Goal: Task Accomplishment & Management: Use online tool/utility

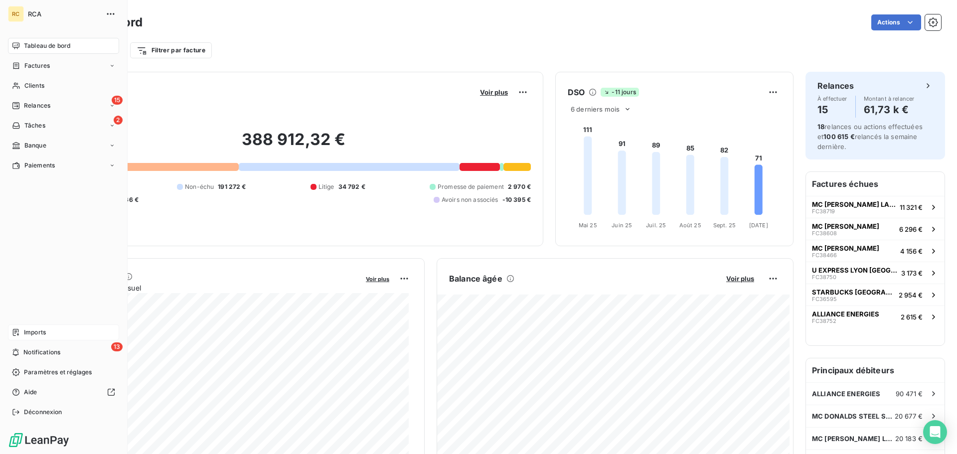
click at [28, 328] on span "Imports" at bounding box center [35, 332] width 22 height 9
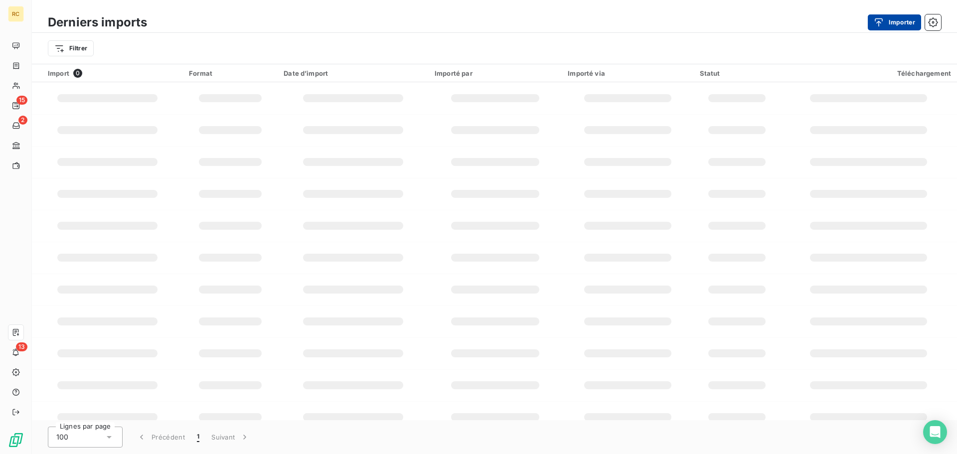
click at [886, 21] on div "button" at bounding box center [881, 22] width 15 height 10
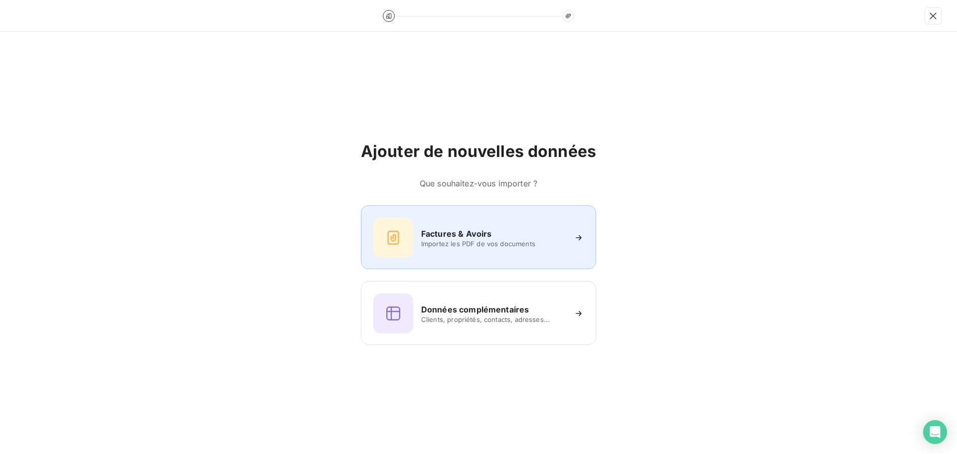
click at [409, 231] on div at bounding box center [393, 238] width 40 height 40
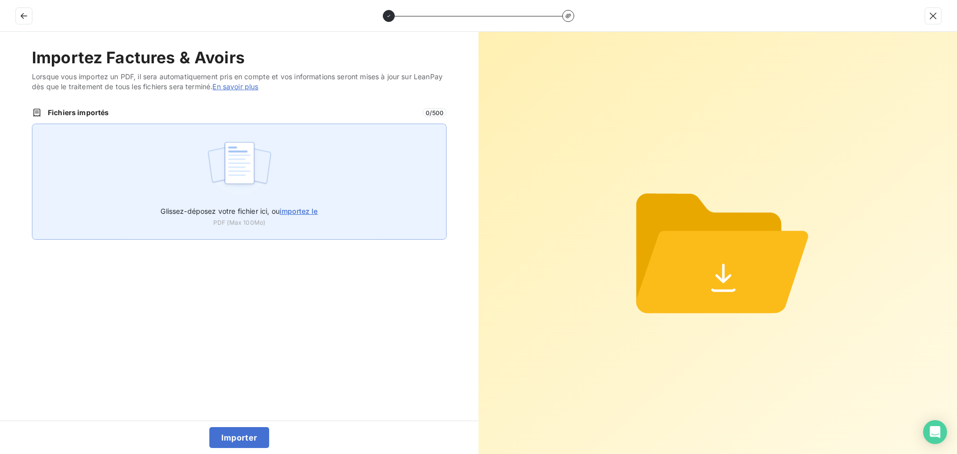
click at [196, 180] on div "Glissez-déposez votre fichier ici, ou importez le PDF (Max 100Mo)" at bounding box center [239, 182] width 415 height 116
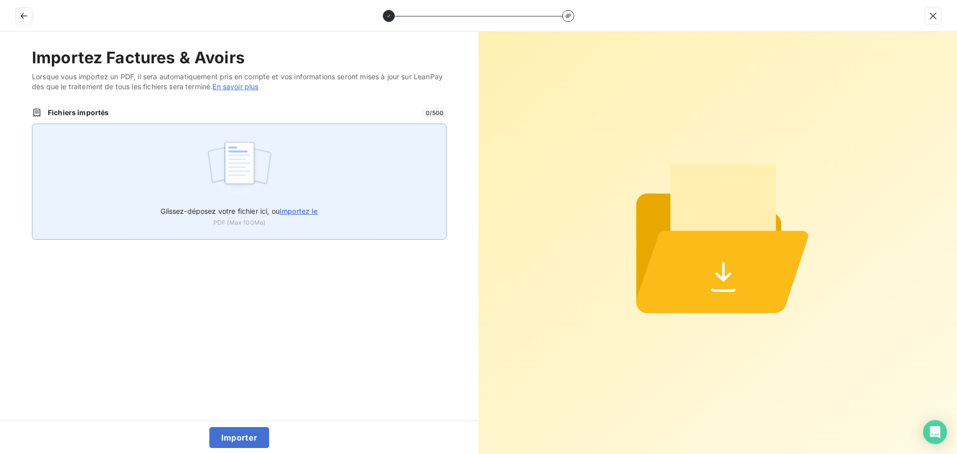
type input "C:\fakepath\FC39046.pdf"
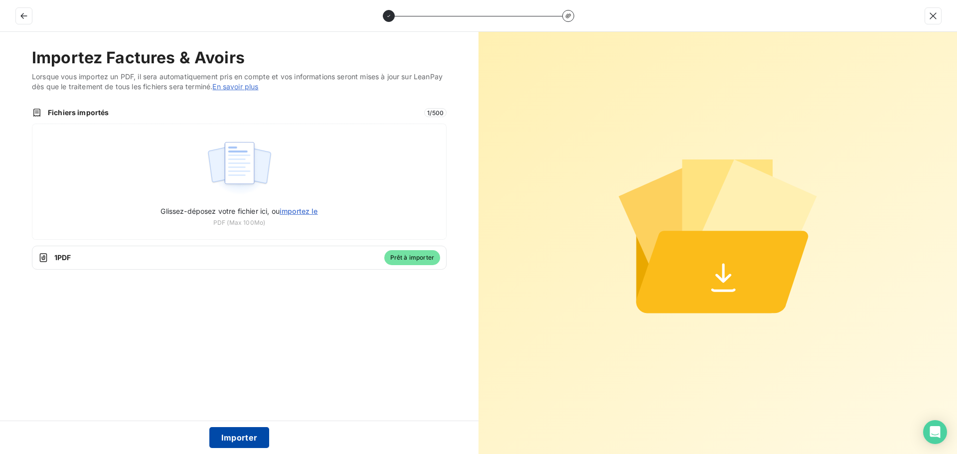
click at [248, 440] on button "Importer" at bounding box center [239, 437] width 60 height 21
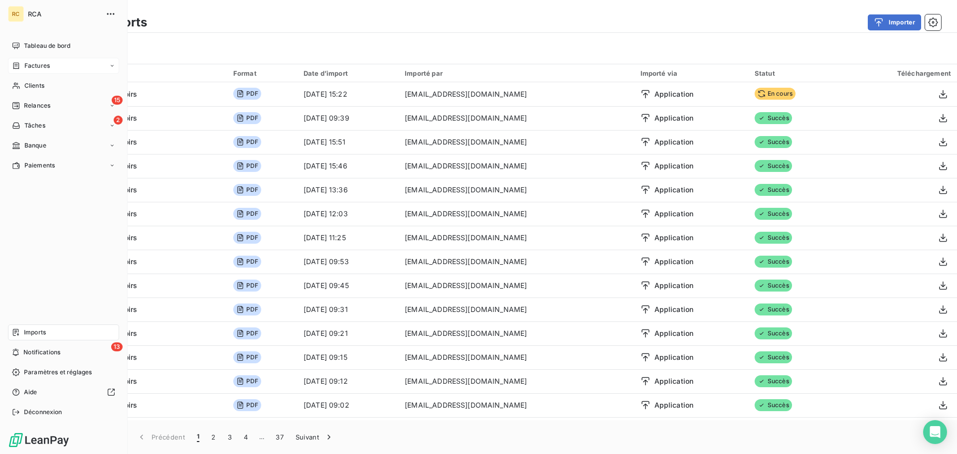
click at [24, 62] on span "Factures" at bounding box center [36, 65] width 25 height 9
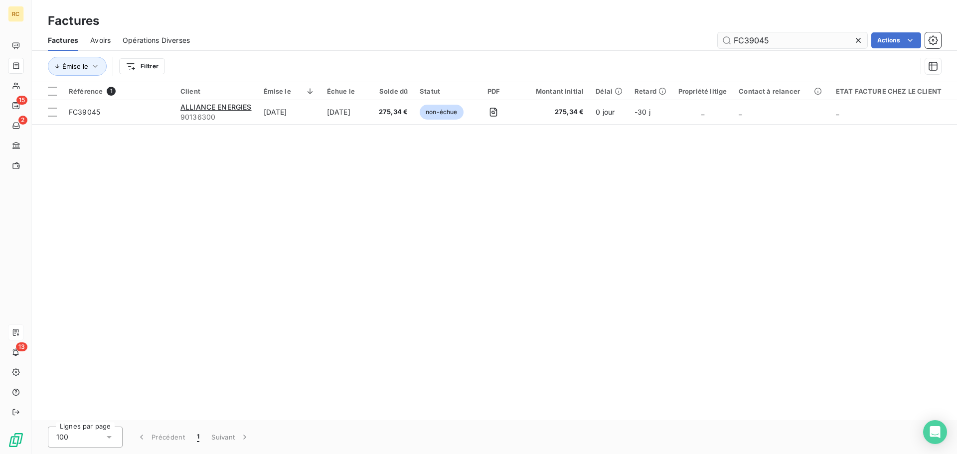
click at [784, 41] on input "FC39045" at bounding box center [793, 40] width 150 height 16
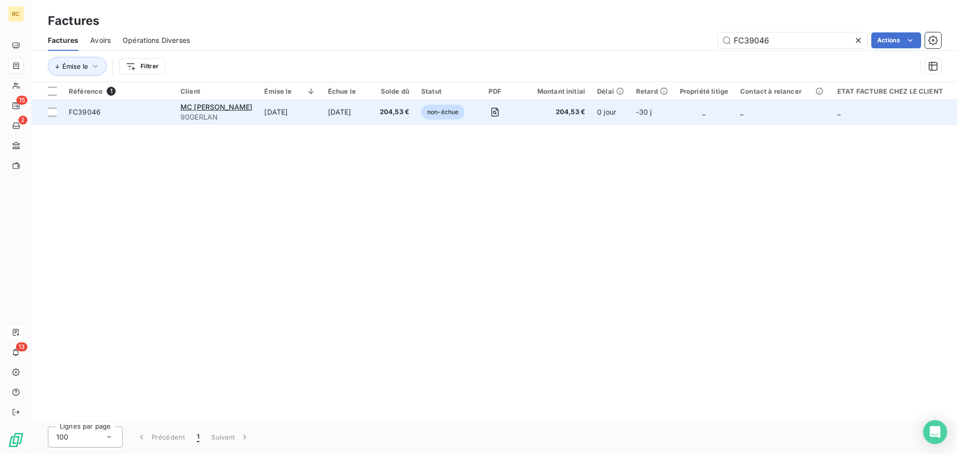
type input "FC39046"
click at [85, 109] on span "FC39046" at bounding box center [85, 112] width 32 height 8
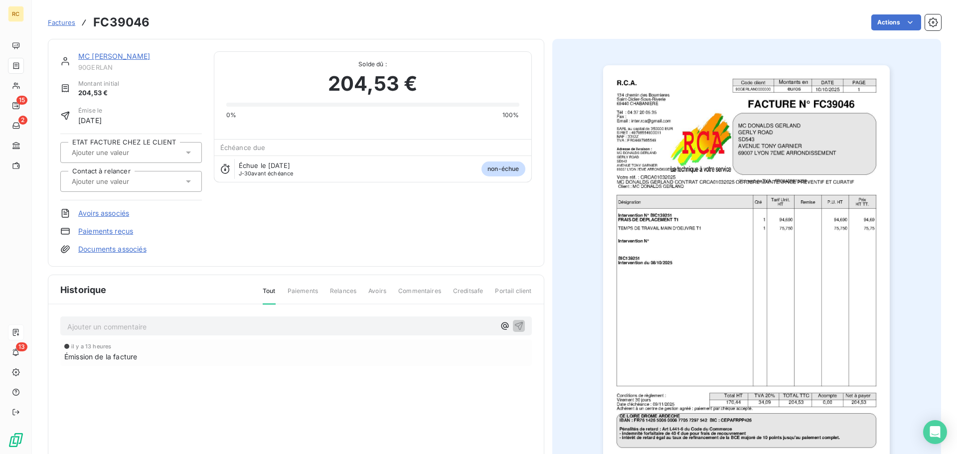
click at [121, 247] on link "Documents associés" at bounding box center [112, 249] width 68 height 10
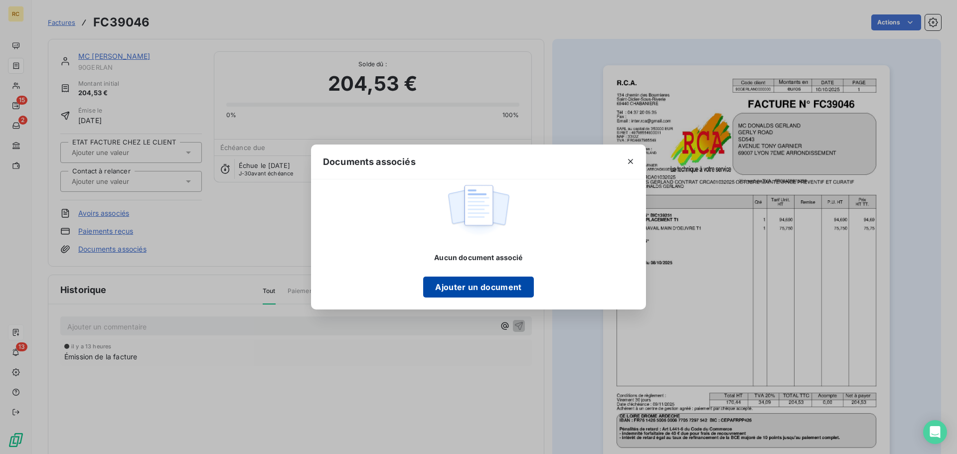
click at [449, 286] on button "Ajouter un document" at bounding box center [478, 287] width 110 height 21
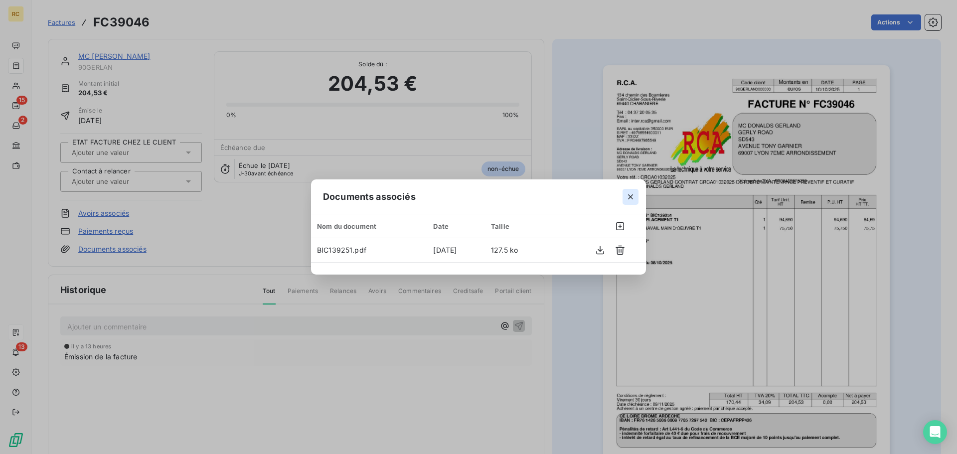
click at [630, 198] on icon "button" at bounding box center [631, 197] width 10 height 10
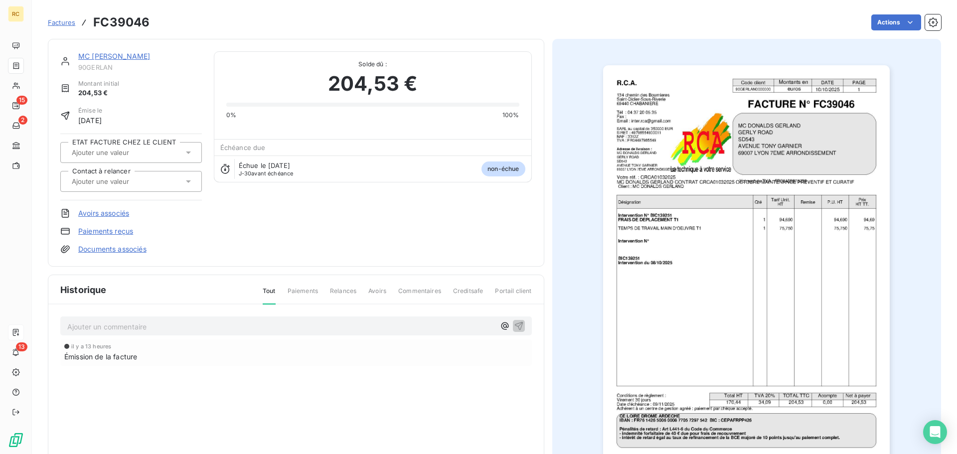
click at [112, 244] on link "Documents associés" at bounding box center [112, 249] width 68 height 10
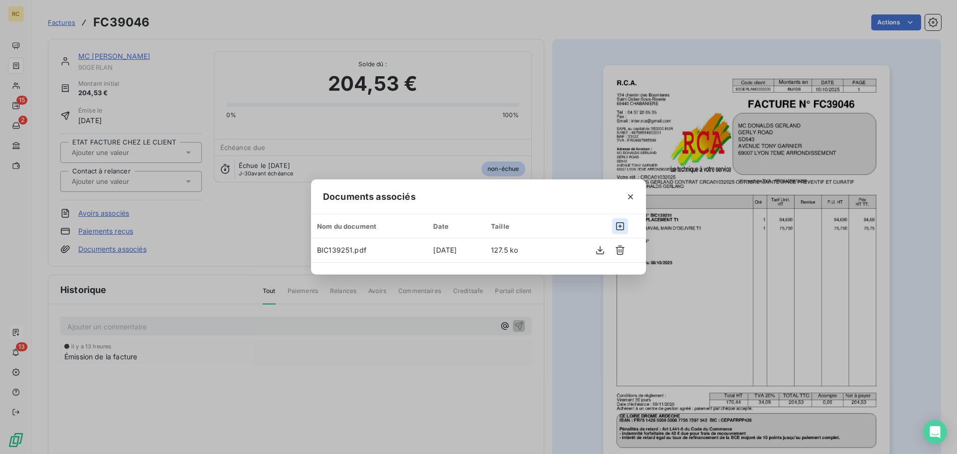
click at [619, 227] on icon "button" at bounding box center [620, 226] width 10 height 10
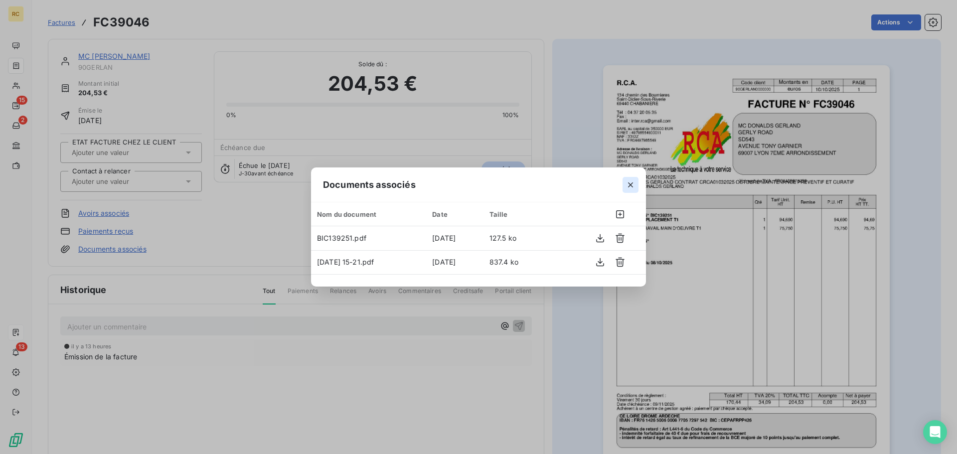
click at [635, 186] on icon "button" at bounding box center [631, 185] width 10 height 10
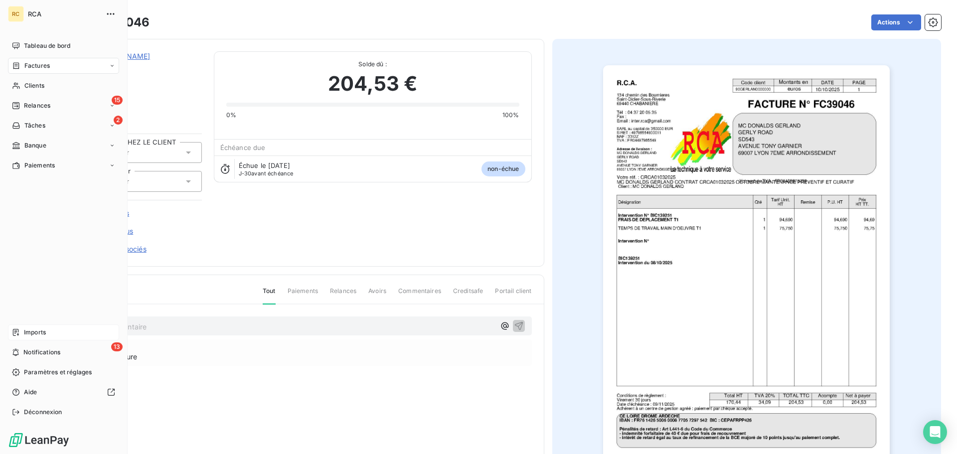
click at [17, 333] on icon at bounding box center [16, 332] width 8 height 8
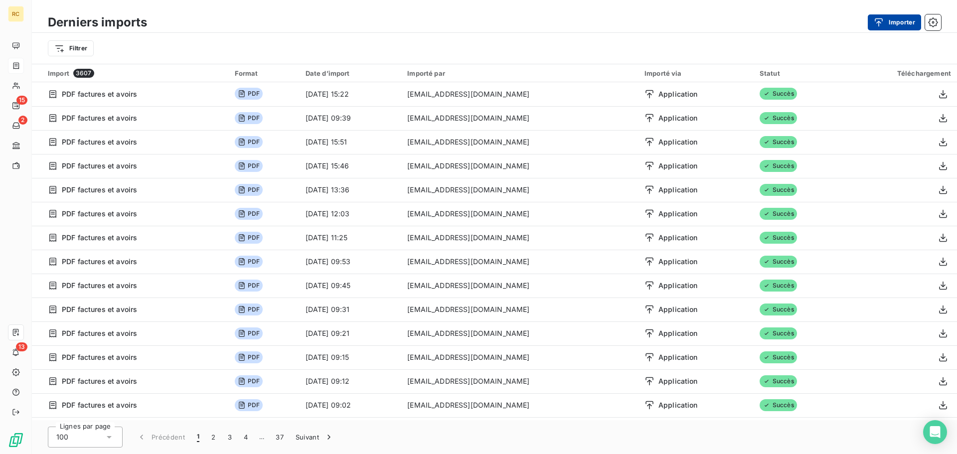
click at [888, 28] on button "Importer" at bounding box center [894, 22] width 53 height 16
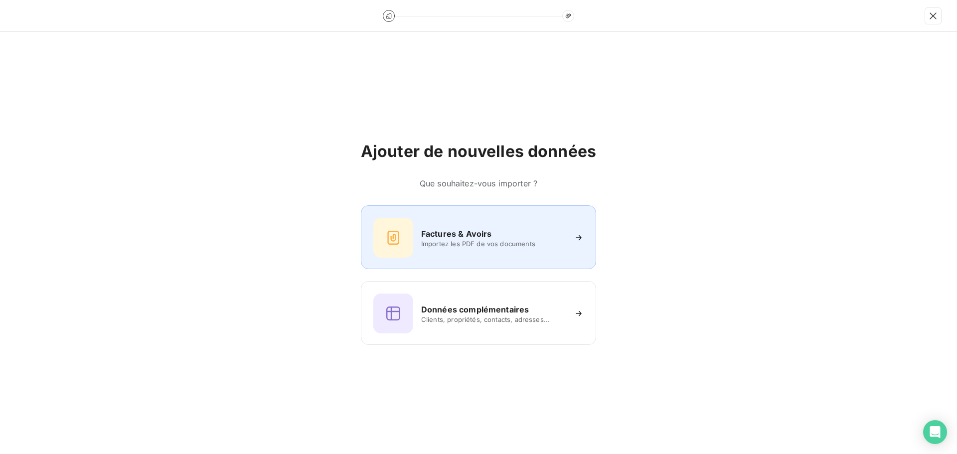
click at [458, 254] on div "Factures & Avoirs Importez les PDF de vos documents" at bounding box center [478, 238] width 210 height 40
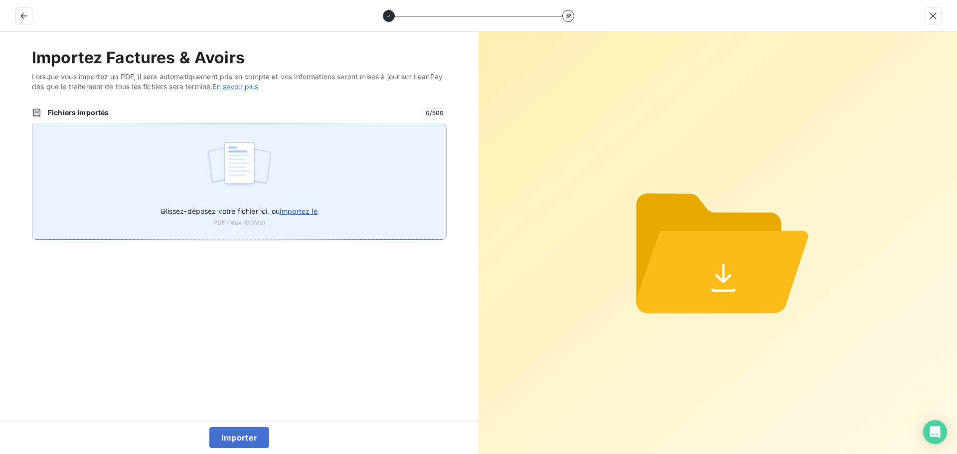
click at [317, 172] on div "Glissez-déposez votre fichier ici, ou importez le PDF (Max 100Mo)" at bounding box center [239, 182] width 415 height 116
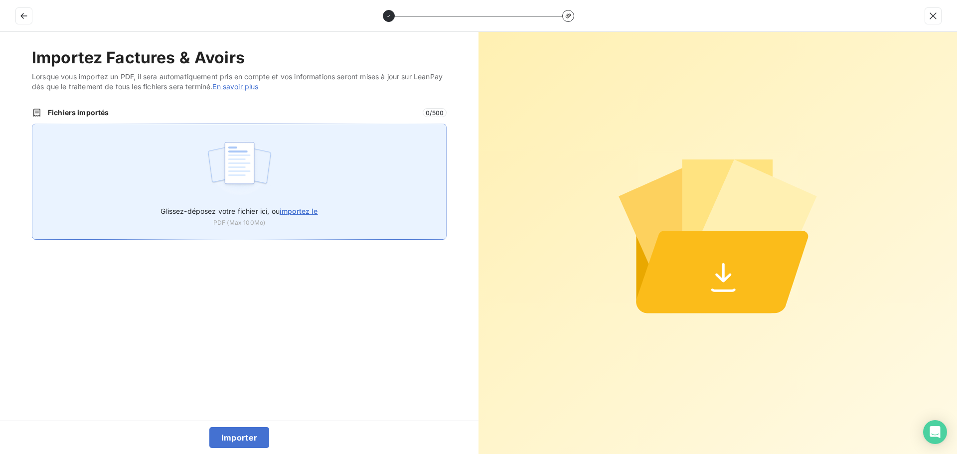
type input "C:\fakepath\FC39047.pdf"
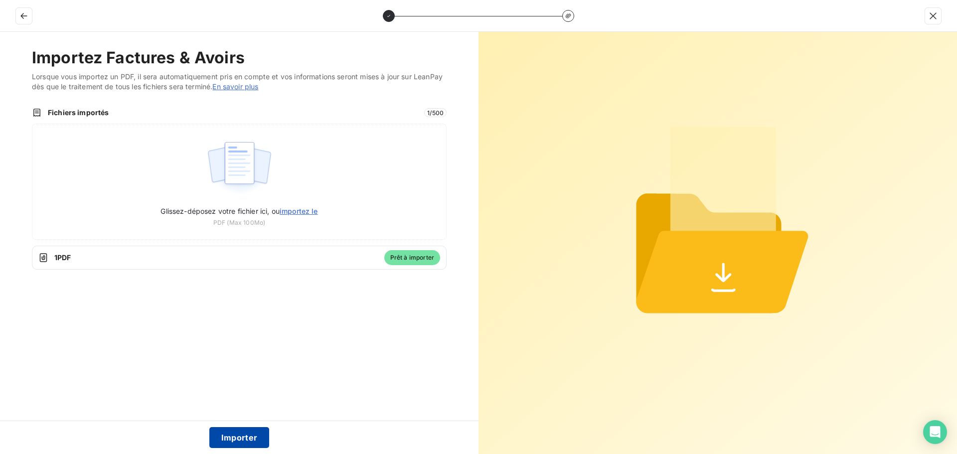
click at [240, 436] on button "Importer" at bounding box center [239, 437] width 60 height 21
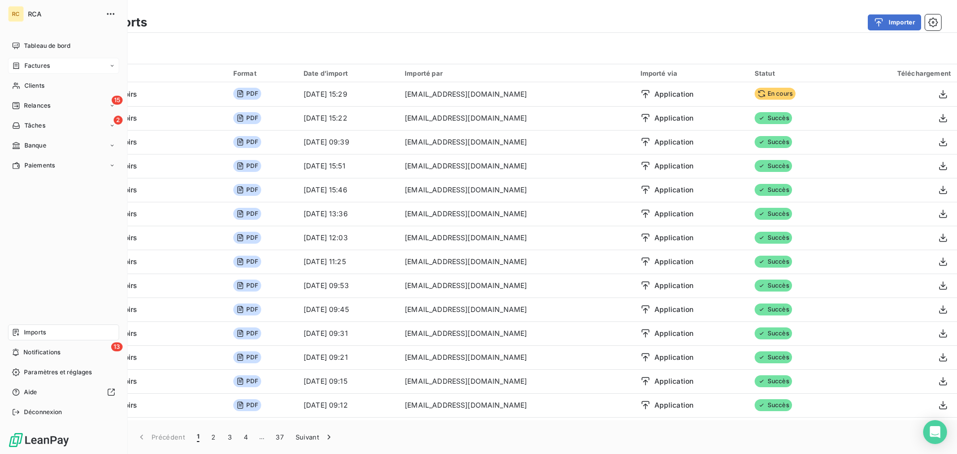
click at [16, 62] on icon at bounding box center [16, 66] width 8 height 8
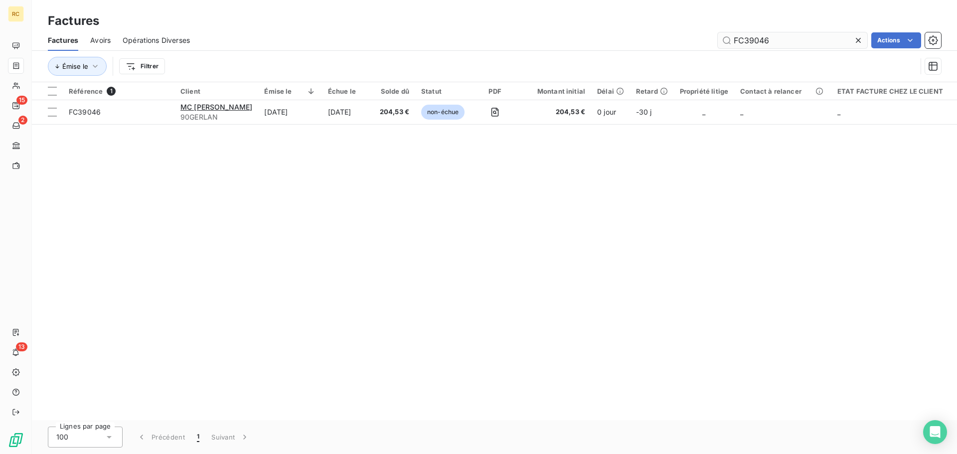
click at [791, 40] on input "FC39046" at bounding box center [793, 40] width 150 height 16
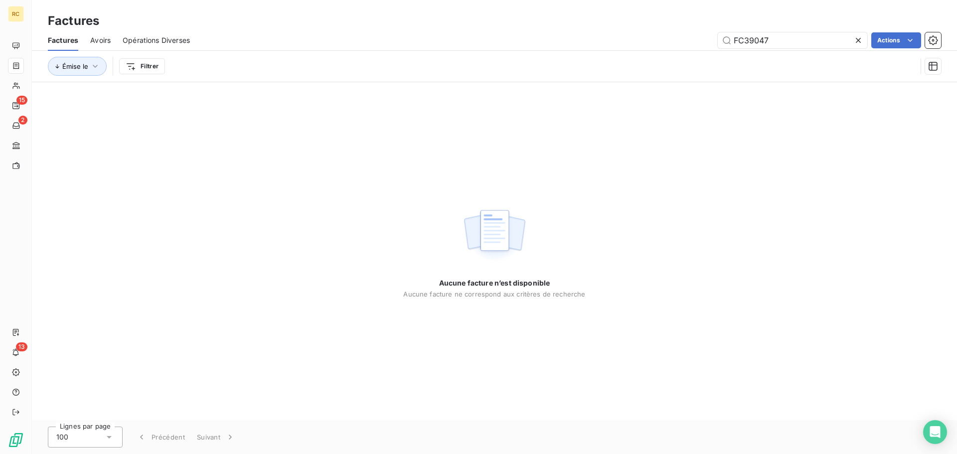
click at [91, 40] on span "Avoirs" at bounding box center [100, 40] width 20 height 10
type input "FC39047"
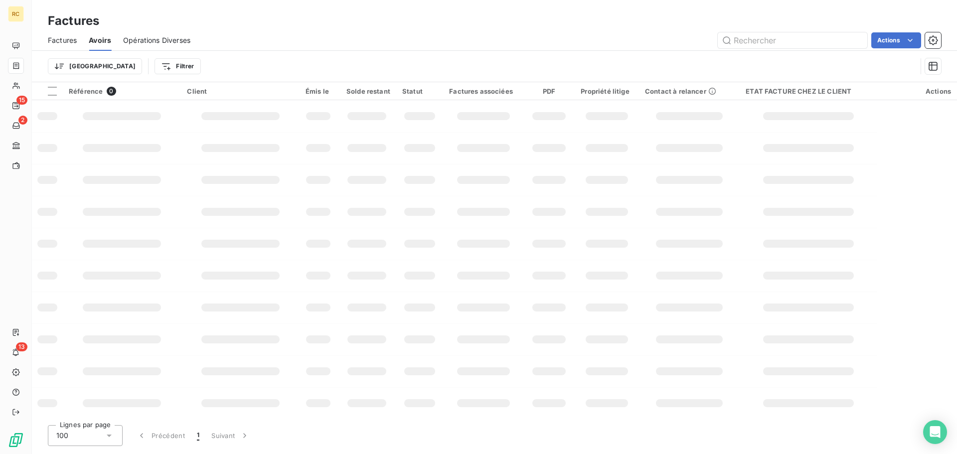
click at [53, 41] on span "Factures" at bounding box center [62, 40] width 29 height 10
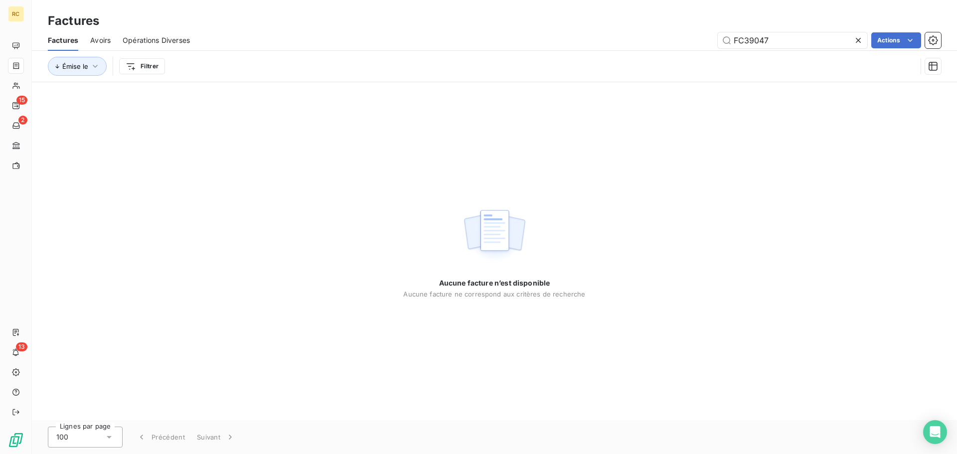
click at [114, 38] on div "Factures Avoirs Opérations Diverses FC39047 Actions" at bounding box center [494, 40] width 925 height 21
click at [106, 39] on span "Avoirs" at bounding box center [100, 40] width 20 height 10
click at [98, 40] on span "Avoirs" at bounding box center [100, 40] width 20 height 10
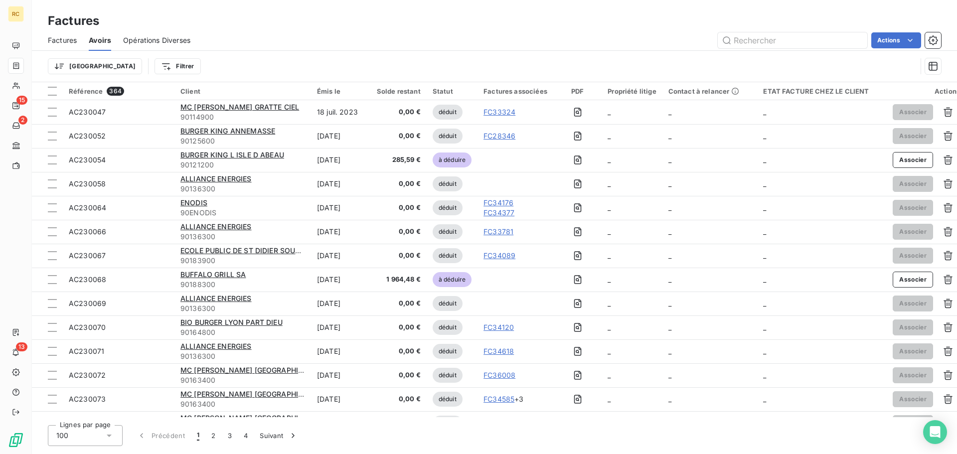
click at [71, 39] on span "Factures" at bounding box center [62, 40] width 29 height 10
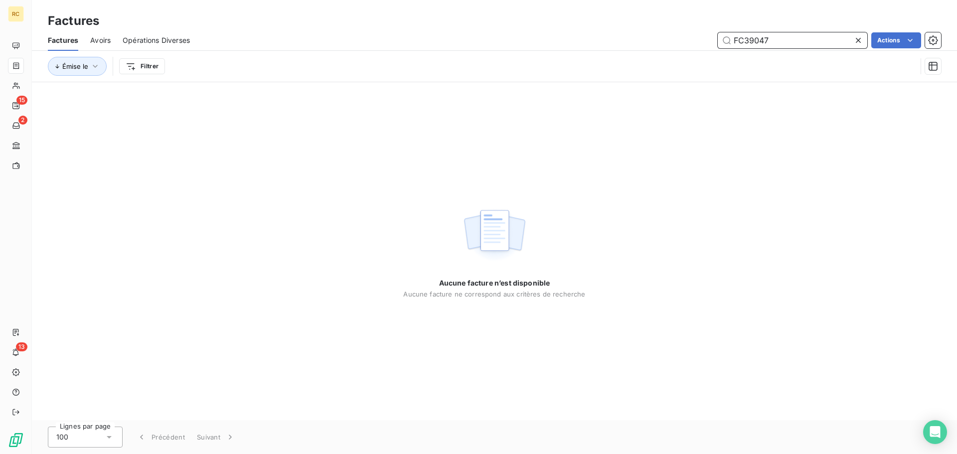
click at [94, 40] on span "Avoirs" at bounding box center [100, 40] width 20 height 10
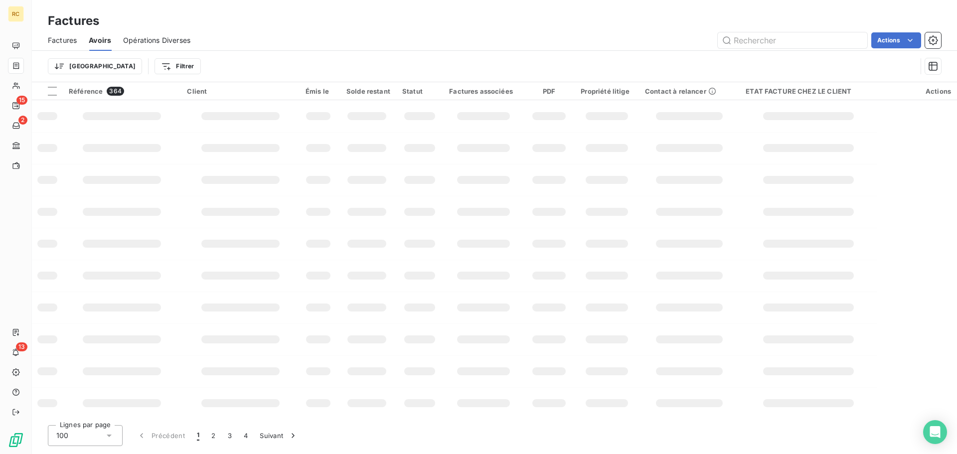
click at [149, 38] on span "Opérations Diverses" at bounding box center [156, 40] width 67 height 10
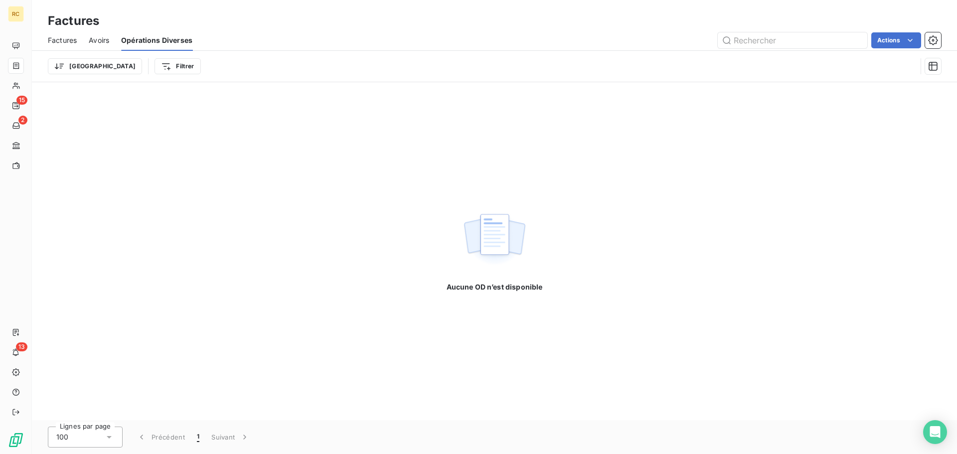
click at [75, 40] on span "Factures" at bounding box center [62, 40] width 29 height 10
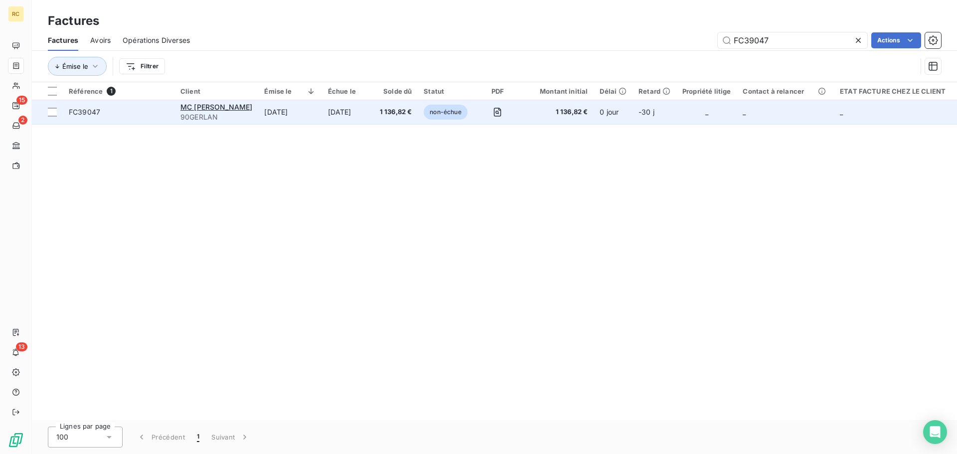
click at [64, 116] on td "FC39047" at bounding box center [119, 112] width 112 height 24
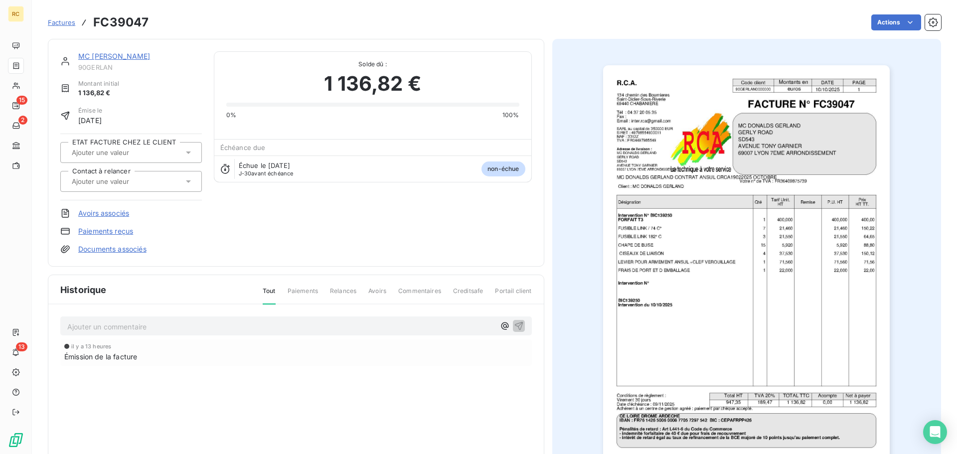
click at [104, 249] on link "Documents associés" at bounding box center [112, 249] width 68 height 10
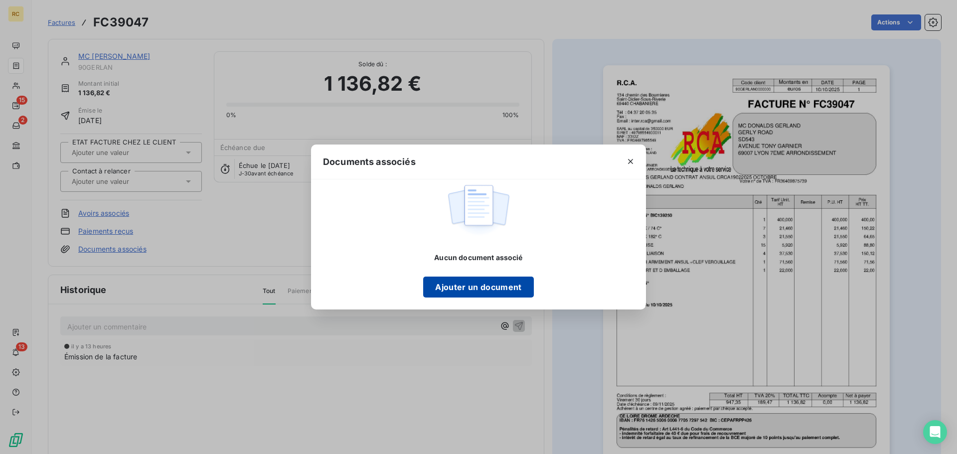
click at [474, 291] on button "Ajouter un document" at bounding box center [478, 287] width 110 height 21
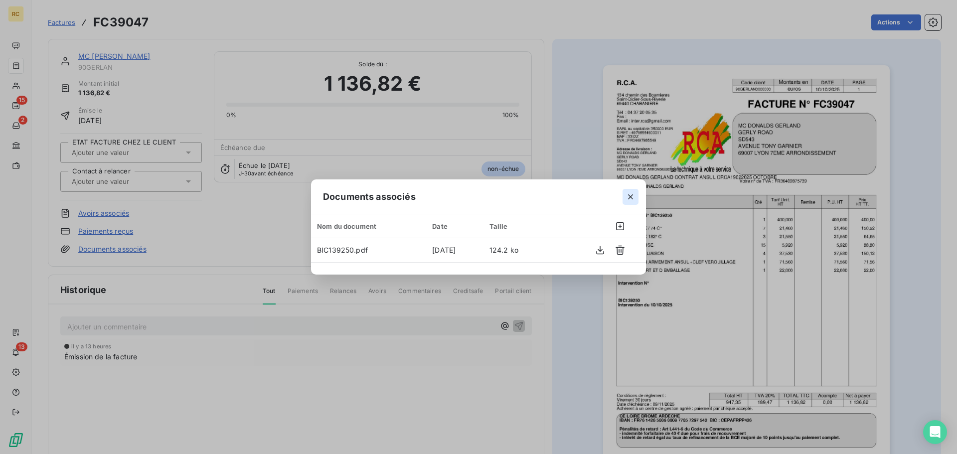
click at [625, 200] on button "button" at bounding box center [631, 197] width 16 height 16
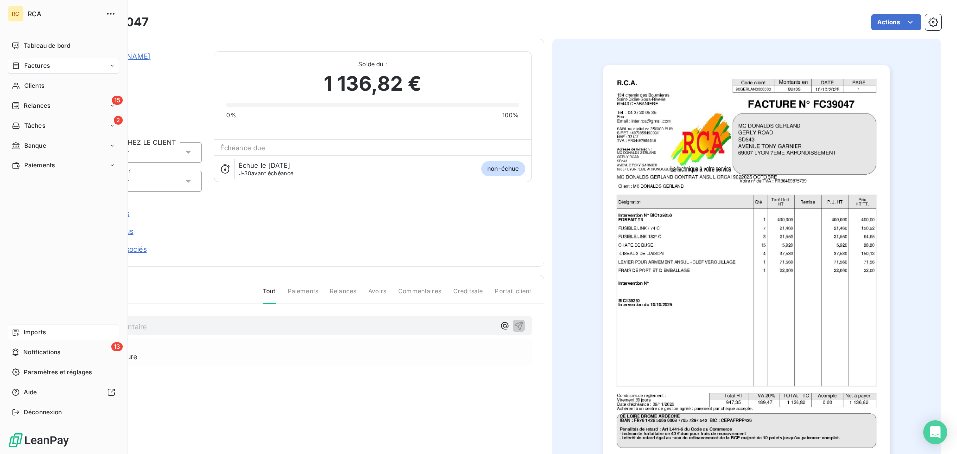
click at [22, 333] on div "Imports" at bounding box center [63, 333] width 111 height 16
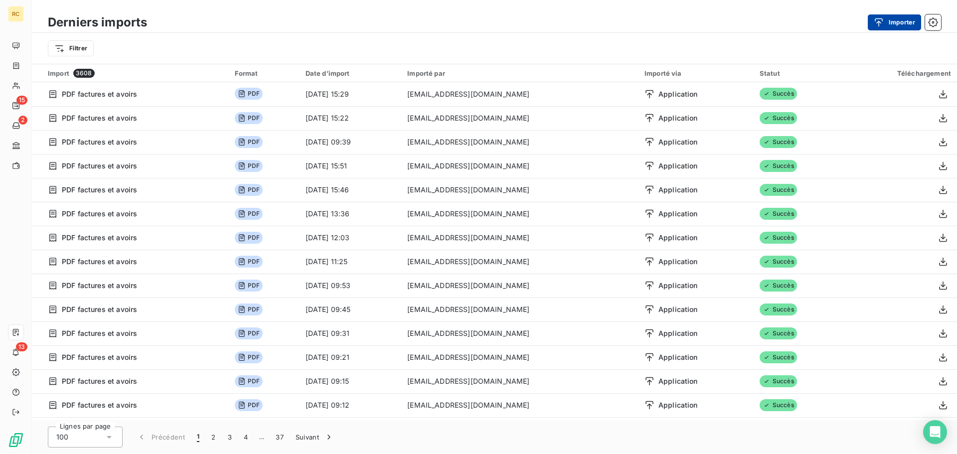
click at [889, 23] on button "Importer" at bounding box center [894, 22] width 53 height 16
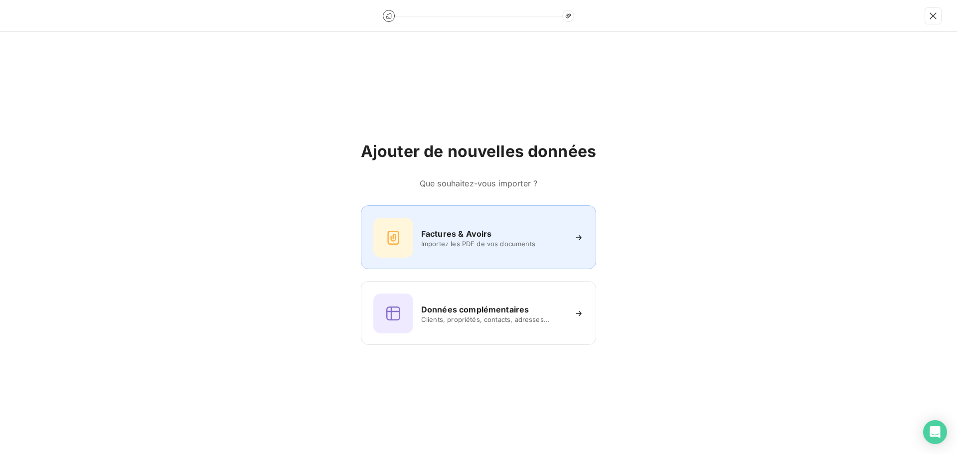
click at [459, 239] on h6 "Factures & Avoirs" at bounding box center [456, 234] width 71 height 12
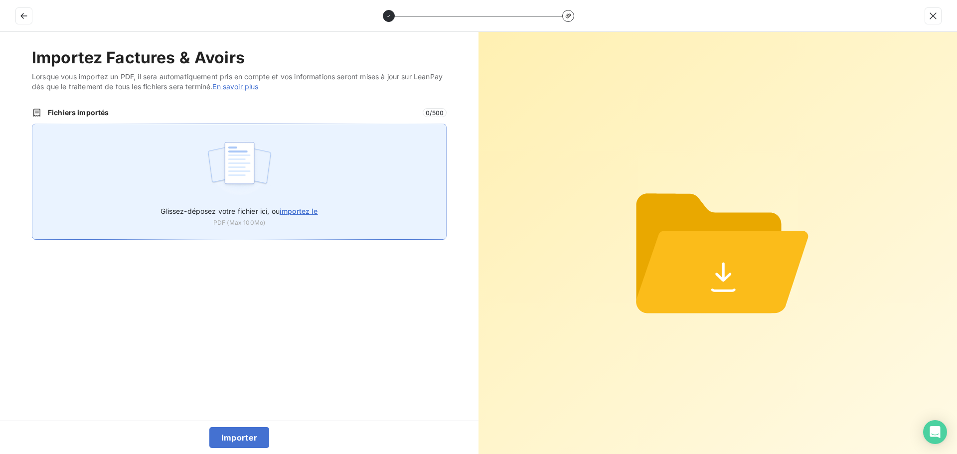
click at [324, 182] on div "Glissez-déposez votre fichier ici, ou importez le PDF (Max 100Mo)" at bounding box center [239, 182] width 415 height 116
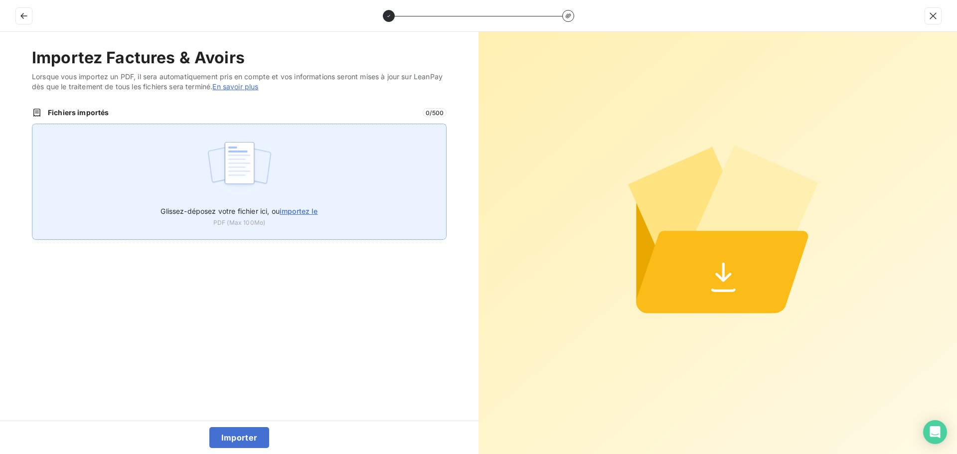
type input "C:\fakepath\FC39048.pdf"
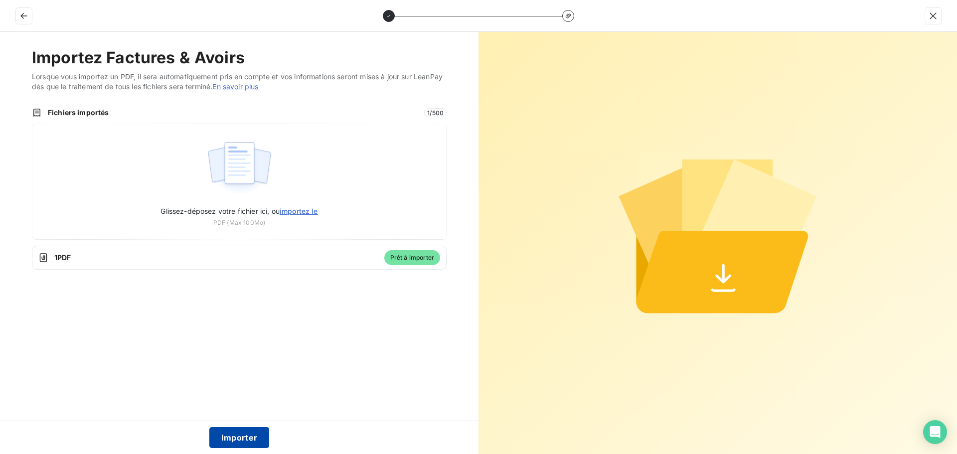
click at [233, 438] on button "Importer" at bounding box center [239, 437] width 60 height 21
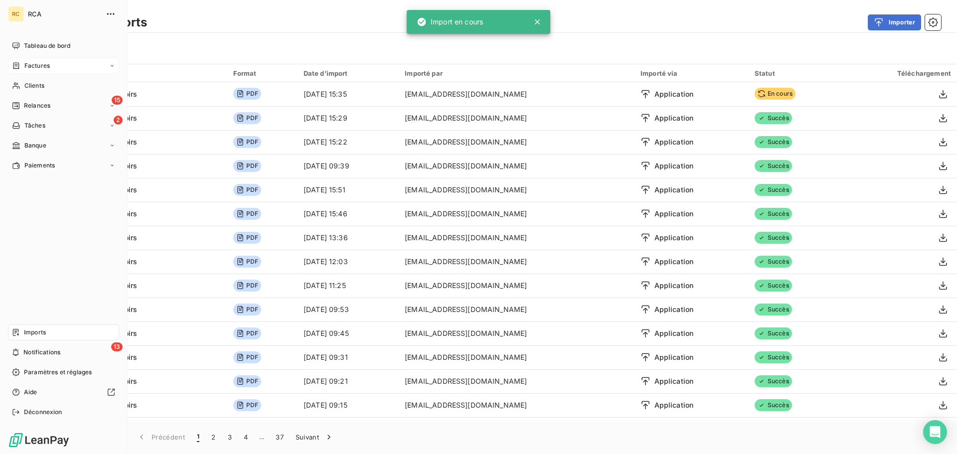
click at [21, 63] on div "Factures" at bounding box center [31, 65] width 38 height 9
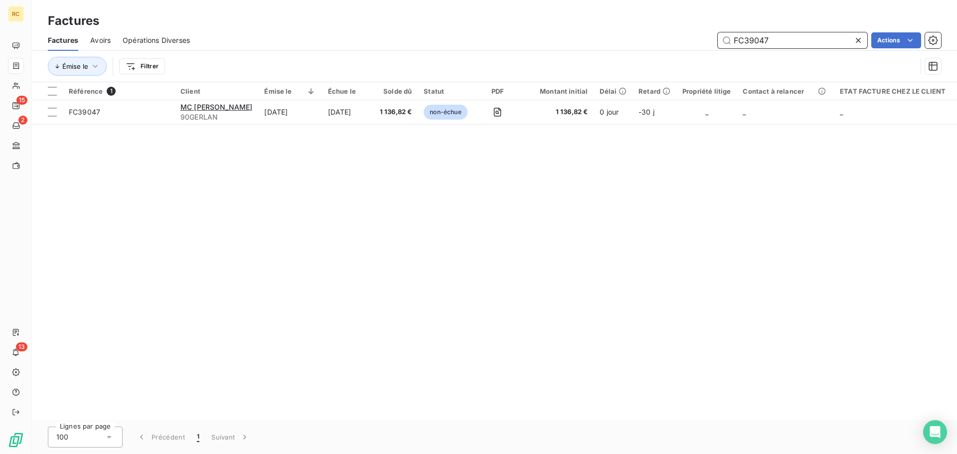
click at [789, 43] on input "FC39047" at bounding box center [793, 40] width 150 height 16
paste input "BT82081"
type input "BT820817"
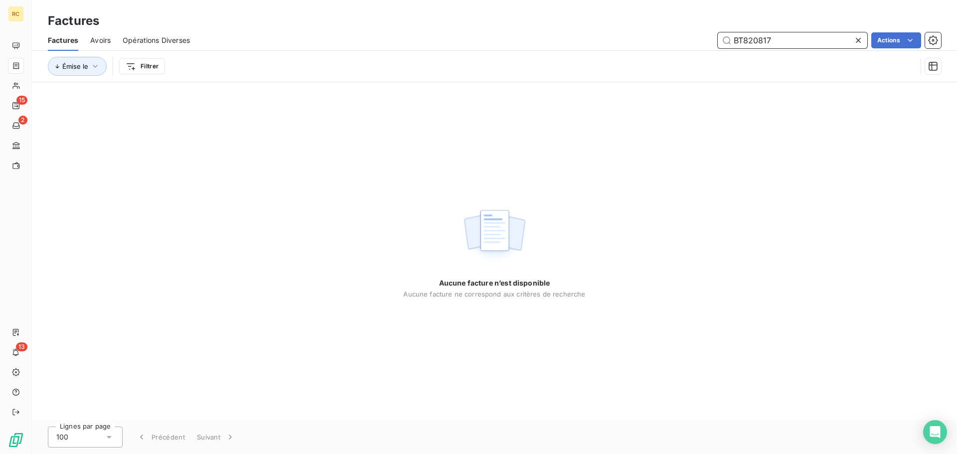
drag, startPoint x: 712, startPoint y: 45, endPoint x: 648, endPoint y: 47, distance: 64.4
click at [648, 47] on div "BT820817 Actions" at bounding box center [571, 40] width 739 height 16
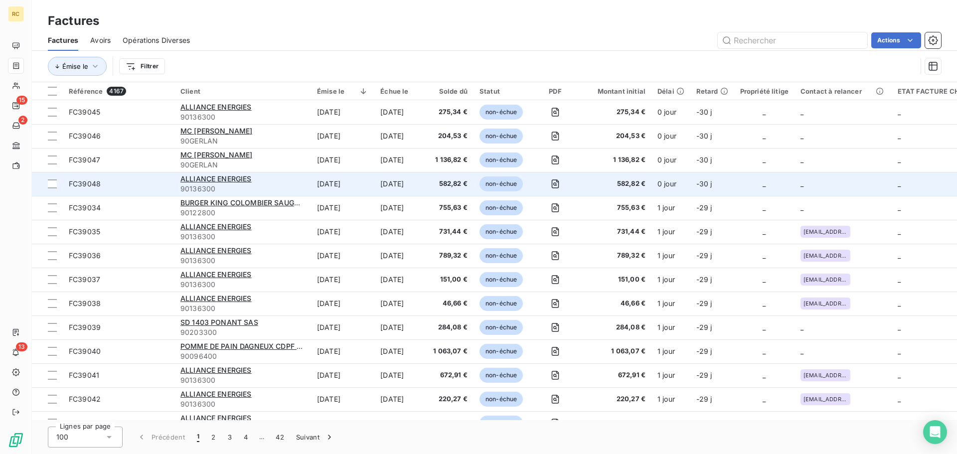
click at [89, 182] on span "FC39048" at bounding box center [85, 183] width 32 height 8
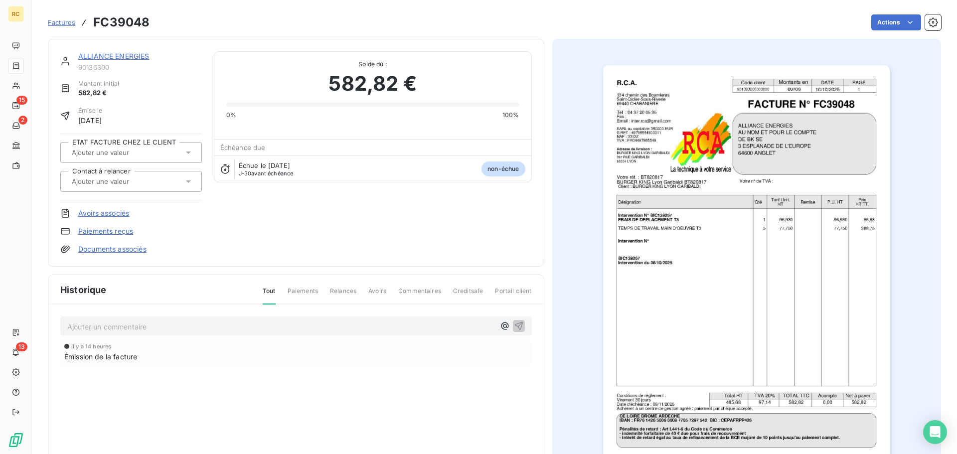
click at [108, 251] on link "Documents associés" at bounding box center [112, 249] width 68 height 10
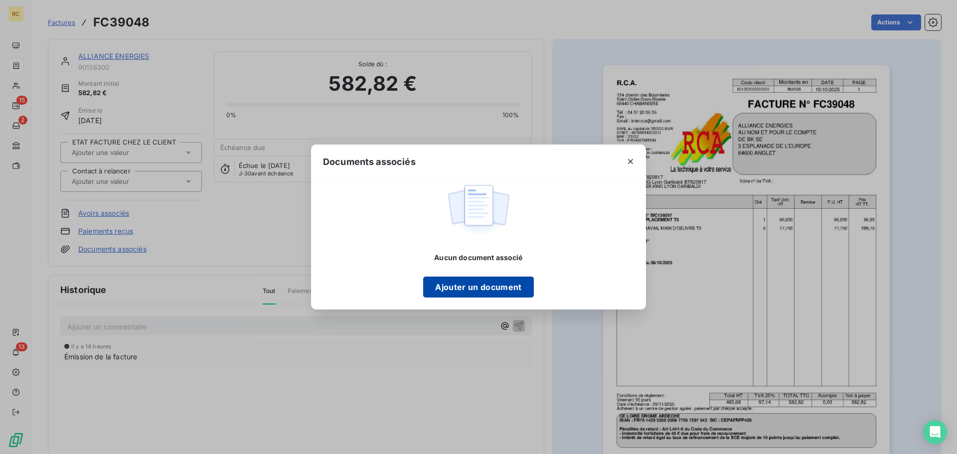
click at [499, 295] on button "Ajouter un document" at bounding box center [478, 287] width 110 height 21
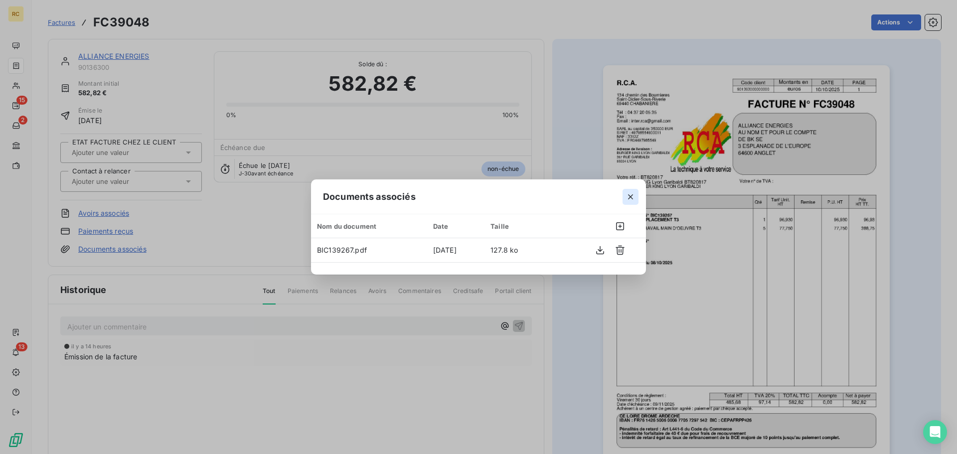
click at [632, 190] on button "button" at bounding box center [631, 197] width 16 height 16
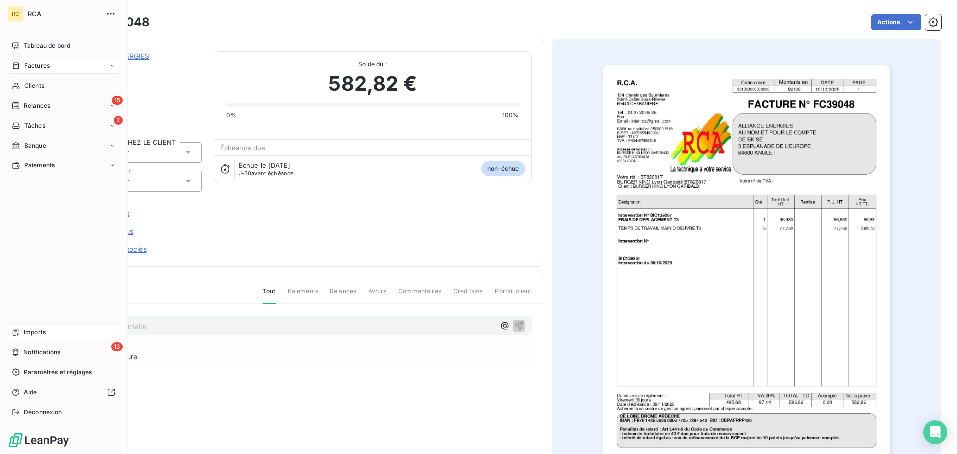
click at [19, 328] on icon at bounding box center [16, 332] width 8 height 8
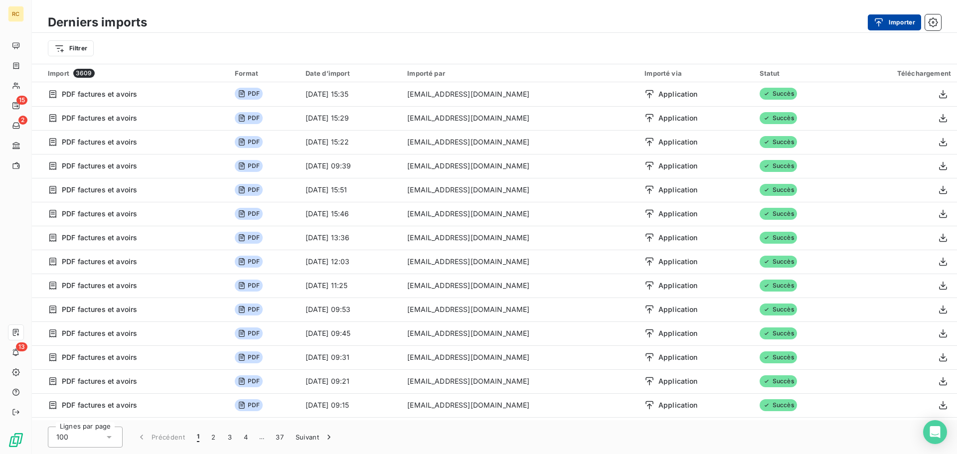
click at [880, 23] on icon "button" at bounding box center [879, 22] width 10 height 10
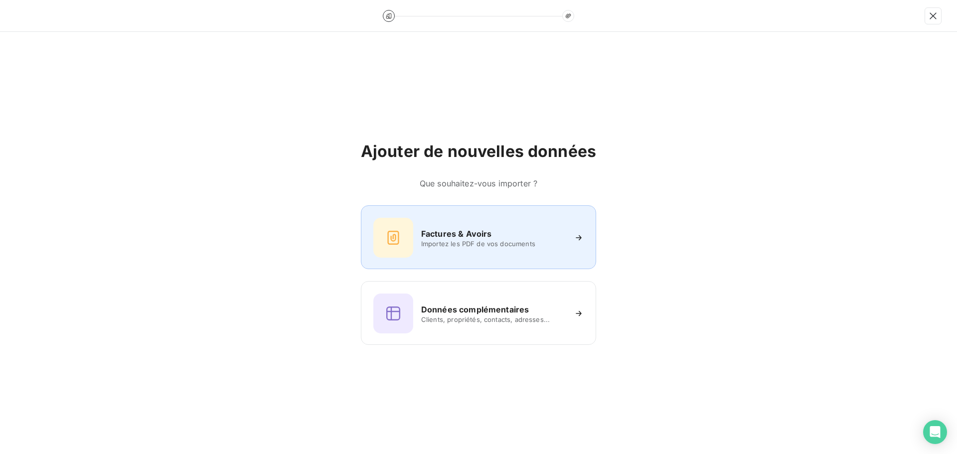
click at [428, 219] on div "Factures & Avoirs Importez les PDF de vos documents" at bounding box center [478, 238] width 210 height 40
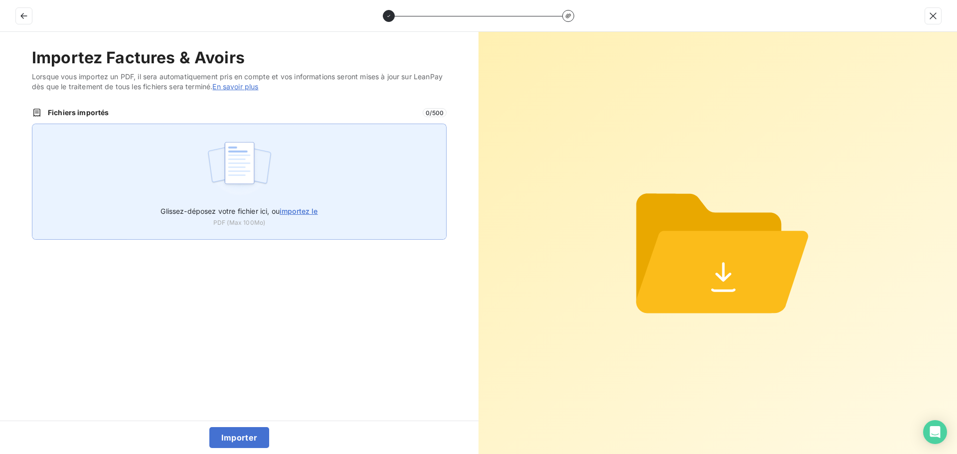
click at [226, 166] on img at bounding box center [239, 168] width 66 height 64
type input "C:\fakepath\FC39049.pdf"
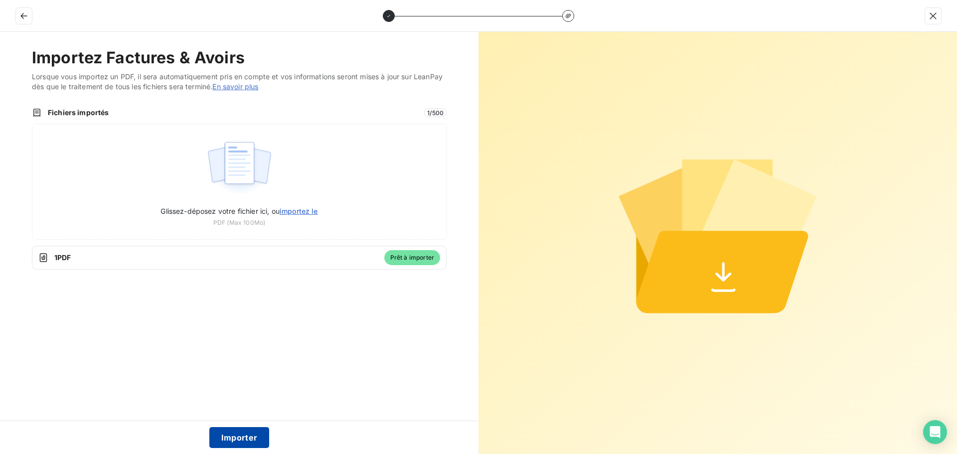
click at [222, 435] on button "Importer" at bounding box center [239, 437] width 60 height 21
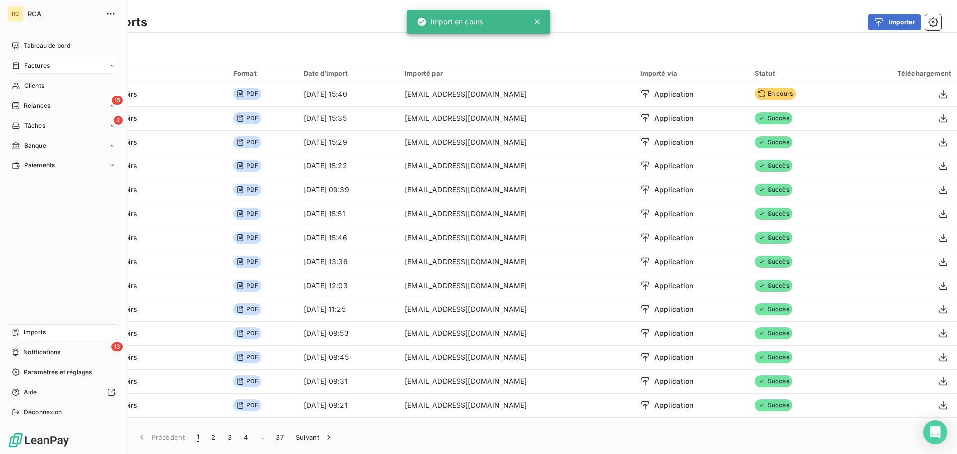
click at [19, 67] on icon at bounding box center [16, 65] width 6 height 6
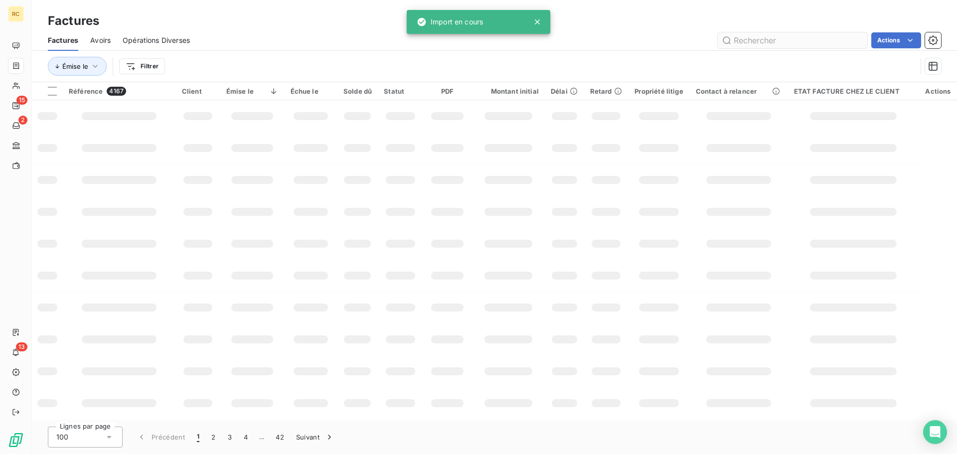
click at [799, 41] on input "text" at bounding box center [793, 40] width 150 height 16
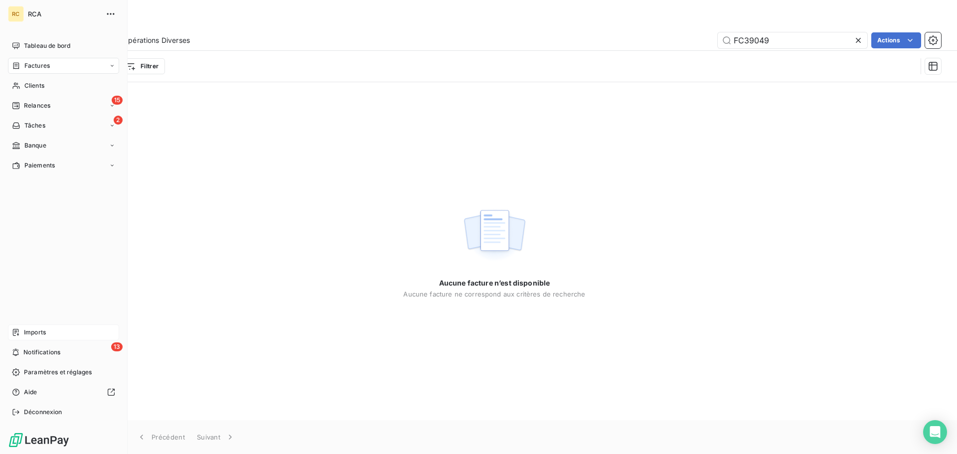
type input "FC39049"
click at [20, 337] on div "Imports" at bounding box center [63, 333] width 111 height 16
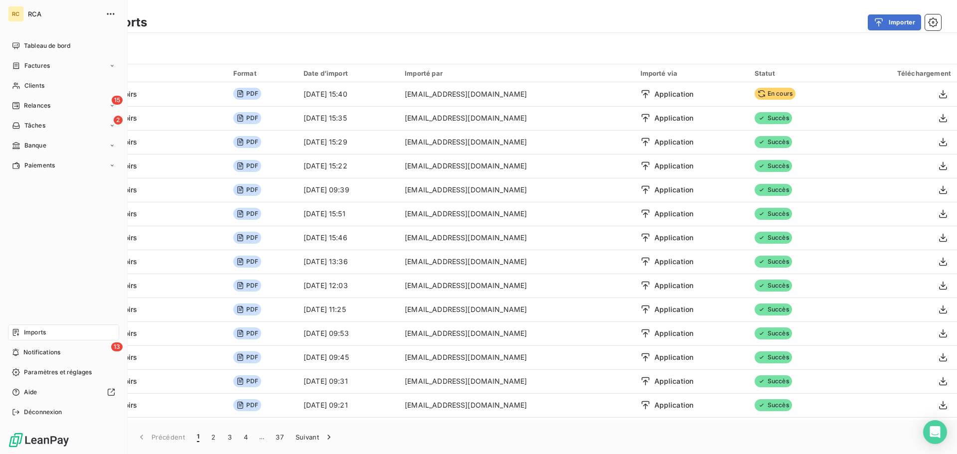
click at [18, 334] on icon at bounding box center [16, 332] width 6 height 7
click at [21, 68] on div "Factures" at bounding box center [31, 65] width 38 height 9
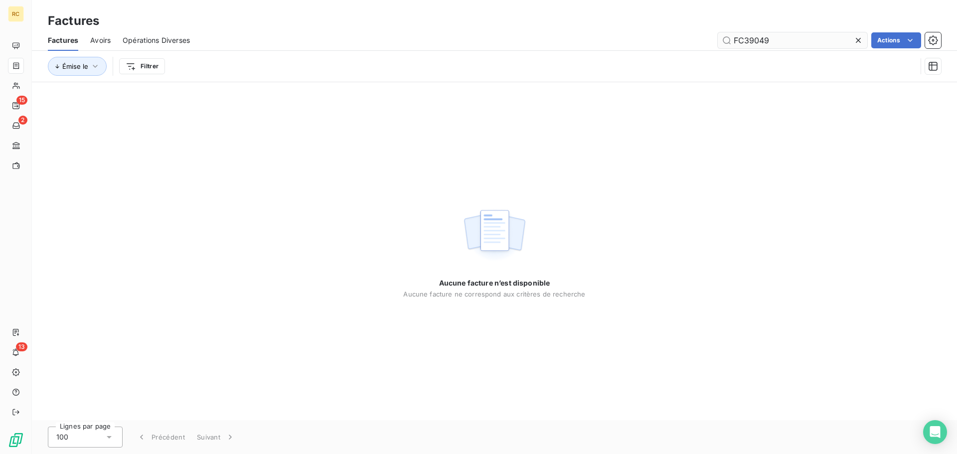
click at [812, 42] on input "FC39049" at bounding box center [793, 40] width 150 height 16
click at [101, 40] on span "Avoirs" at bounding box center [100, 40] width 20 height 10
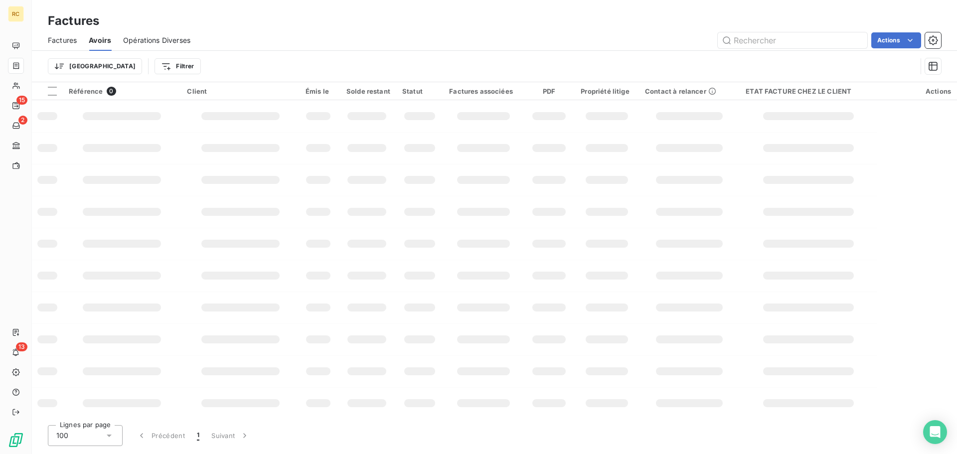
click at [57, 40] on span "Factures" at bounding box center [62, 40] width 29 height 10
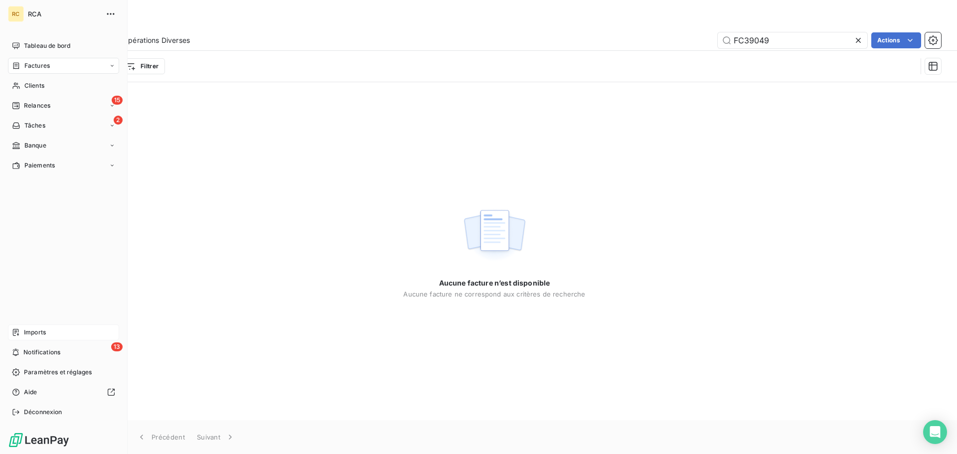
click at [12, 329] on icon at bounding box center [16, 332] width 8 height 8
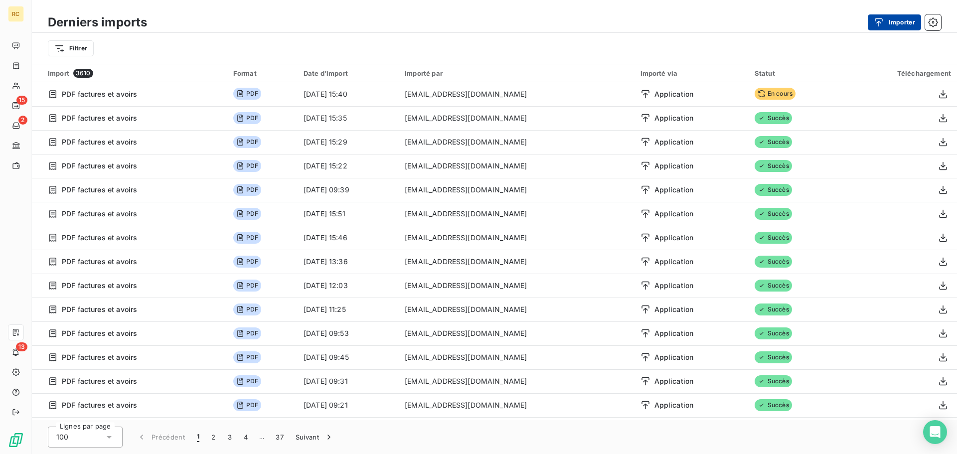
click at [897, 21] on button "Importer" at bounding box center [894, 22] width 53 height 16
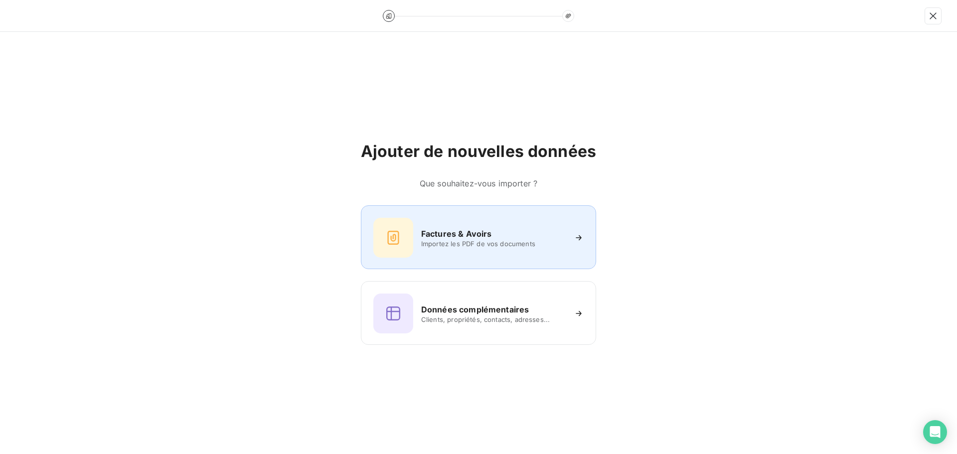
click at [429, 260] on div "Factures & Avoirs Importez les PDF de vos documents" at bounding box center [478, 237] width 235 height 64
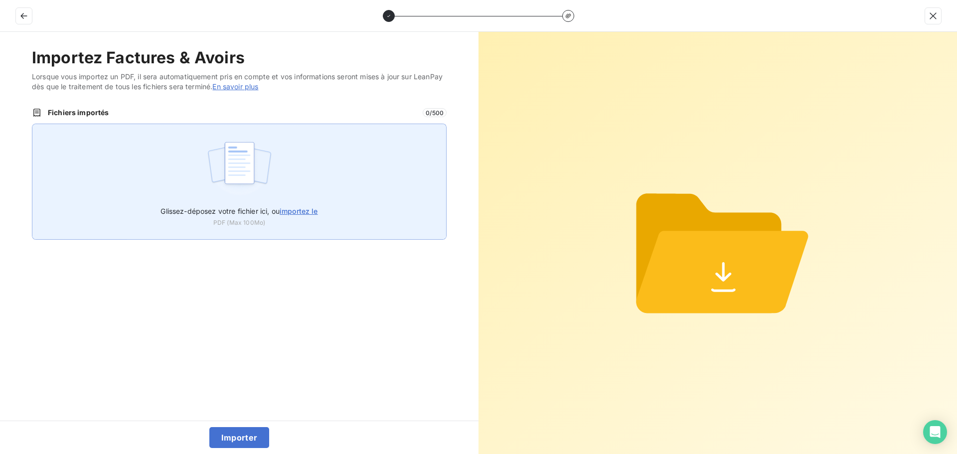
click at [269, 191] on img at bounding box center [239, 168] width 66 height 64
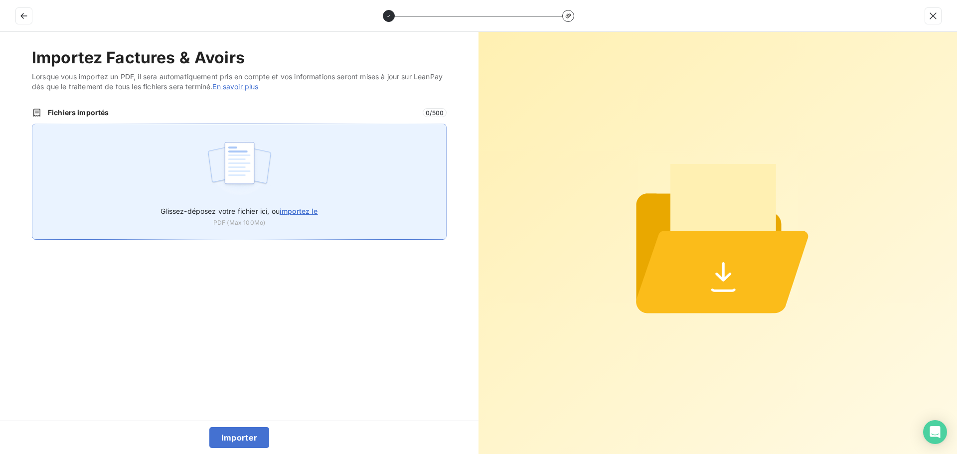
type input "C:\fakepath\FC39049.pdf"
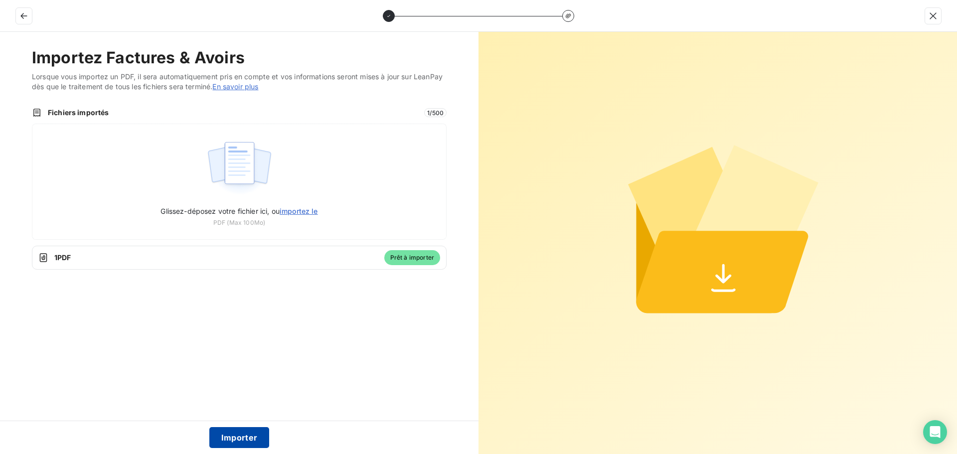
click at [233, 445] on button "Importer" at bounding box center [239, 437] width 60 height 21
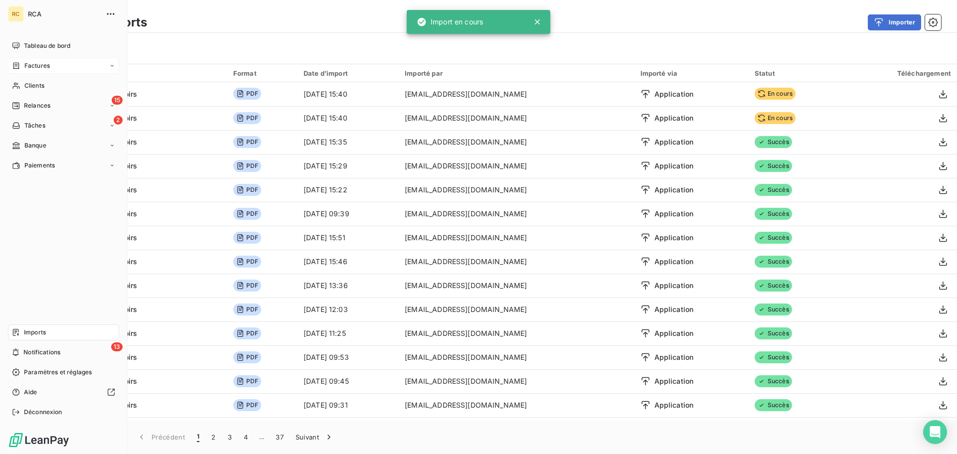
click at [33, 68] on span "Factures" at bounding box center [36, 65] width 25 height 9
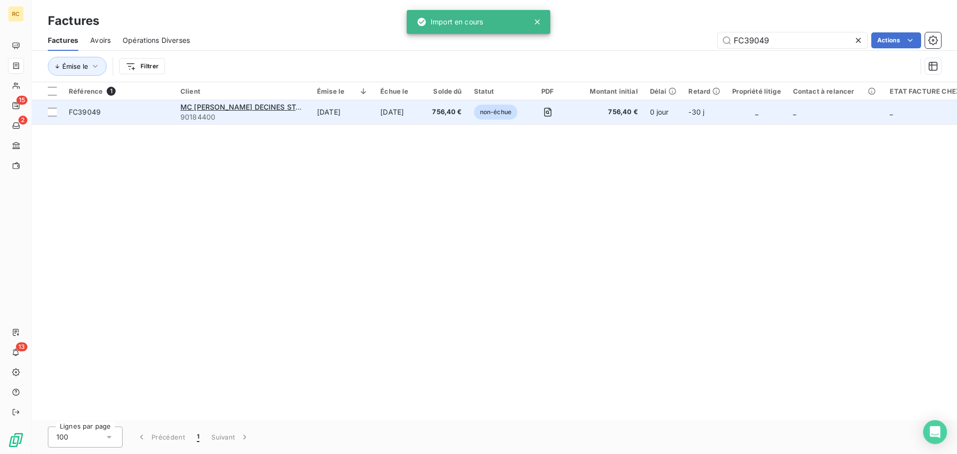
click at [71, 109] on span "FC39049" at bounding box center [85, 112] width 32 height 8
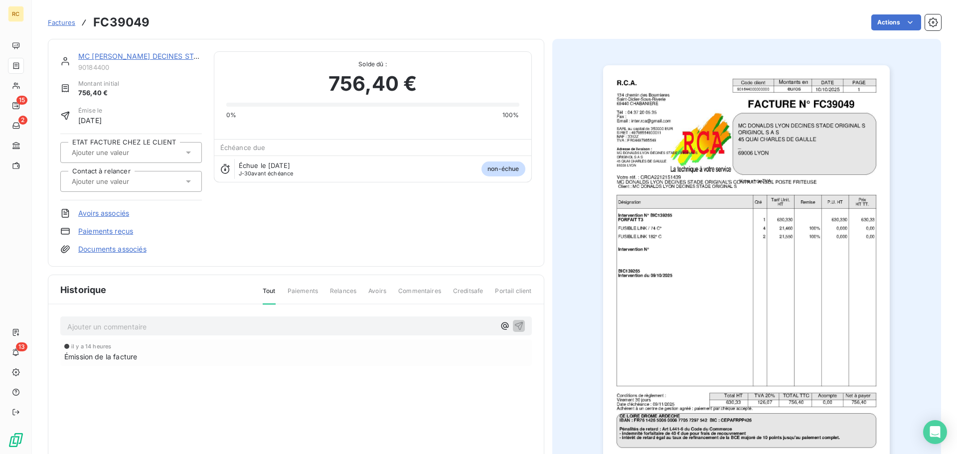
click at [119, 248] on link "Documents associés" at bounding box center [112, 249] width 68 height 10
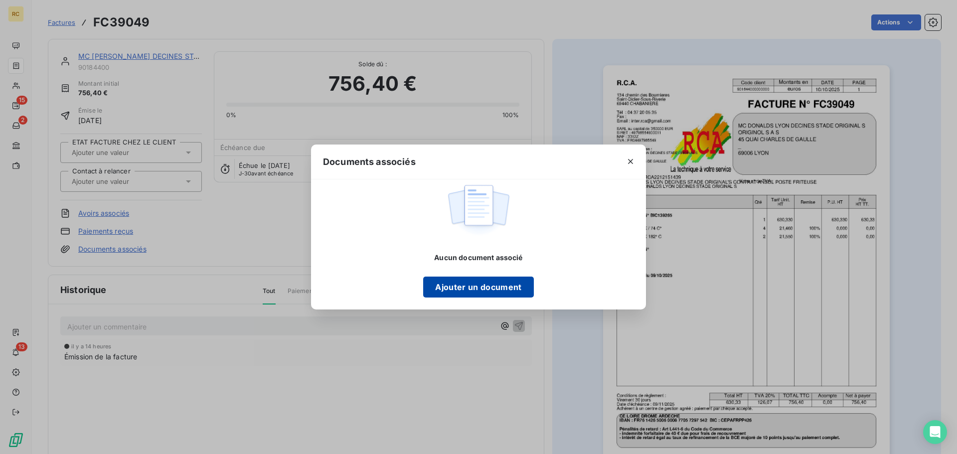
click at [468, 287] on button "Ajouter un document" at bounding box center [478, 287] width 110 height 21
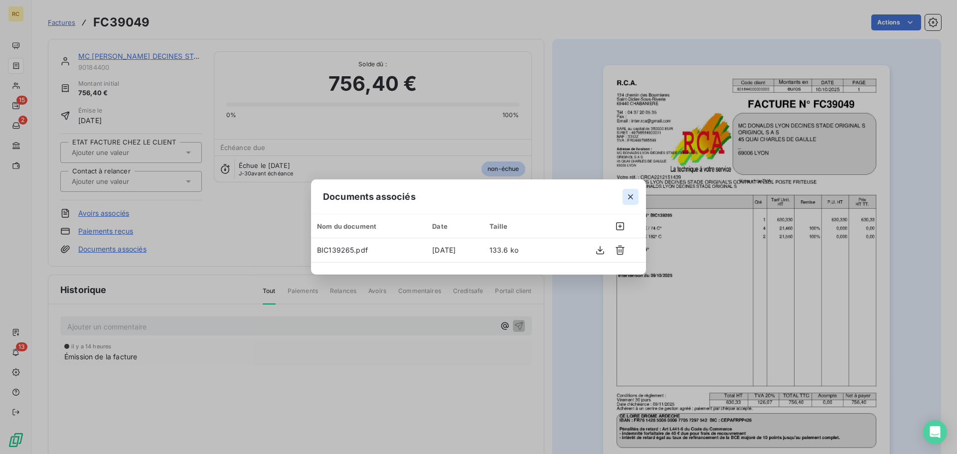
click at [631, 196] on icon "button" at bounding box center [631, 197] width 10 height 10
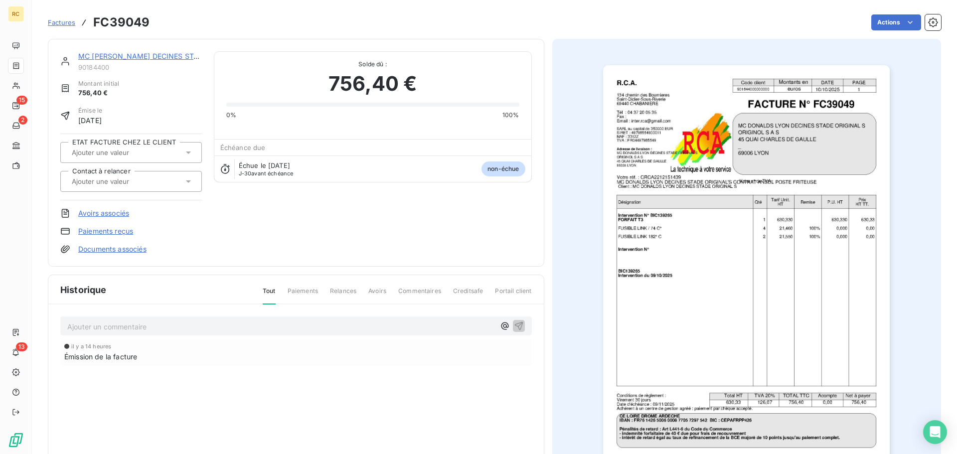
click at [113, 255] on div "MC [PERSON_NAME] DECINES STADE ORIGINAL S 90184400 Montant initial 756,40 € Émi…" at bounding box center [296, 153] width 496 height 228
click at [113, 252] on link "Documents associés" at bounding box center [112, 249] width 68 height 10
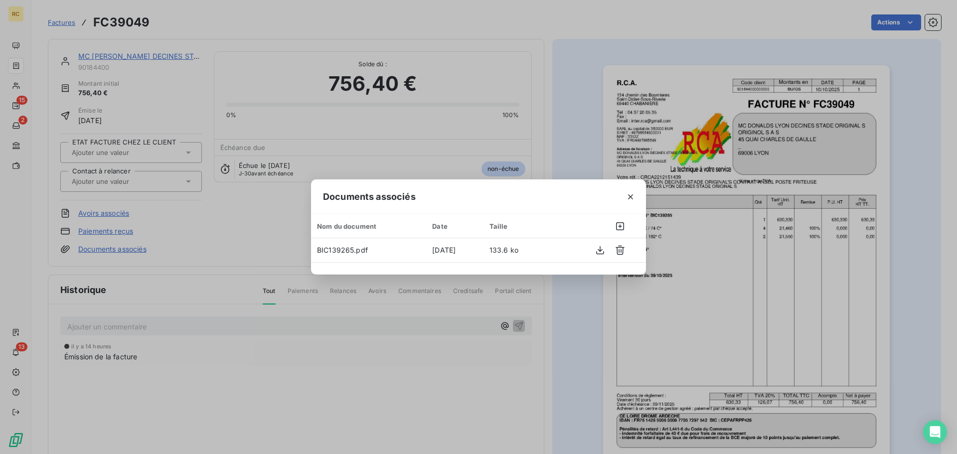
click at [632, 200] on icon "button" at bounding box center [631, 197] width 10 height 10
click at [626, 195] on img "button" at bounding box center [746, 268] width 287 height 406
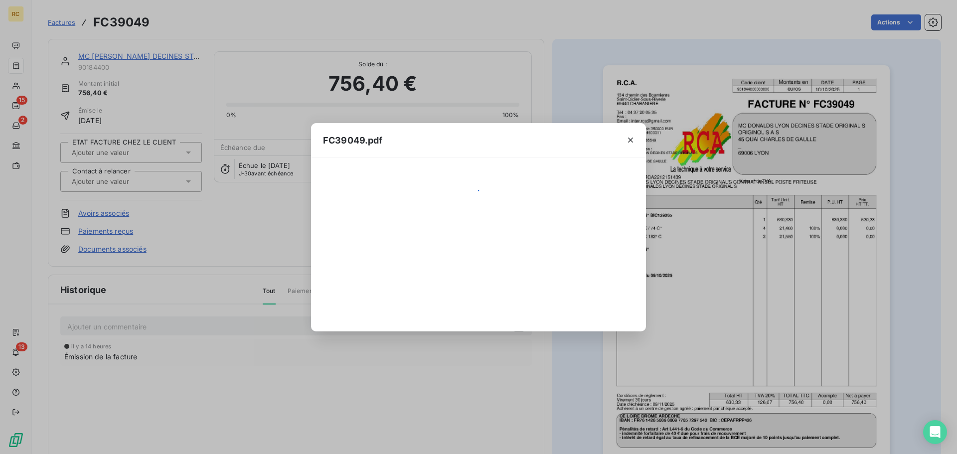
click at [631, 198] on div at bounding box center [478, 245] width 311 height 150
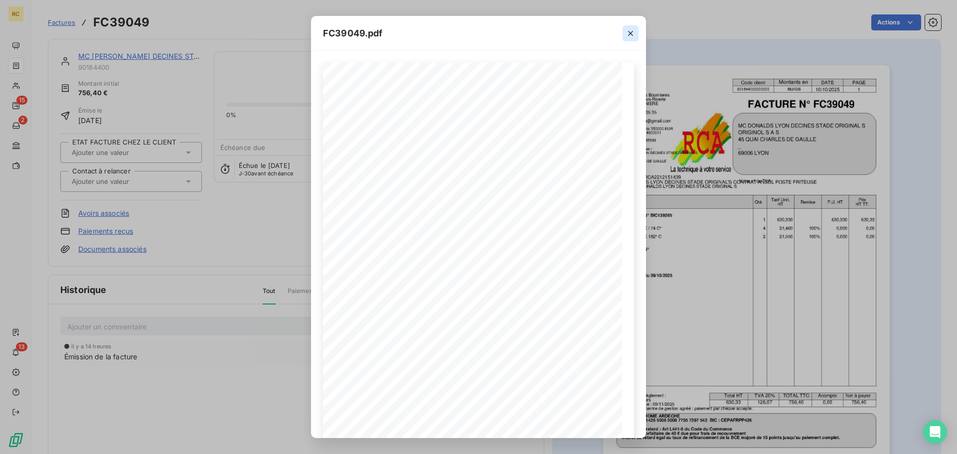
click at [633, 31] on icon "button" at bounding box center [630, 33] width 5 height 5
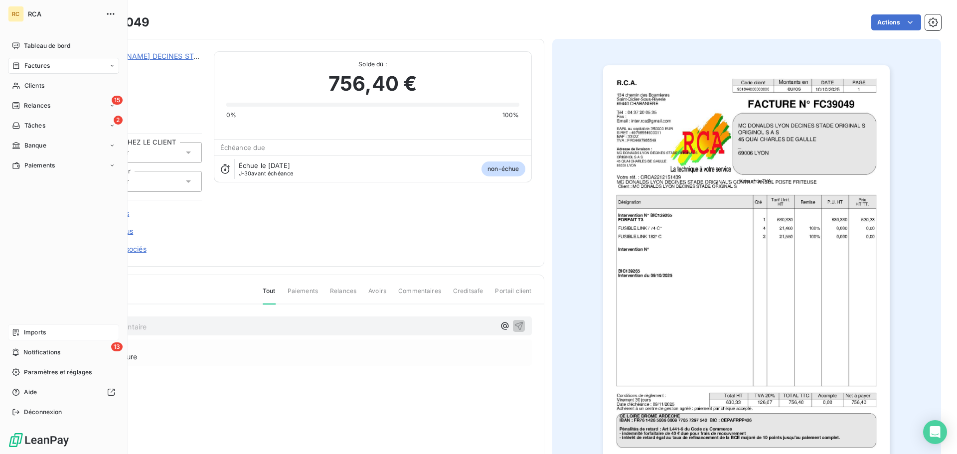
click at [34, 338] on div "Imports" at bounding box center [63, 333] width 111 height 16
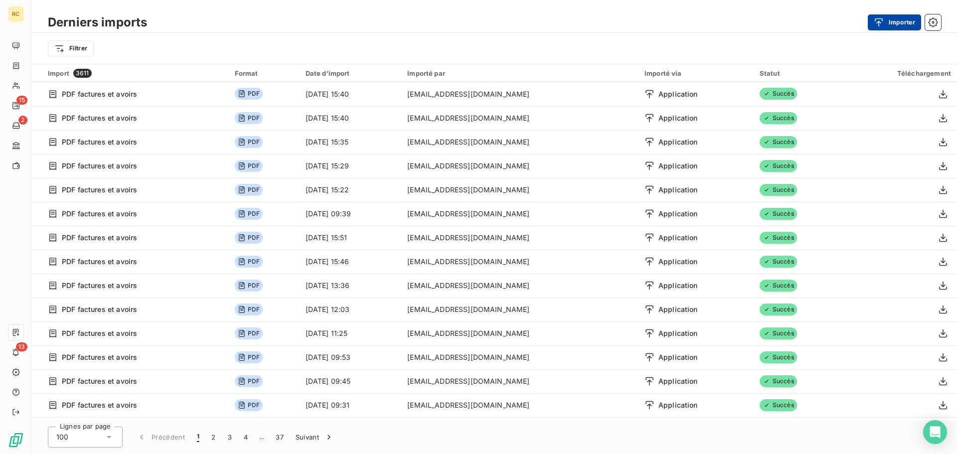
click at [894, 23] on button "Importer" at bounding box center [894, 22] width 53 height 16
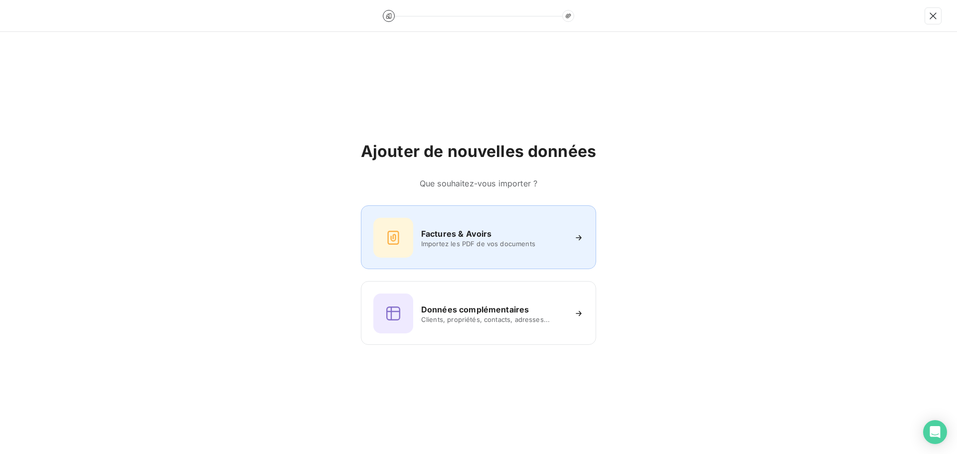
click at [449, 212] on div "Factures & Avoirs Importez les PDF de vos documents" at bounding box center [478, 237] width 235 height 64
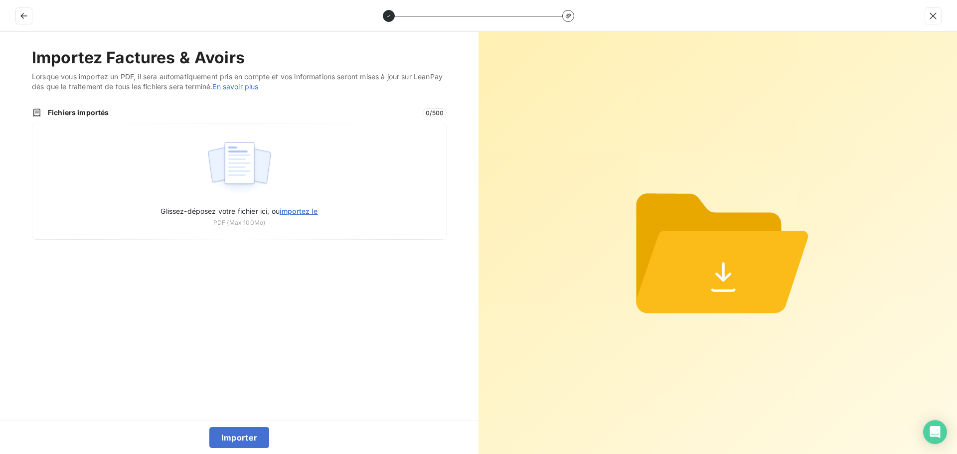
click at [241, 121] on div "Fichiers importés 0 / 500 Glissez-déposez votre fichier ici, ou importez le PDF…" at bounding box center [239, 174] width 415 height 132
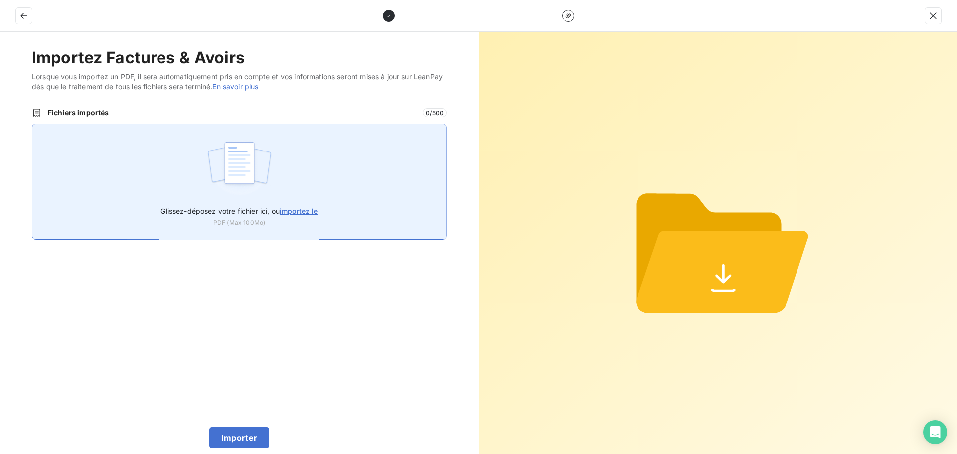
click at [230, 158] on img at bounding box center [239, 168] width 66 height 64
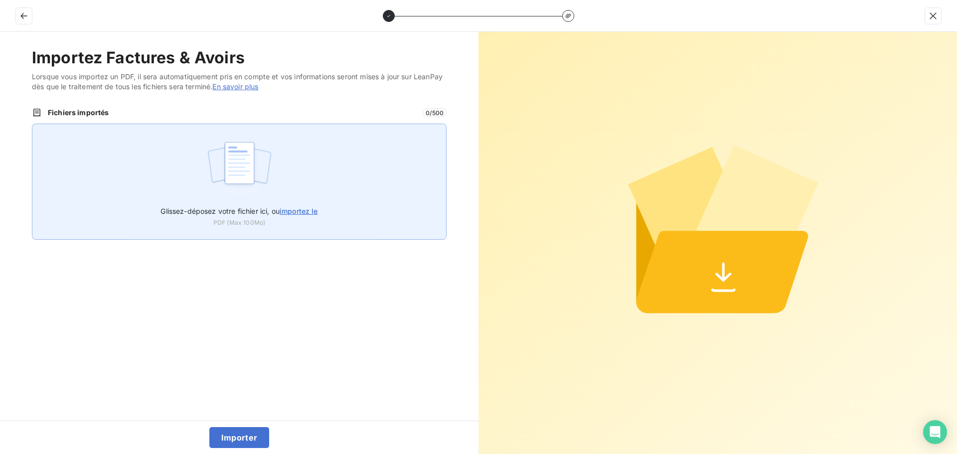
type input "C:\fakepath\FC39050.pdf"
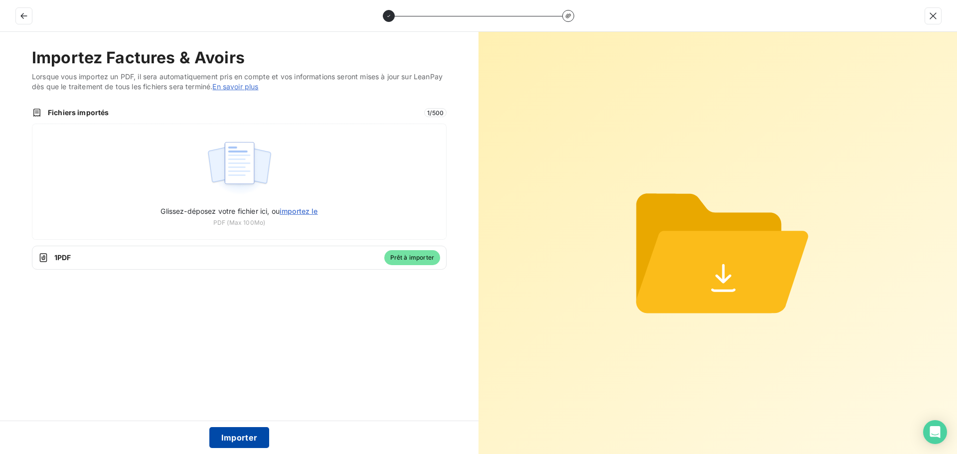
click at [235, 429] on button "Importer" at bounding box center [239, 437] width 60 height 21
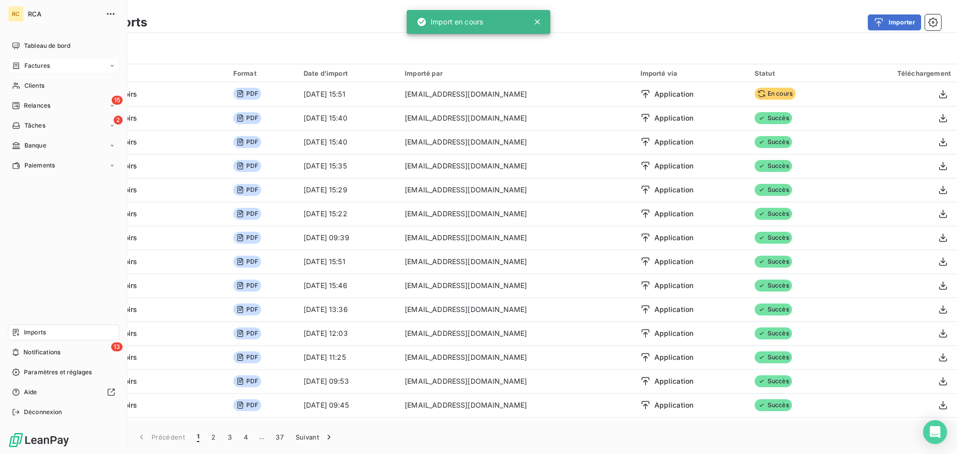
click at [16, 65] on icon at bounding box center [16, 66] width 8 height 8
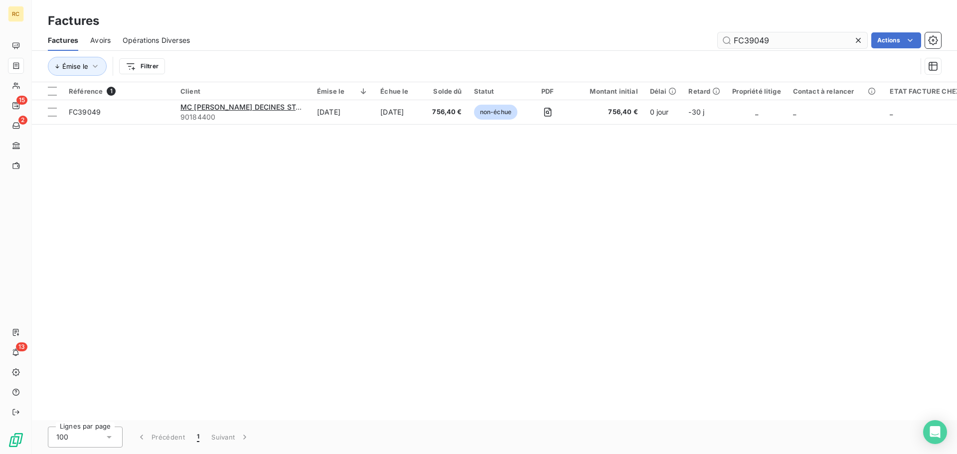
drag, startPoint x: 783, startPoint y: 36, endPoint x: 761, endPoint y: 36, distance: 22.4
click at [761, 36] on input "FC39049" at bounding box center [793, 40] width 150 height 16
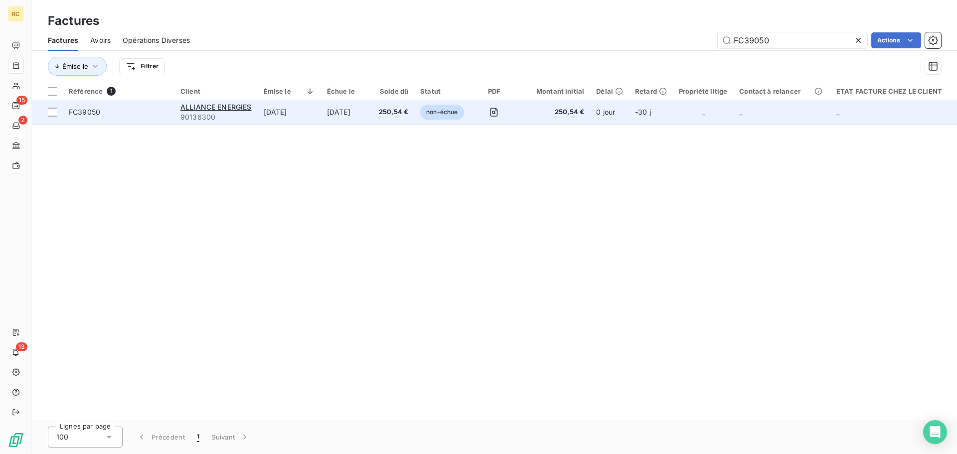
type input "FC39050"
click at [65, 113] on td "FC39050" at bounding box center [119, 112] width 112 height 24
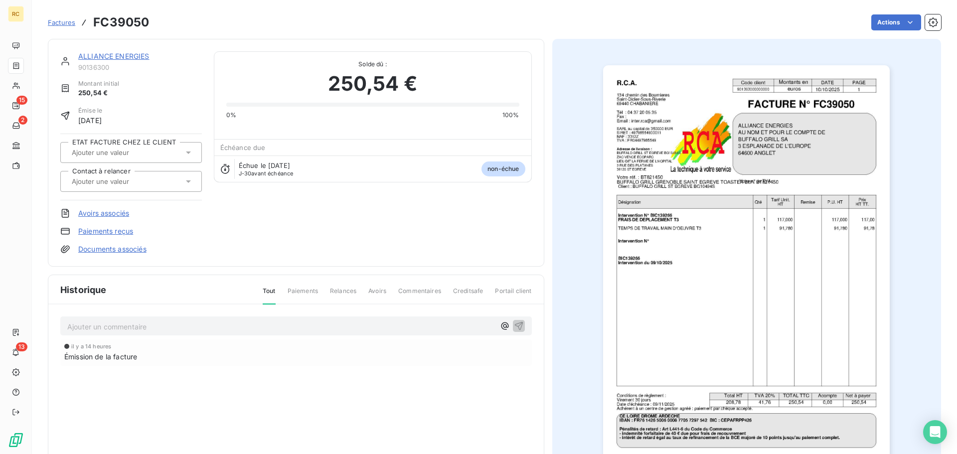
click at [128, 253] on link "Documents associés" at bounding box center [112, 249] width 68 height 10
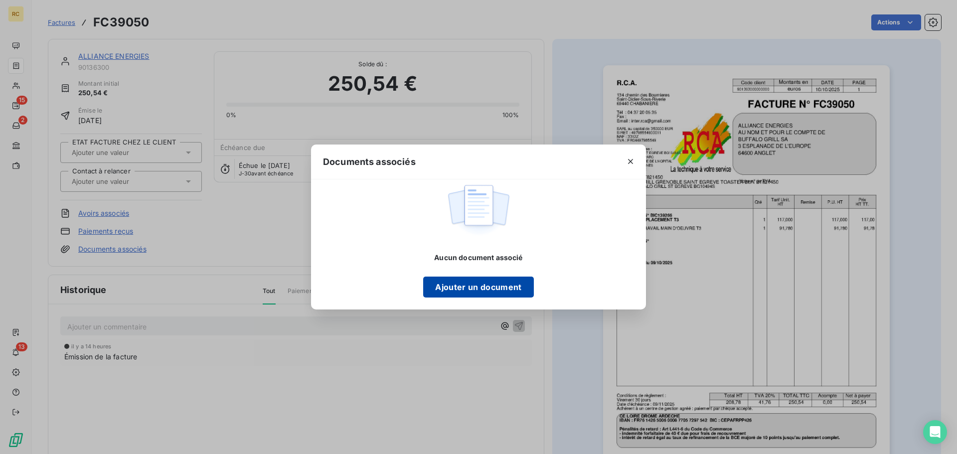
click at [497, 289] on button "Ajouter un document" at bounding box center [478, 287] width 110 height 21
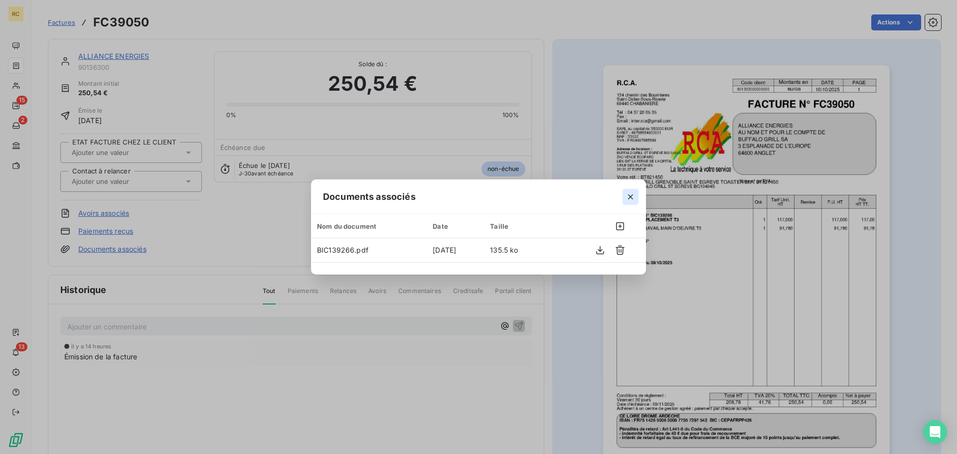
click at [628, 197] on icon "button" at bounding box center [631, 197] width 10 height 10
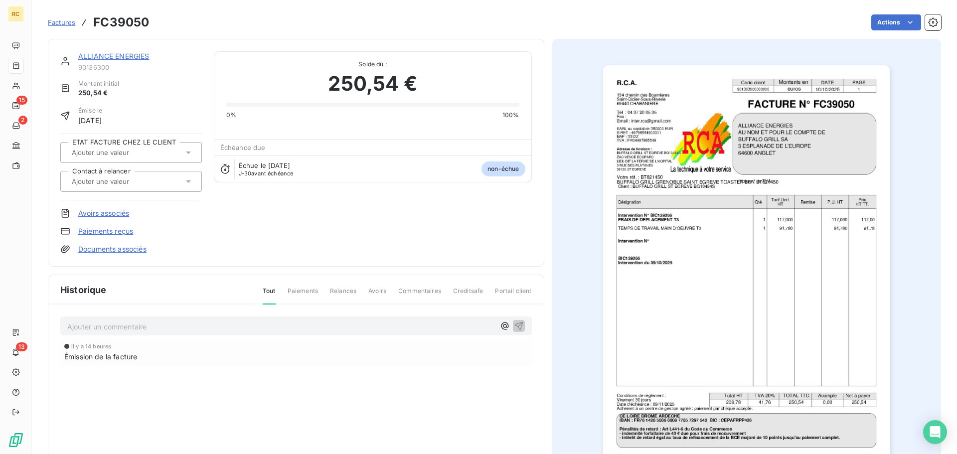
click at [66, 19] on span "Factures" at bounding box center [61, 22] width 27 height 8
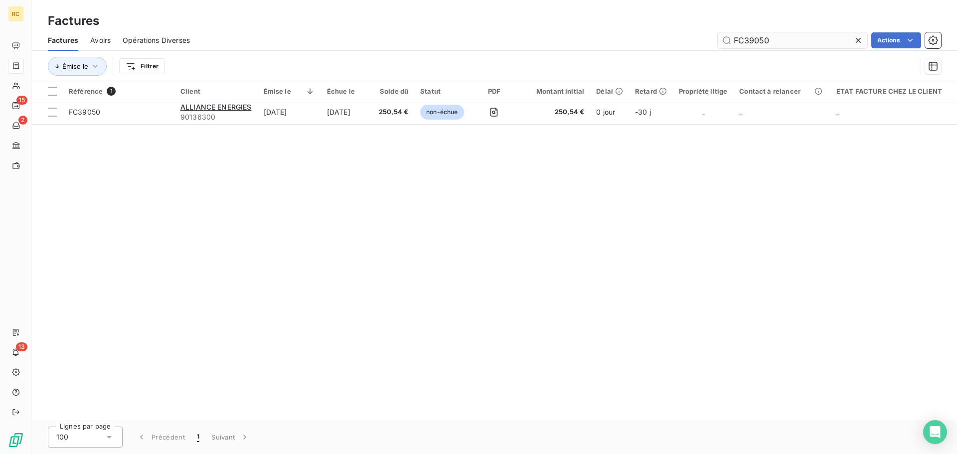
click at [778, 44] on input "FC39050" at bounding box center [793, 40] width 150 height 16
click at [778, 43] on input "FC39050" at bounding box center [793, 40] width 150 height 16
type input "FC39051"
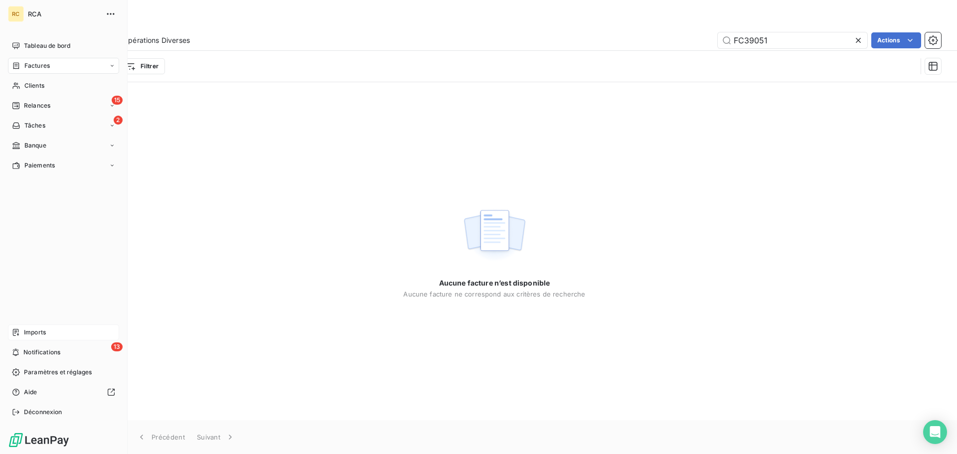
click at [21, 335] on div "Imports" at bounding box center [63, 333] width 111 height 16
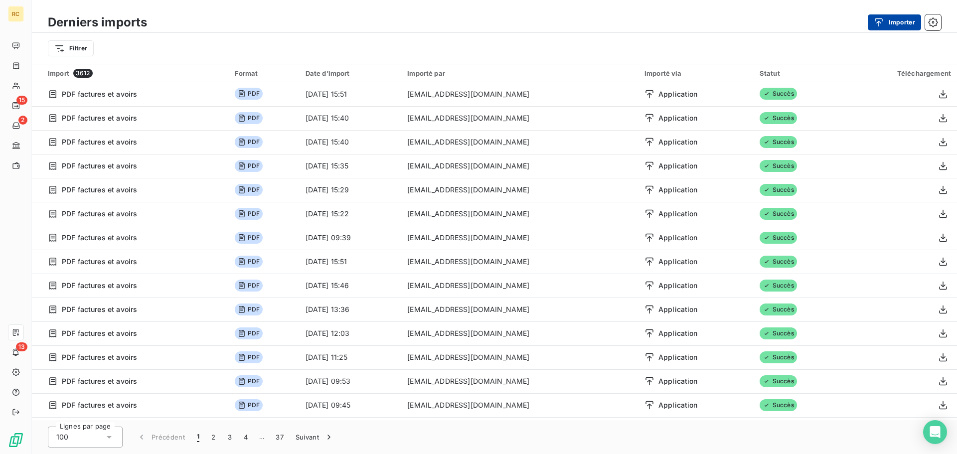
click at [899, 23] on button "Importer" at bounding box center [894, 22] width 53 height 16
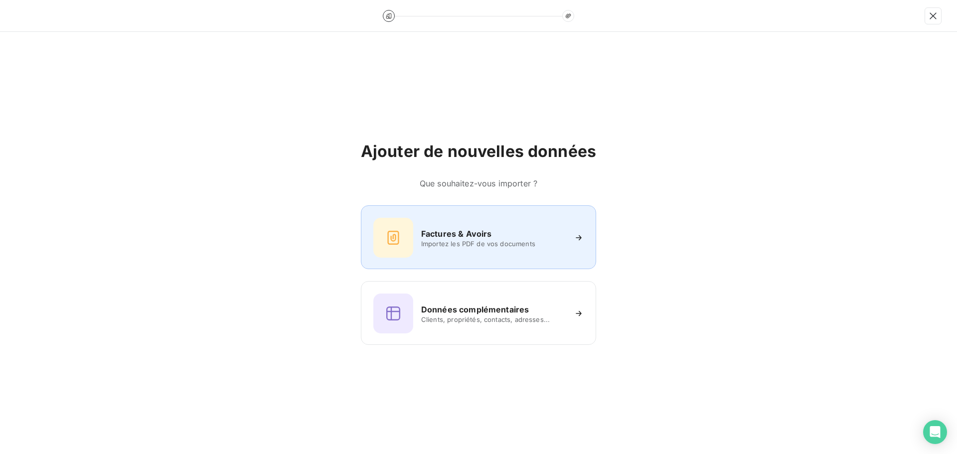
click at [479, 246] on span "Importez les PDF de vos documents" at bounding box center [493, 244] width 145 height 8
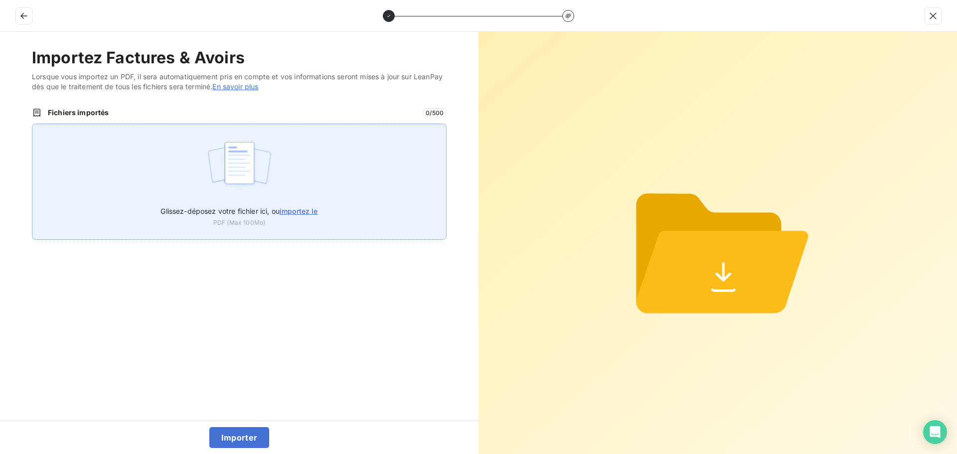
click at [186, 154] on div "Glissez-déposez votre fichier ici, ou importez le PDF (Max 100Mo)" at bounding box center [239, 182] width 415 height 116
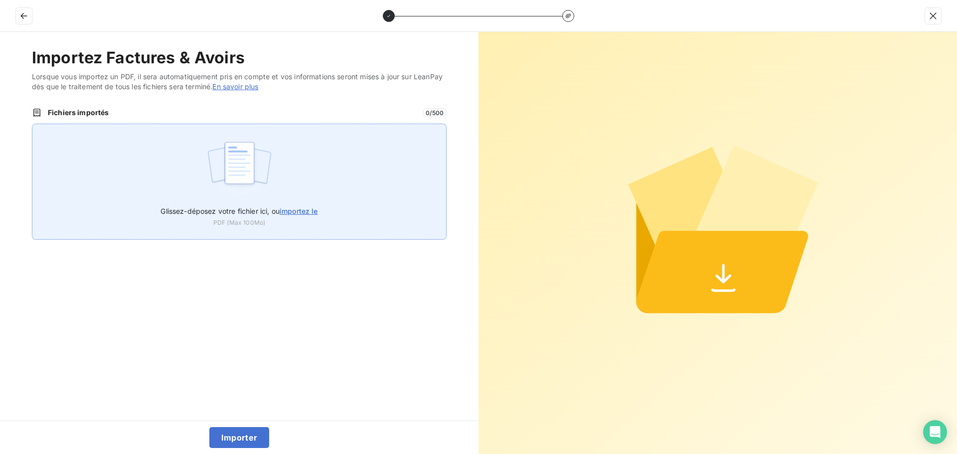
type input "C:\fakepath\FC39051.pdf"
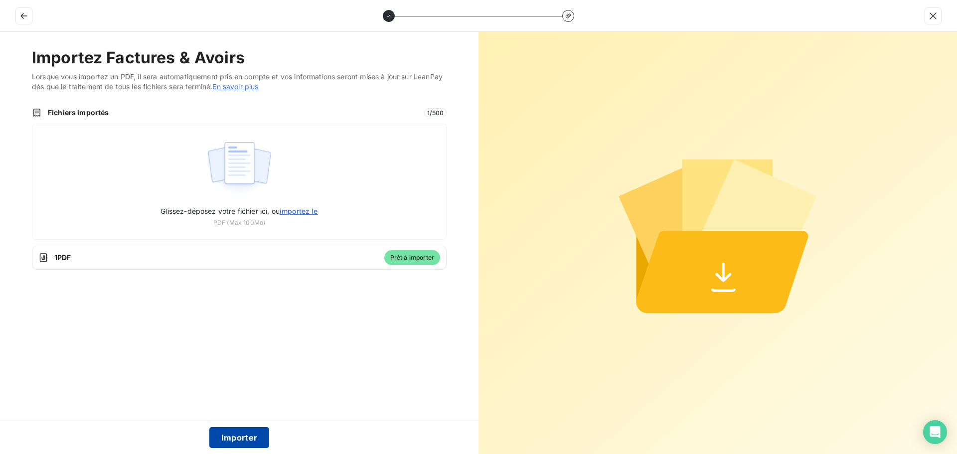
click at [227, 435] on button "Importer" at bounding box center [239, 437] width 60 height 21
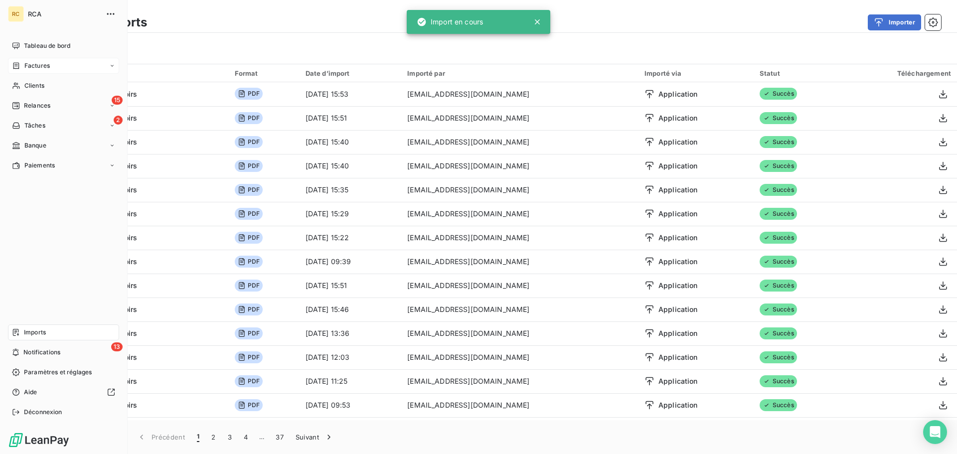
click at [20, 66] on div "Factures" at bounding box center [31, 65] width 38 height 9
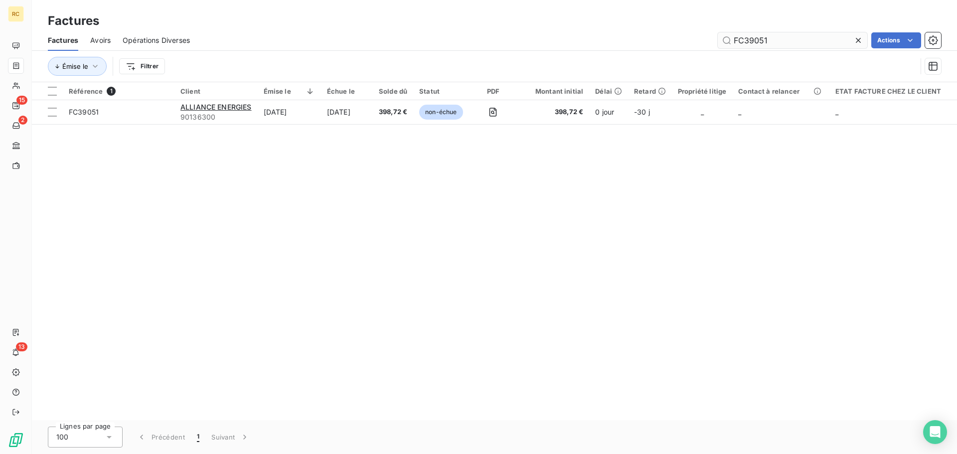
click at [781, 41] on input "FC39051" at bounding box center [793, 40] width 150 height 16
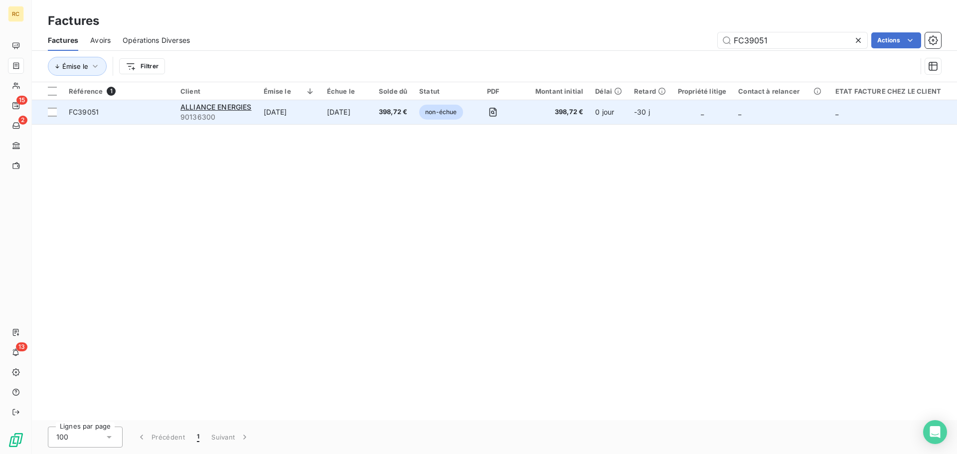
click at [87, 113] on span "FC39051" at bounding box center [84, 112] width 30 height 8
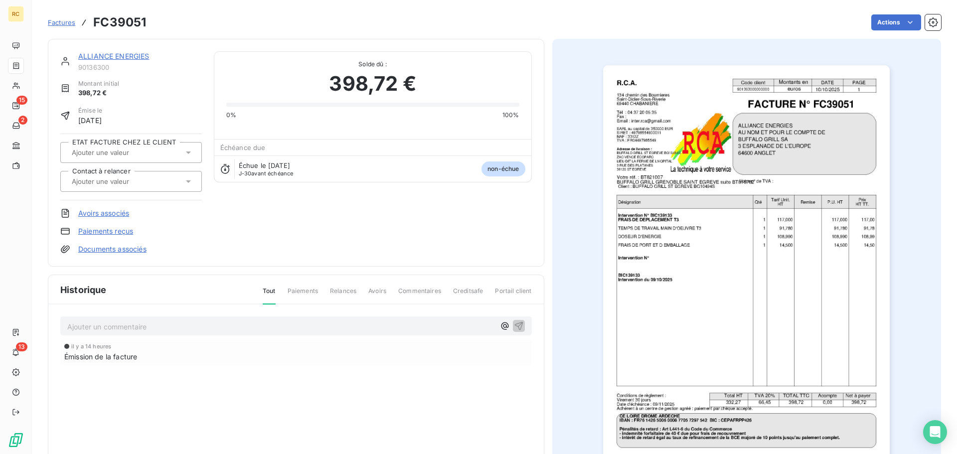
click at [125, 249] on link "Documents associés" at bounding box center [112, 249] width 68 height 10
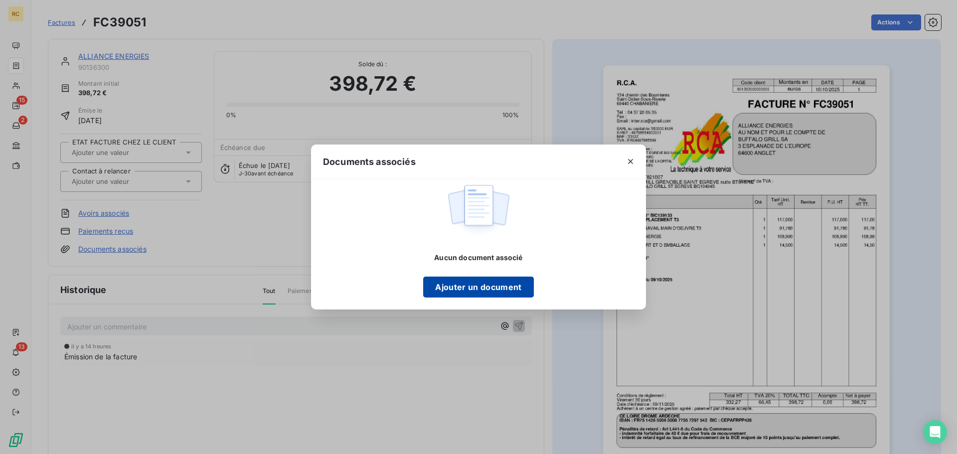
click at [475, 282] on button "Ajouter un document" at bounding box center [478, 287] width 110 height 21
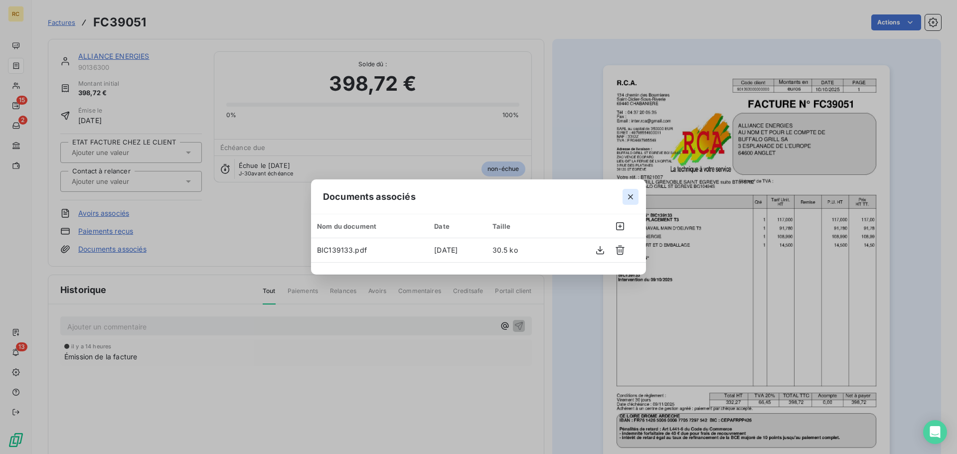
click at [630, 200] on icon "button" at bounding box center [631, 197] width 10 height 10
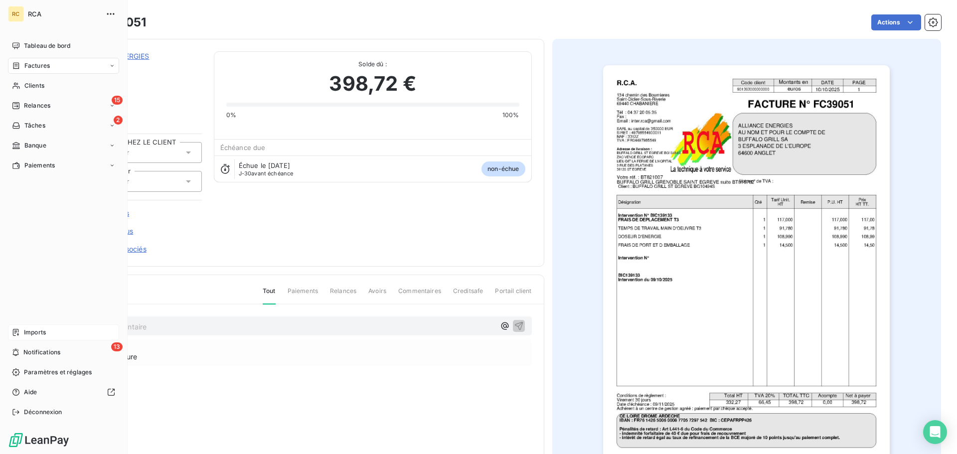
click at [16, 333] on icon at bounding box center [16, 332] width 8 height 8
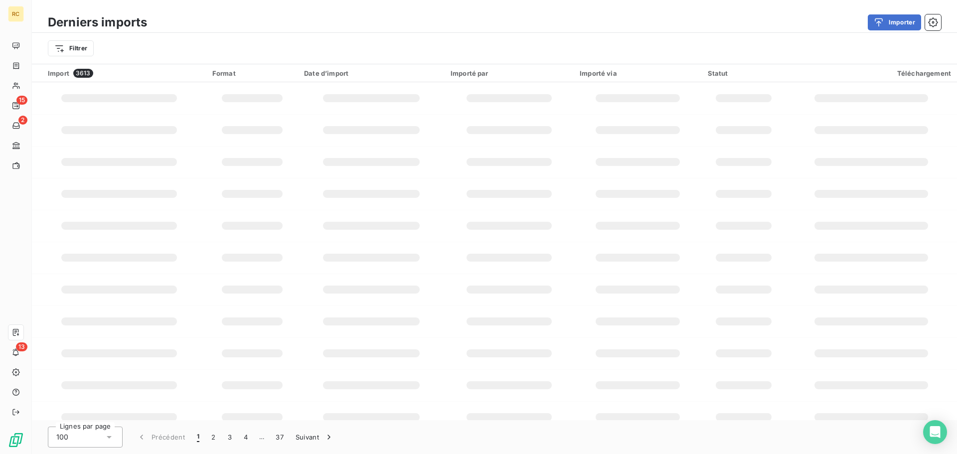
click at [887, 23] on div "button" at bounding box center [881, 22] width 15 height 10
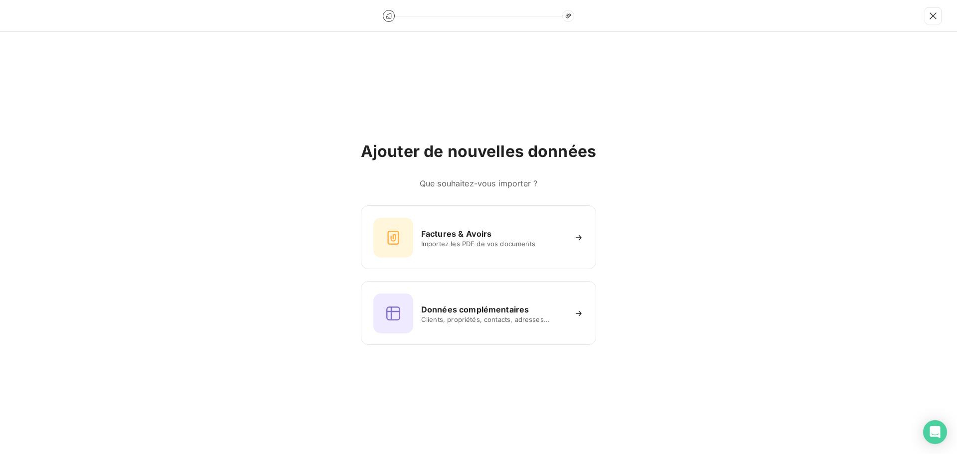
click at [894, 23] on div at bounding box center [478, 16] width 957 height 32
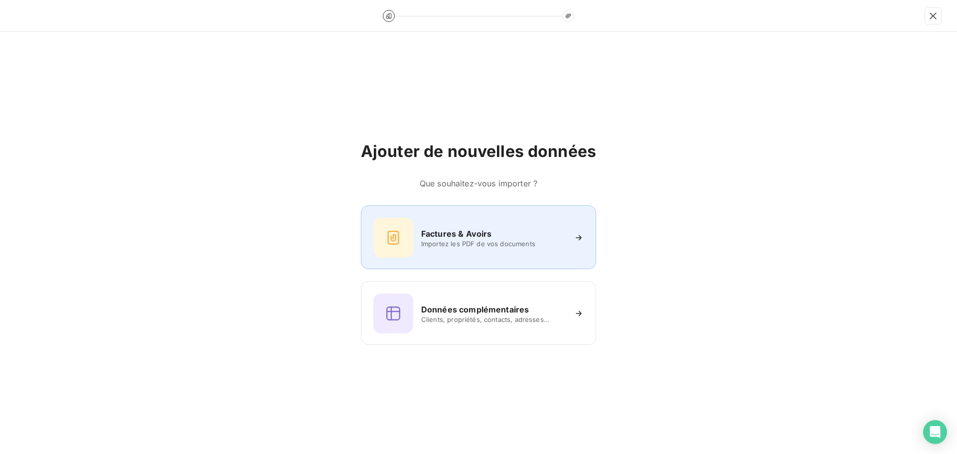
click at [403, 243] on div at bounding box center [393, 238] width 40 height 40
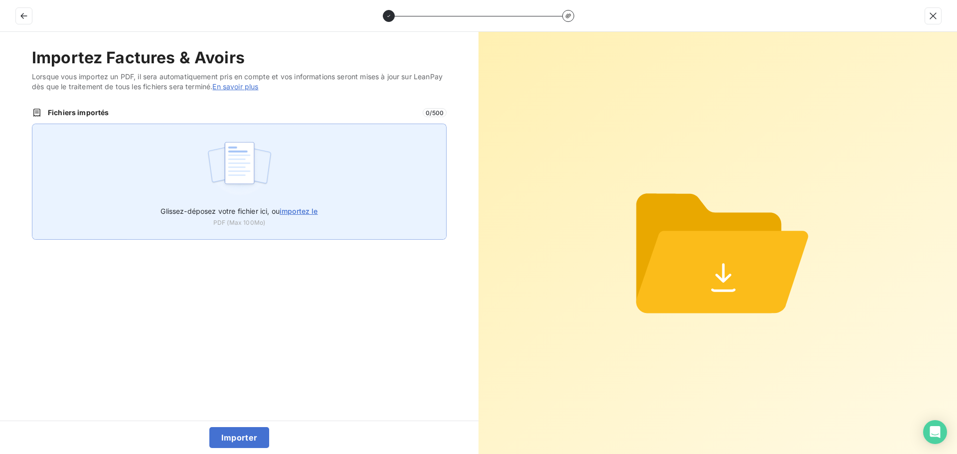
click at [267, 195] on img at bounding box center [239, 168] width 66 height 64
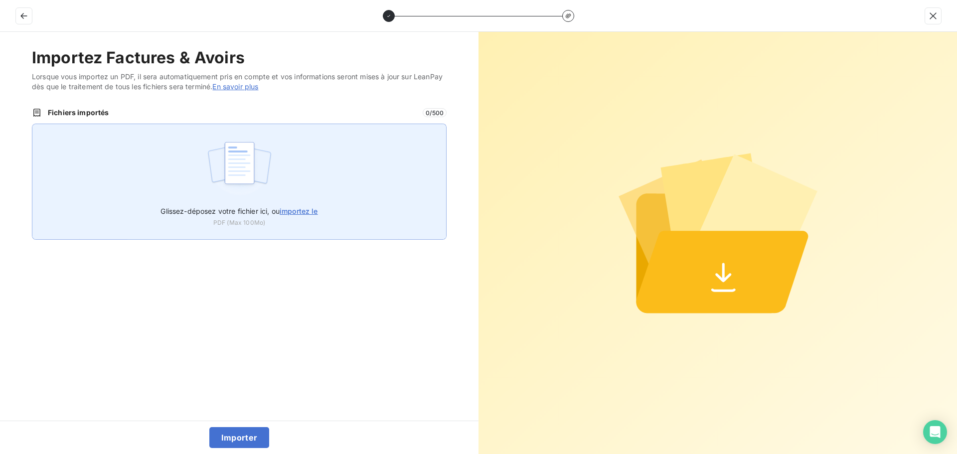
type input "C:\fakepath\FC39052.pdf"
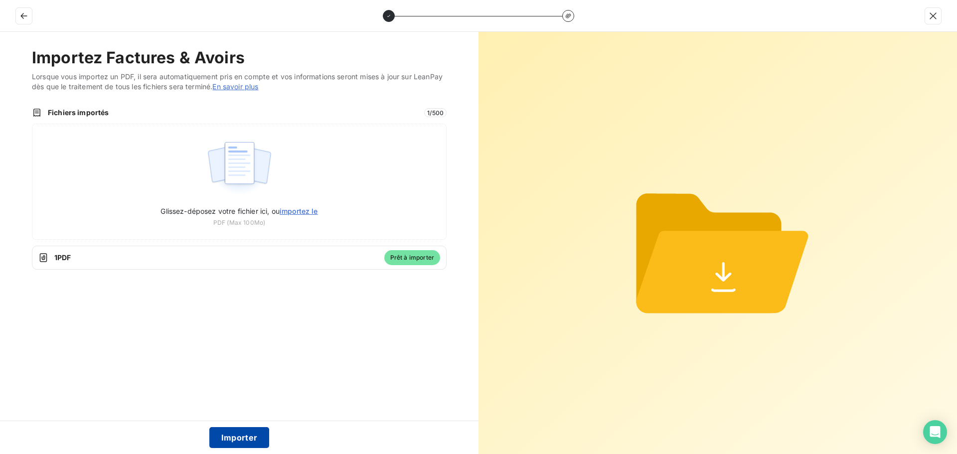
click at [224, 441] on button "Importer" at bounding box center [239, 437] width 60 height 21
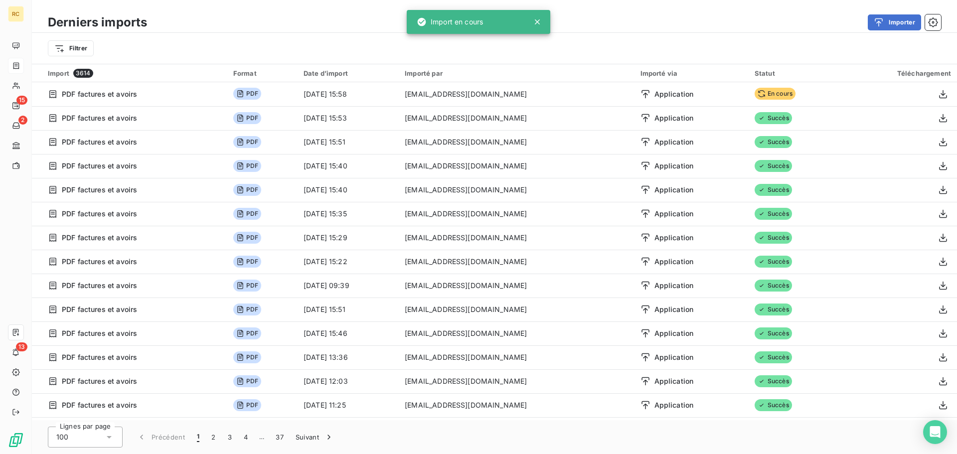
click at [21, 63] on div at bounding box center [16, 66] width 16 height 16
click at [8, 68] on div at bounding box center [16, 66] width 16 height 16
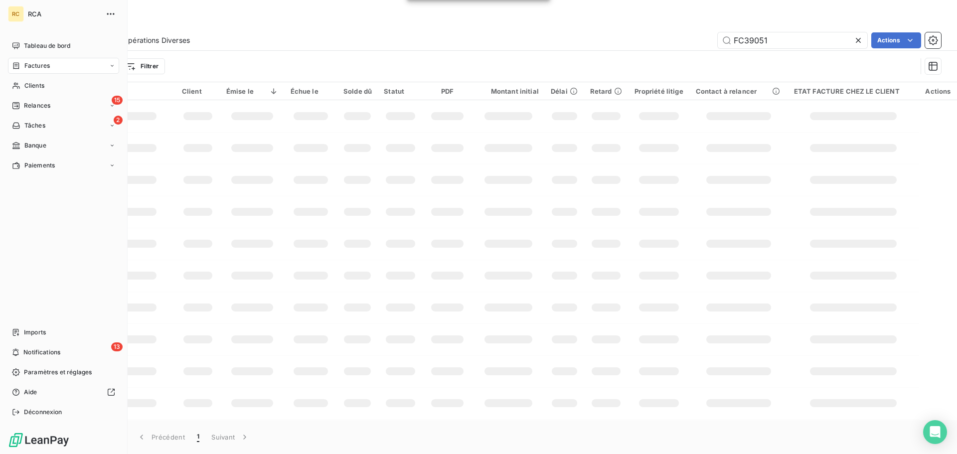
click at [20, 62] on div "Factures" at bounding box center [31, 65] width 38 height 9
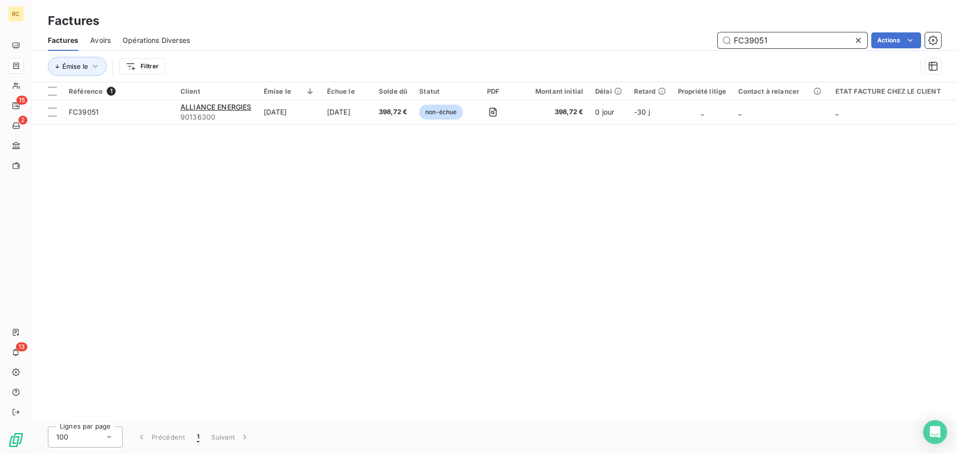
click at [796, 40] on input "FC39051" at bounding box center [793, 40] width 150 height 16
paste input "2"
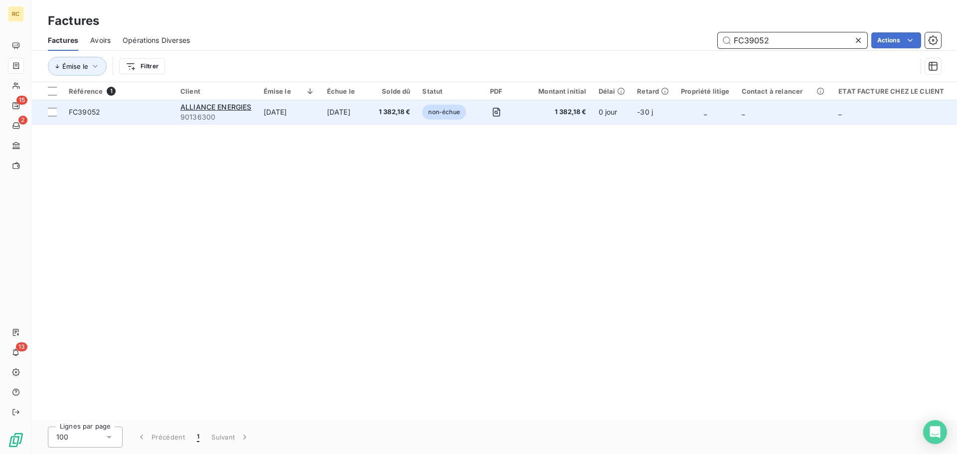
type input "FC39052"
click at [87, 111] on span "FC39052" at bounding box center [84, 112] width 31 height 8
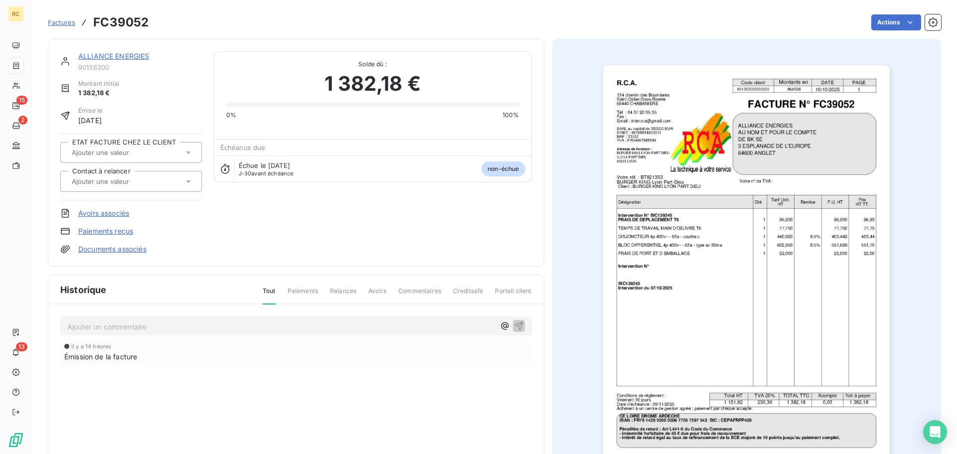
click at [90, 248] on link "Documents associés" at bounding box center [112, 249] width 68 height 10
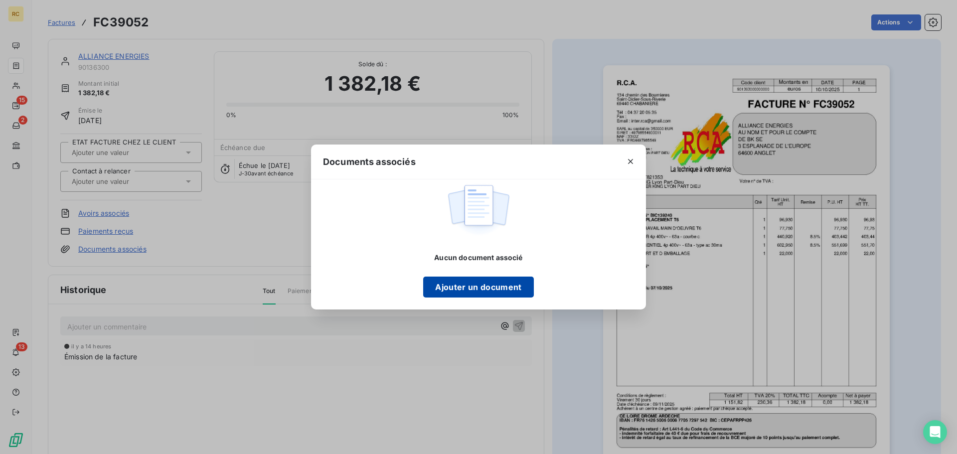
click at [494, 286] on button "Ajouter un document" at bounding box center [478, 287] width 110 height 21
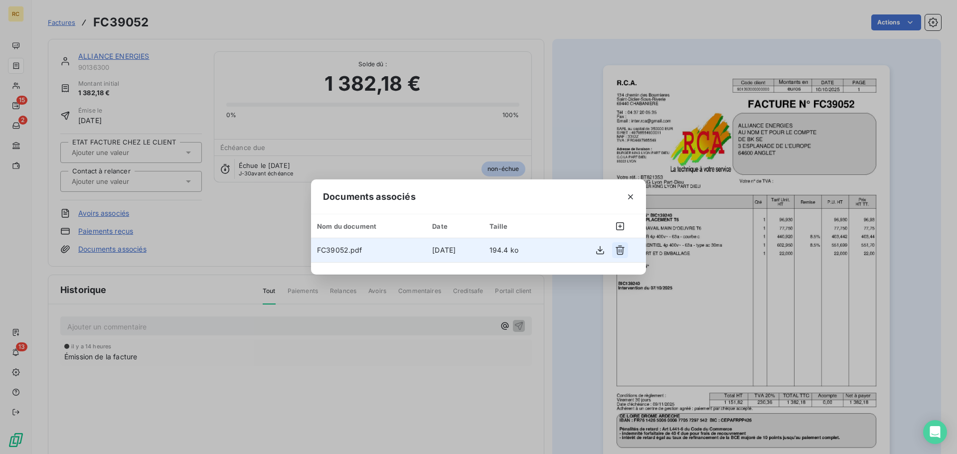
click at [621, 249] on icon "button" at bounding box center [620, 250] width 10 height 10
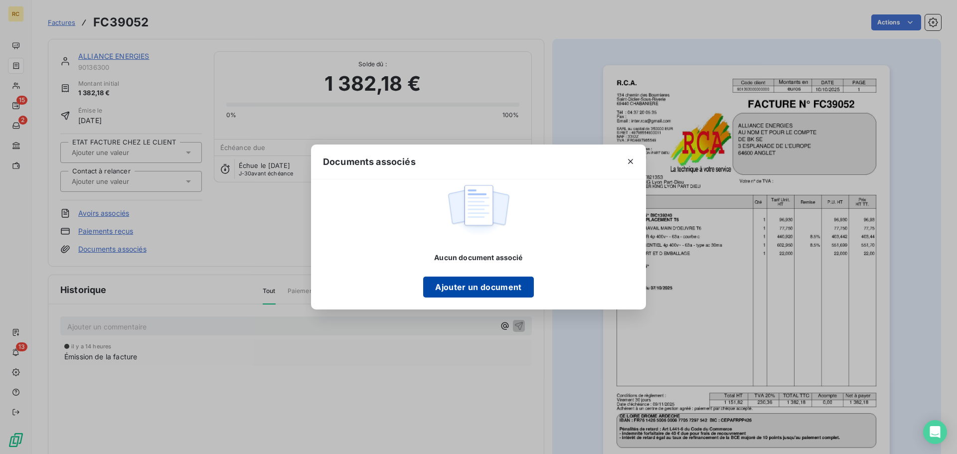
click at [507, 283] on button "Ajouter un document" at bounding box center [478, 287] width 110 height 21
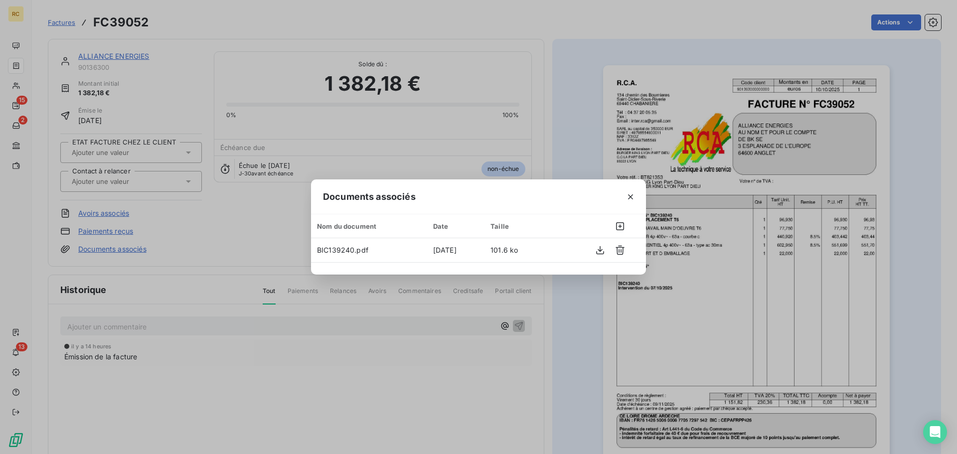
click at [629, 197] on icon "button" at bounding box center [631, 197] width 10 height 10
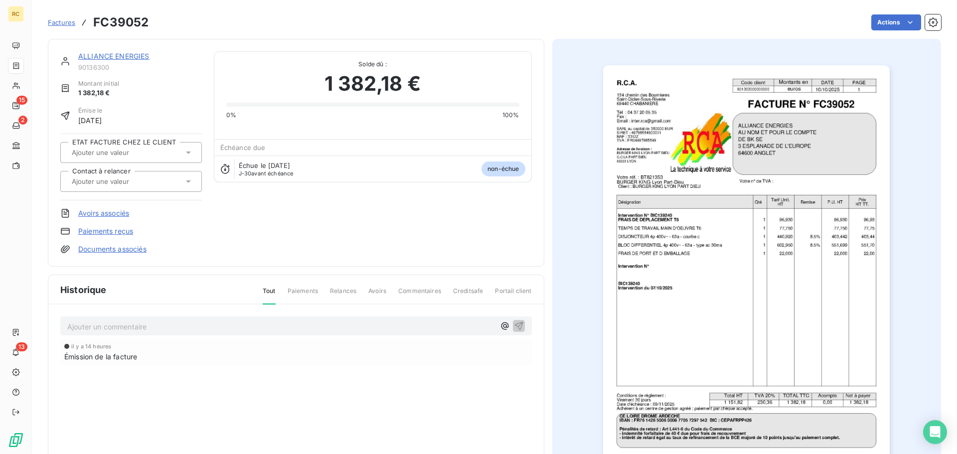
click at [112, 245] on link "Documents associés" at bounding box center [112, 249] width 68 height 10
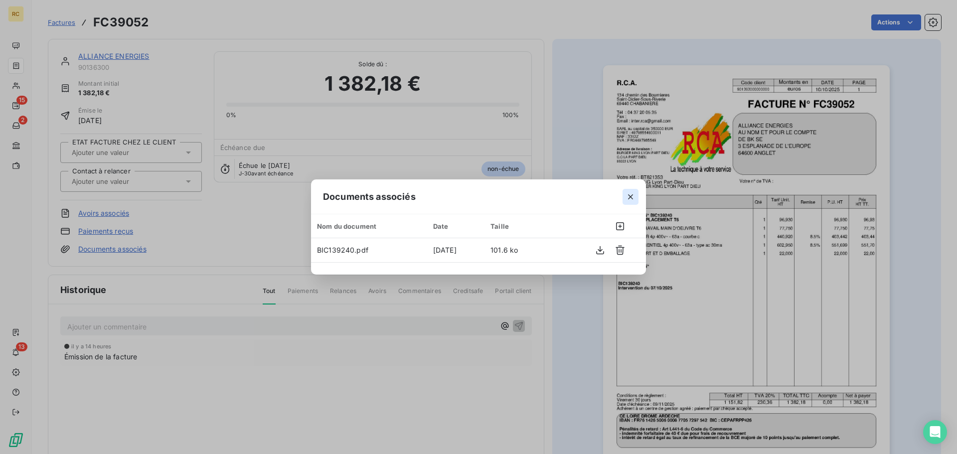
click at [637, 196] on button "button" at bounding box center [631, 197] width 16 height 16
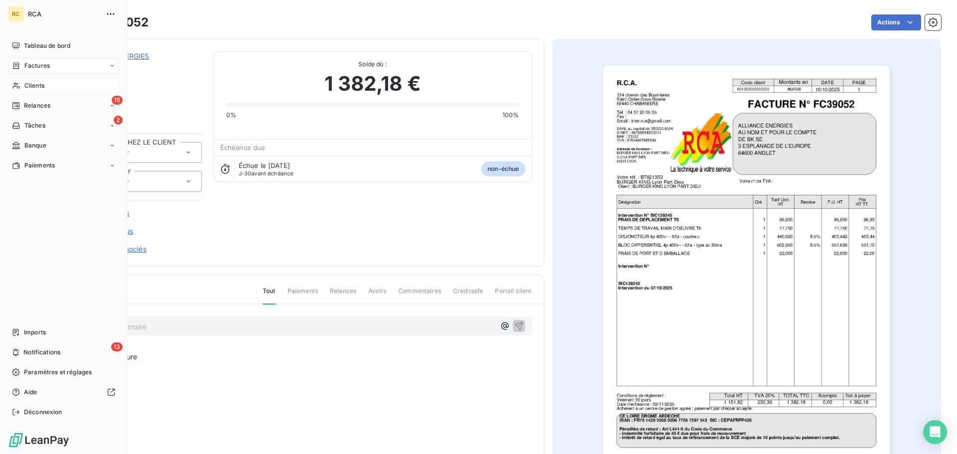
click at [24, 85] on span "Clients" at bounding box center [34, 85] width 20 height 9
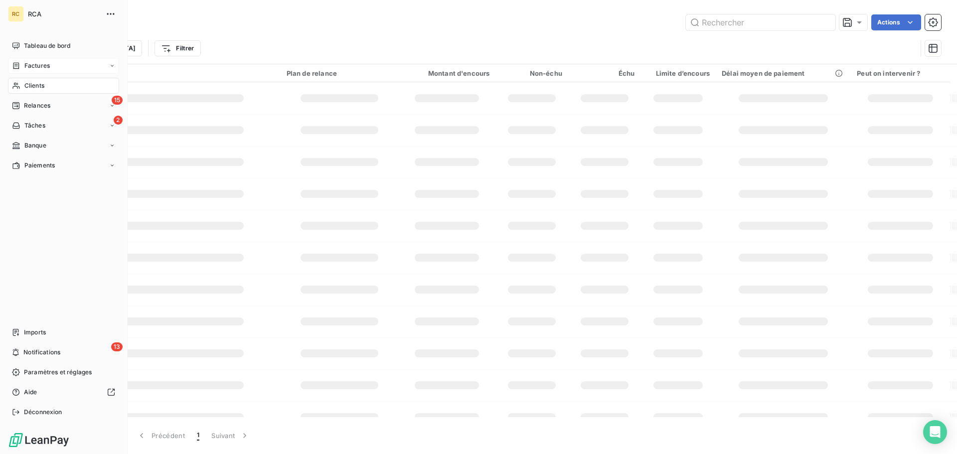
click at [15, 64] on icon at bounding box center [16, 65] width 6 height 6
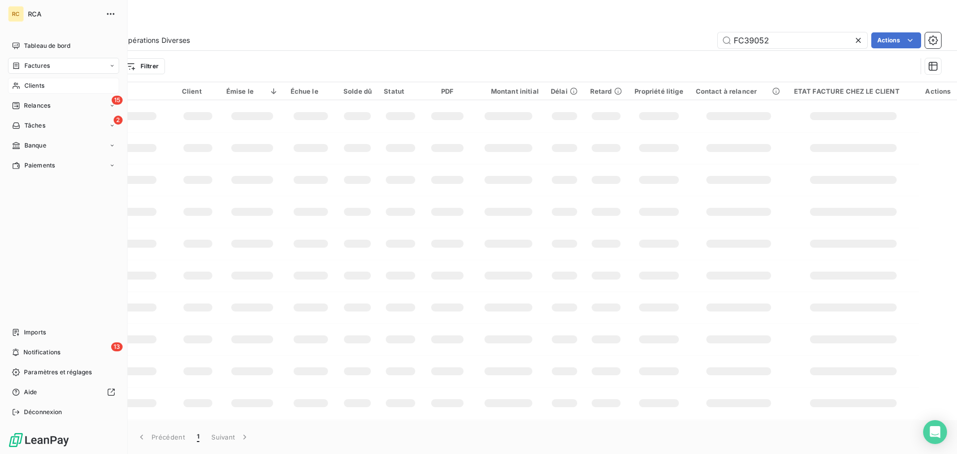
click at [48, 66] on span "Factures" at bounding box center [36, 65] width 25 height 9
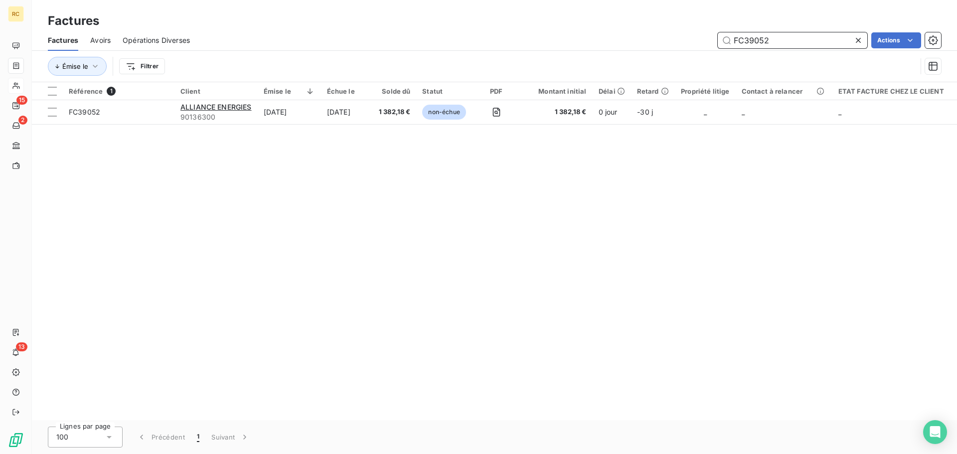
drag, startPoint x: 772, startPoint y: 36, endPoint x: 759, endPoint y: 36, distance: 13.0
click at [759, 36] on input "FC39052" at bounding box center [793, 40] width 150 height 16
type input "FC39046"
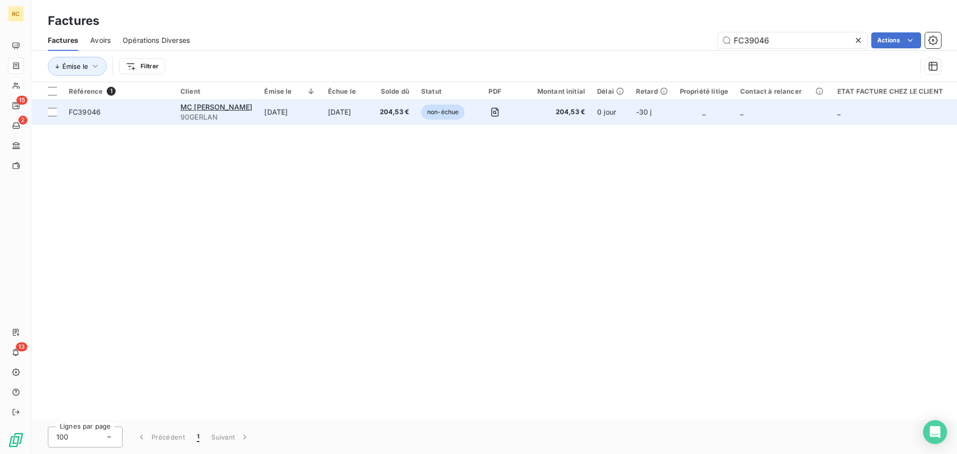
click at [93, 110] on span "FC39046" at bounding box center [85, 112] width 32 height 8
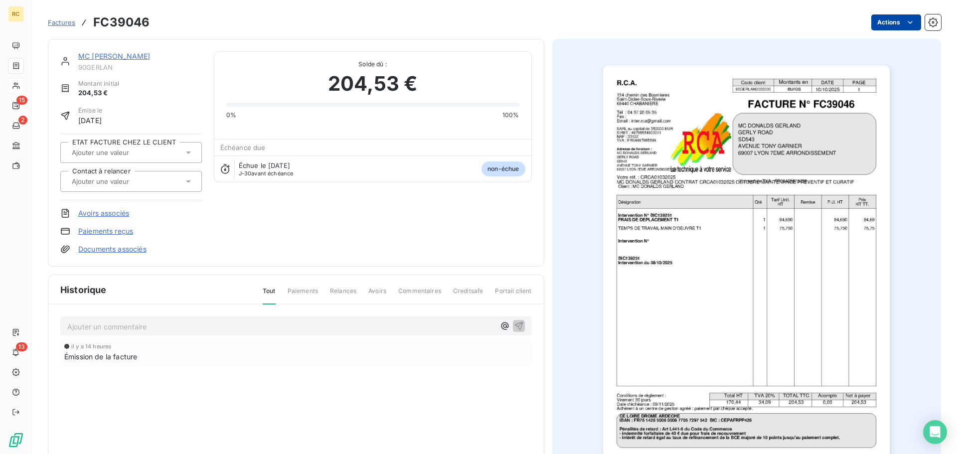
click at [911, 21] on html "RC 15 2 13 Factures FC39046 Actions MC [PERSON_NAME] 90GERLAN Montant initial 2…" at bounding box center [478, 227] width 957 height 454
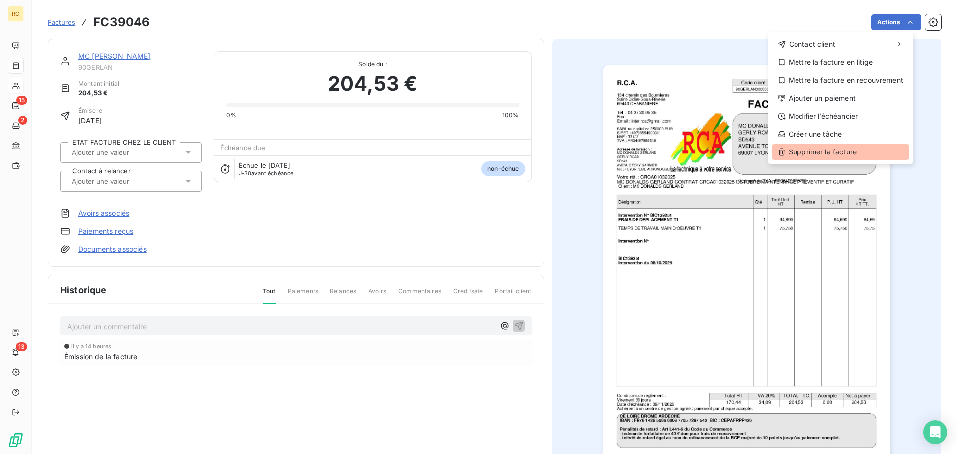
click at [832, 153] on div "Supprimer la facture" at bounding box center [841, 152] width 138 height 16
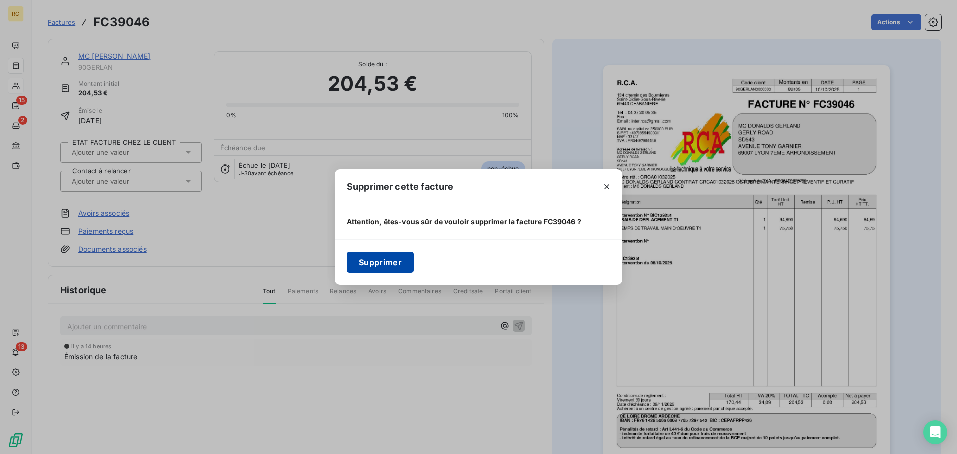
click at [373, 260] on button "Supprimer" at bounding box center [380, 262] width 67 height 21
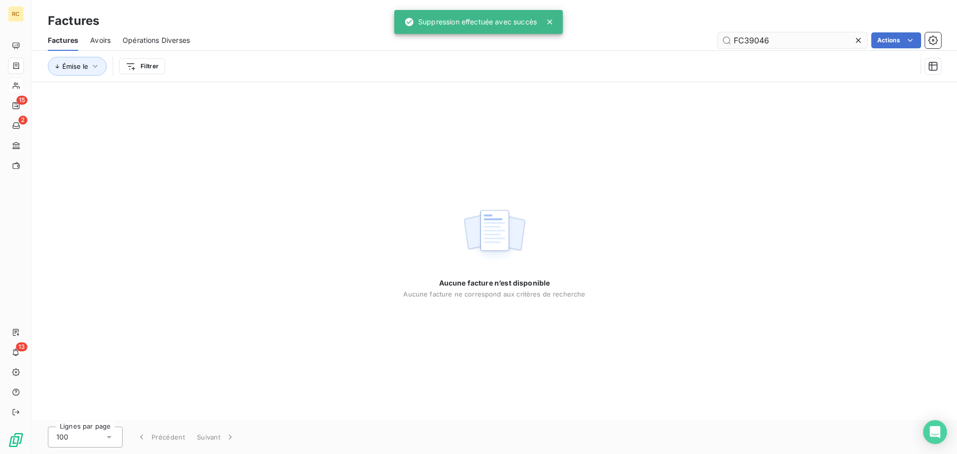
click at [801, 39] on input "FC39046" at bounding box center [793, 40] width 150 height 16
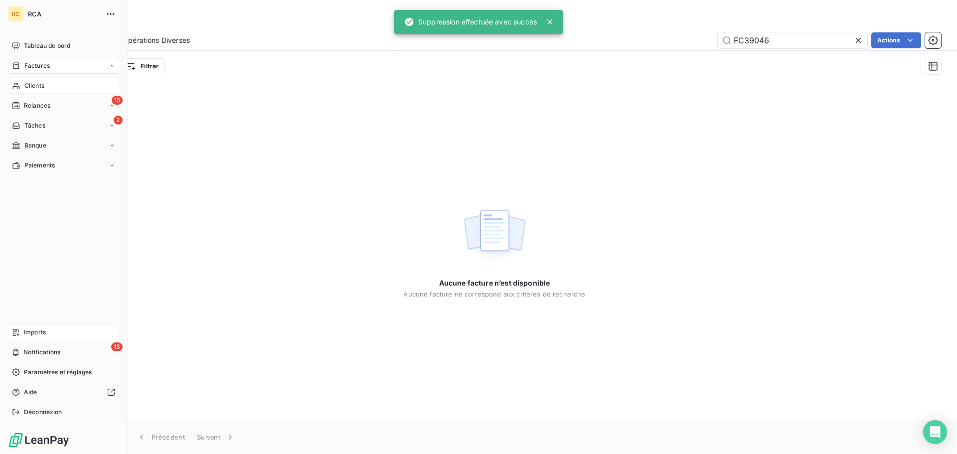
click at [13, 331] on icon at bounding box center [16, 332] width 6 height 7
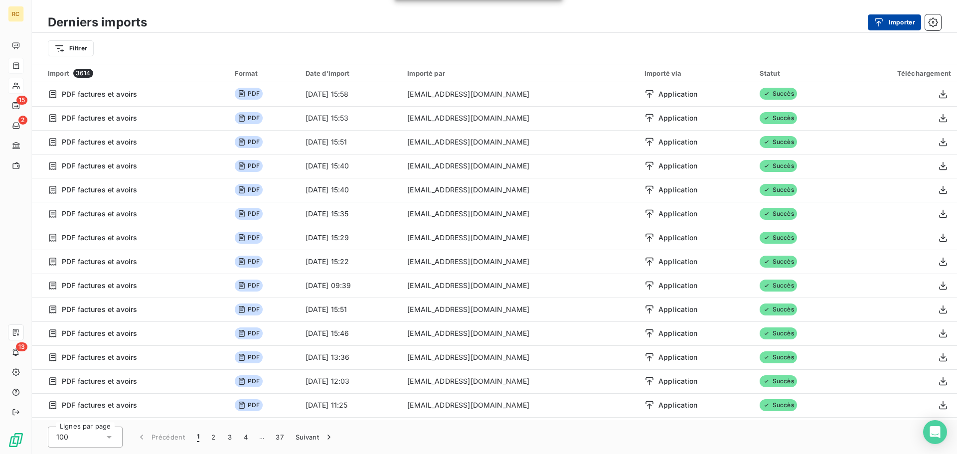
click at [889, 24] on button "Importer" at bounding box center [894, 22] width 53 height 16
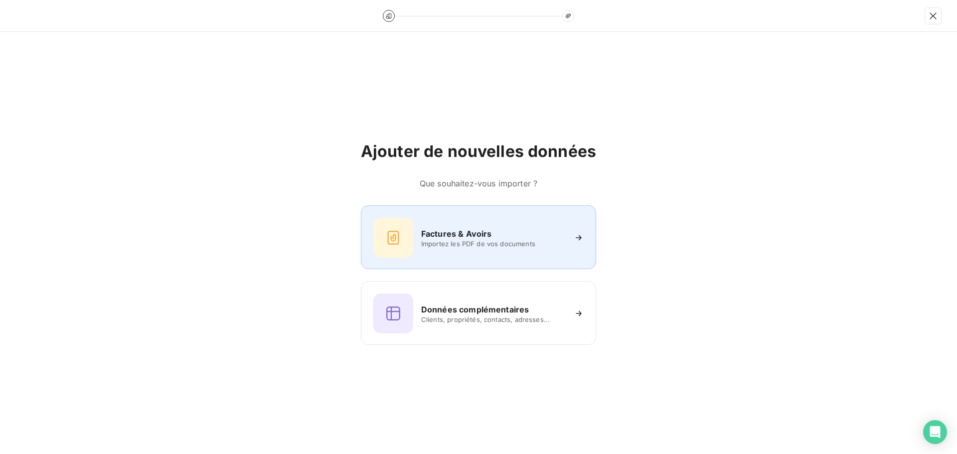
click at [457, 240] on span "Importez les PDF de vos documents" at bounding box center [493, 244] width 145 height 8
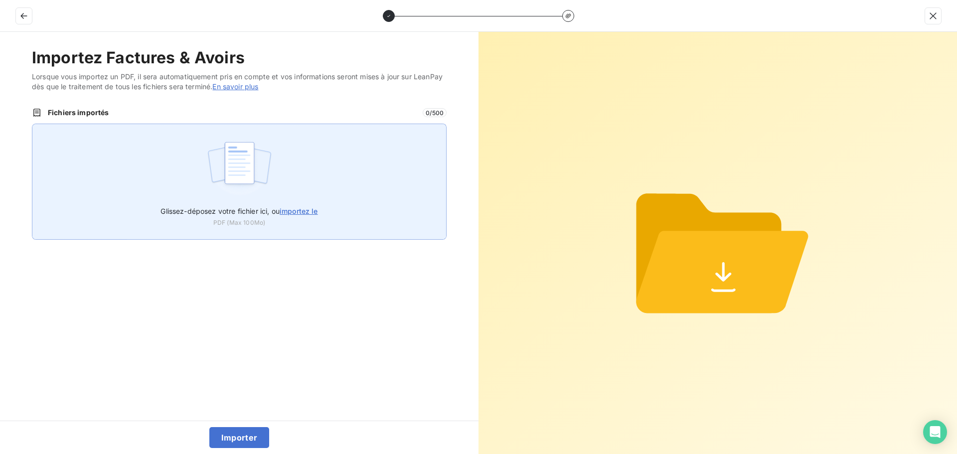
click at [259, 185] on img at bounding box center [239, 168] width 66 height 64
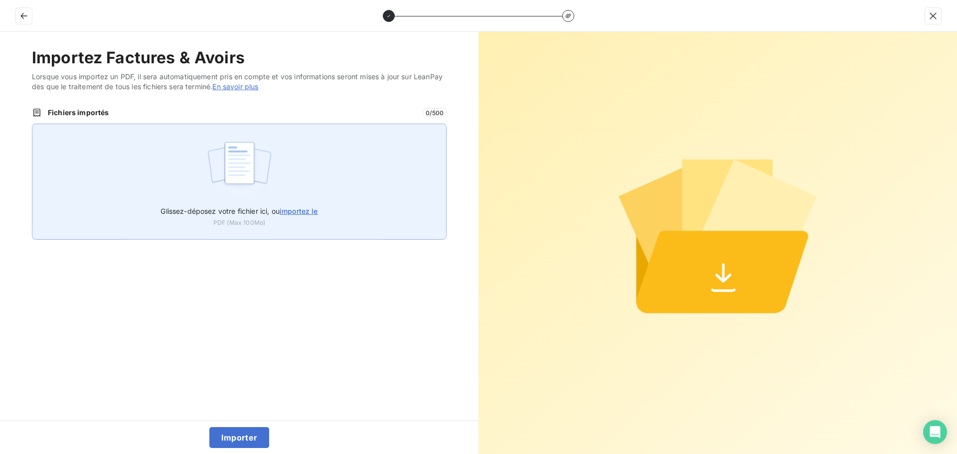
type input "C:\fakepath\FC39046.pdf"
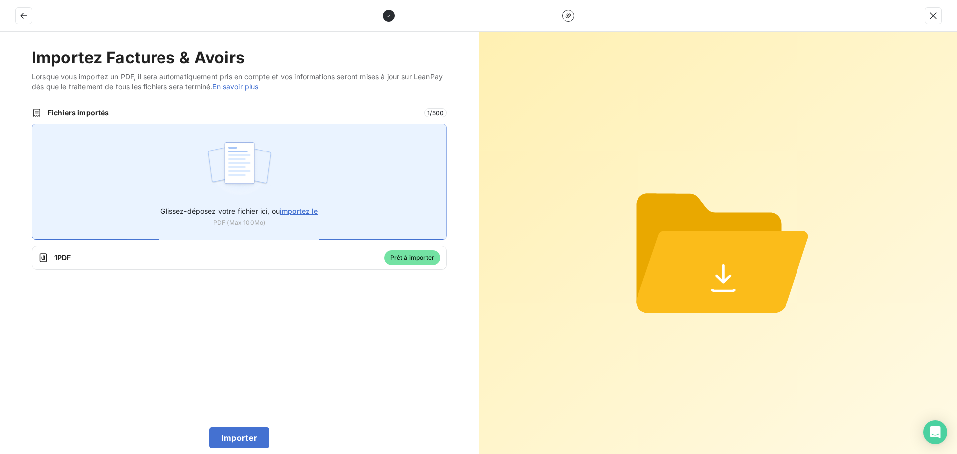
type input "C:\fakepath\FC39046.pdf"
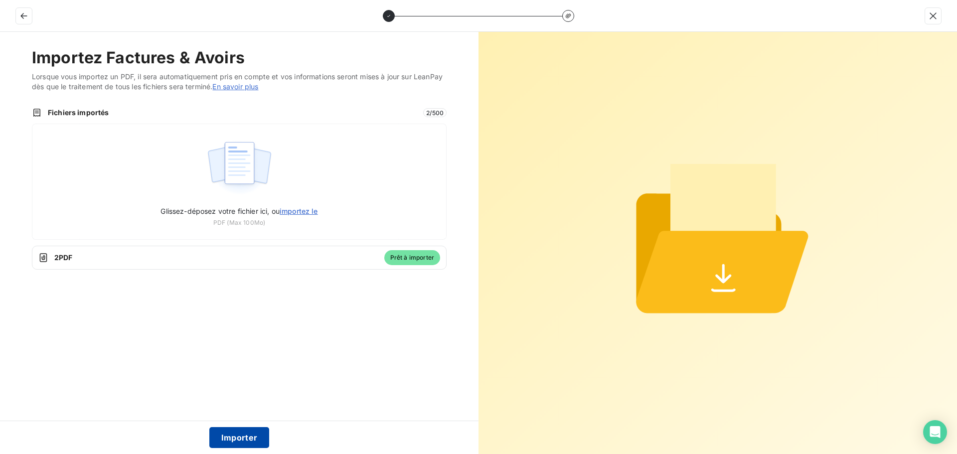
click at [232, 439] on button "Importer" at bounding box center [239, 437] width 60 height 21
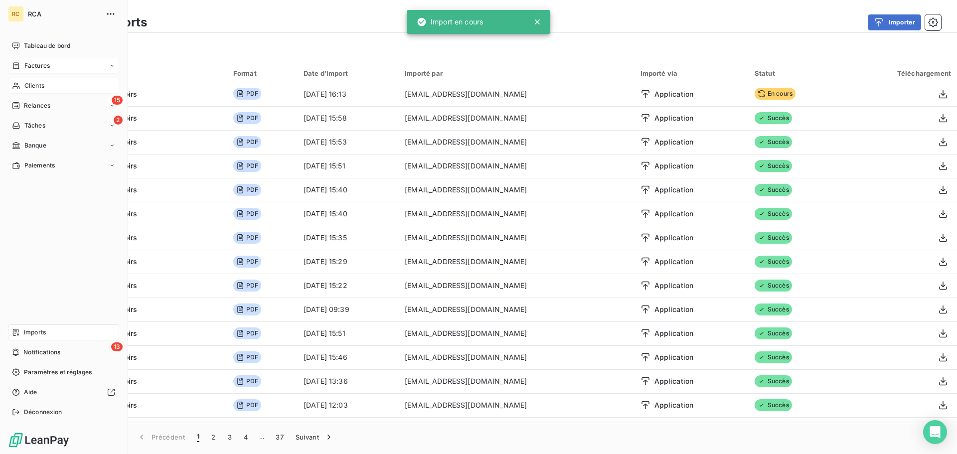
click at [18, 64] on icon at bounding box center [16, 66] width 8 height 8
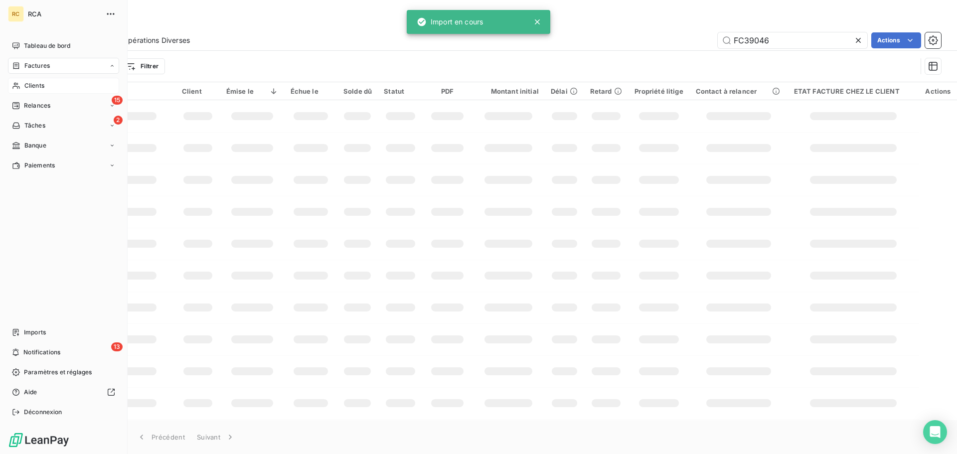
click at [18, 64] on icon at bounding box center [16, 66] width 8 height 8
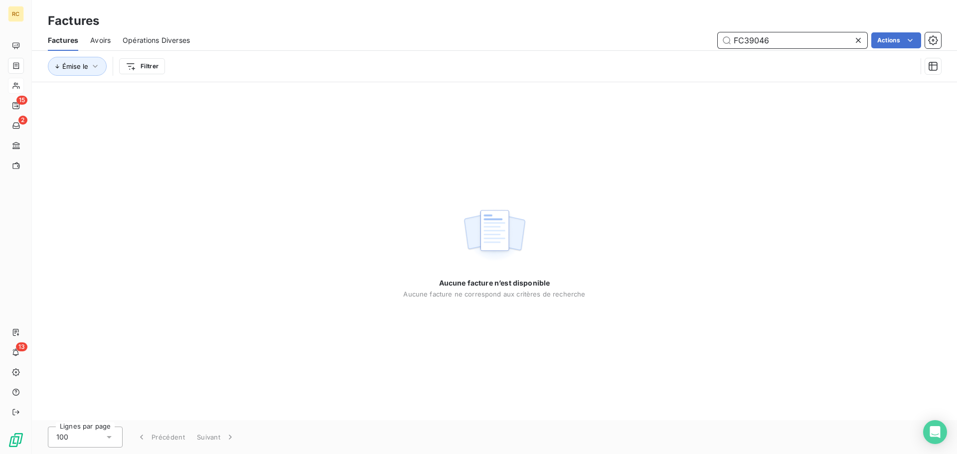
click at [798, 41] on input "FC39046" at bounding box center [793, 40] width 150 height 16
click at [798, 42] on input "FC39046" at bounding box center [793, 40] width 150 height 16
paste input "text"
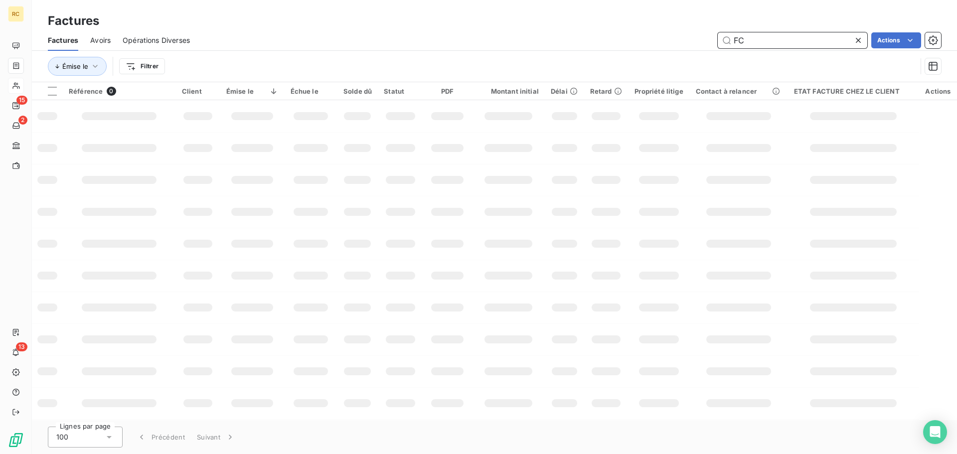
type input "F"
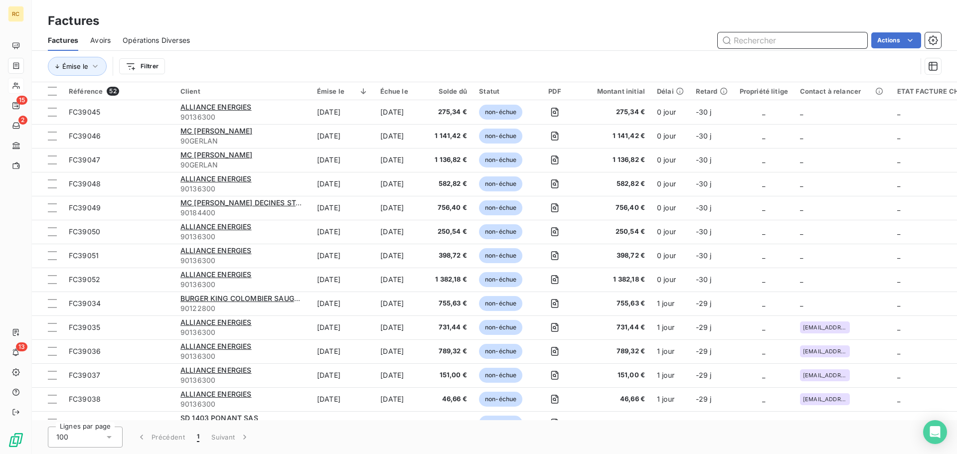
paste input "FC39046"
type input "FC39046"
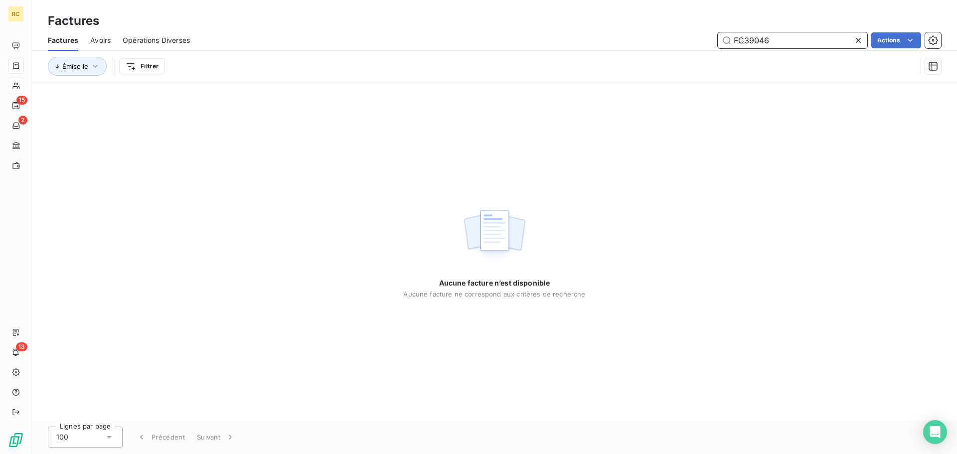
click at [99, 32] on div "Avoirs" at bounding box center [100, 40] width 20 height 21
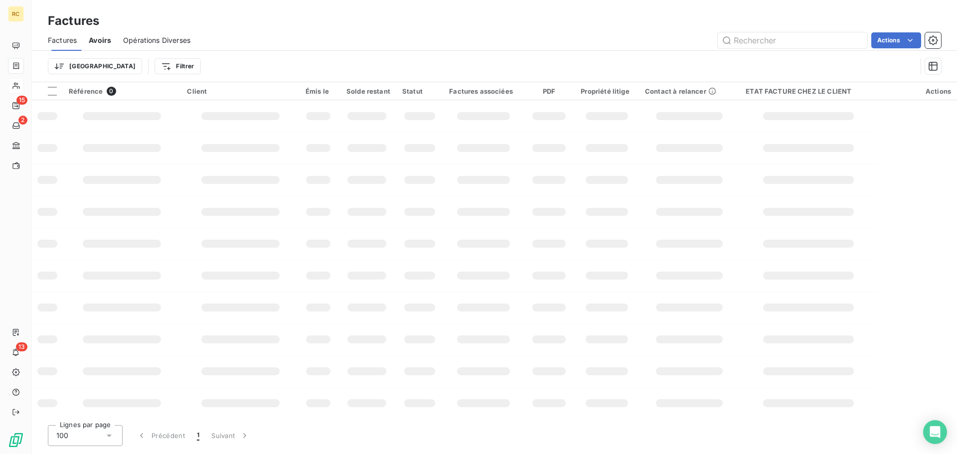
click at [100, 39] on span "Avoirs" at bounding box center [100, 40] width 22 height 10
click at [62, 41] on span "Factures" at bounding box center [62, 40] width 29 height 10
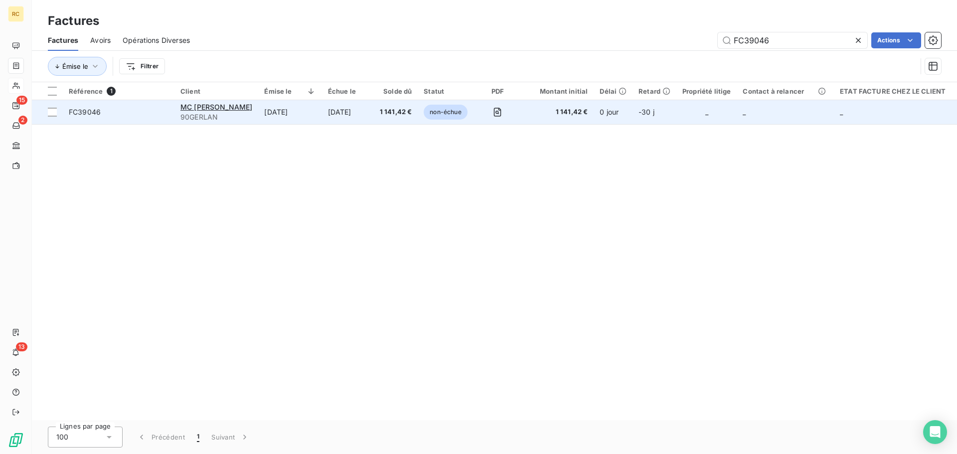
click at [81, 112] on span "FC39046" at bounding box center [85, 112] width 32 height 8
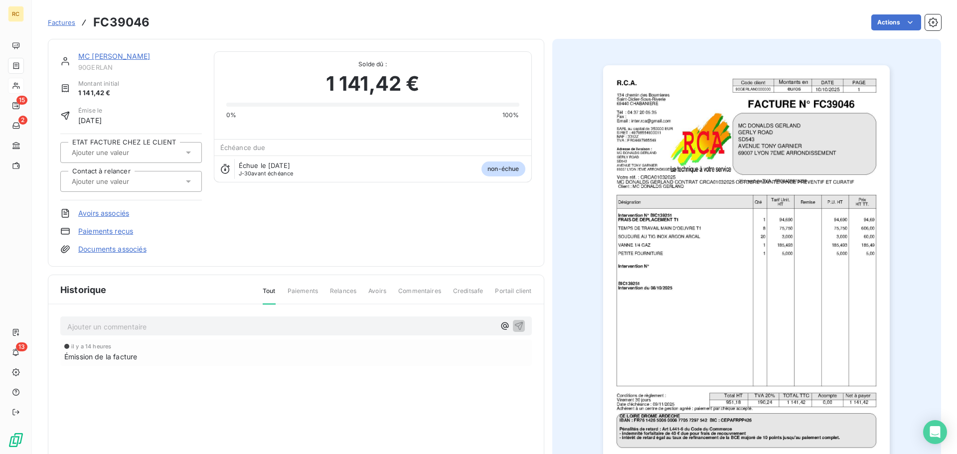
click at [93, 252] on link "Documents associés" at bounding box center [112, 249] width 68 height 10
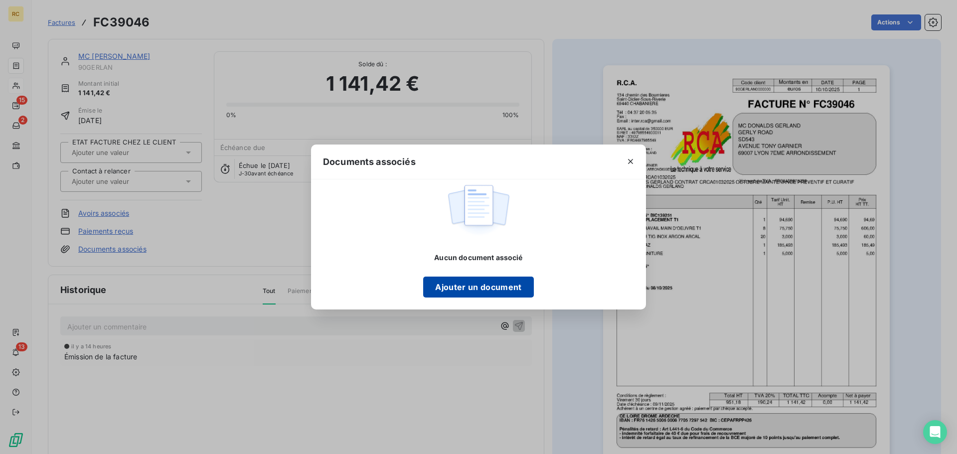
click at [497, 285] on button "Ajouter un document" at bounding box center [478, 287] width 110 height 21
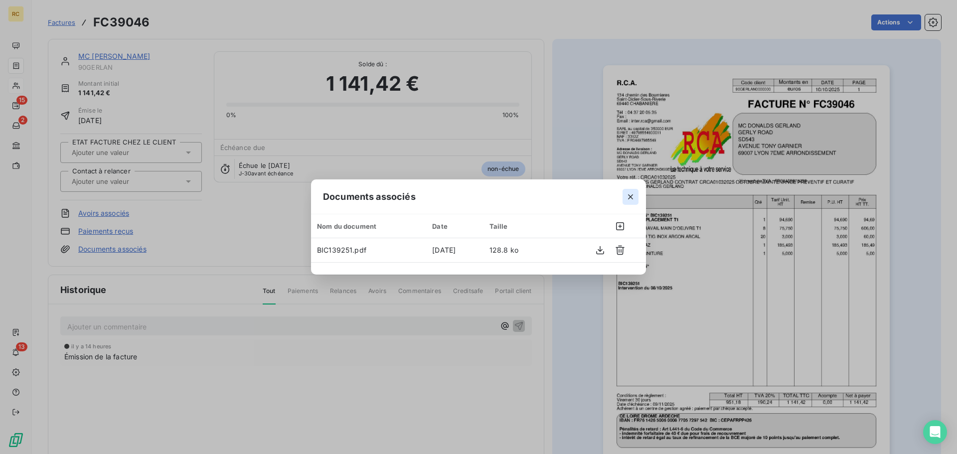
click at [628, 197] on icon "button" at bounding box center [631, 197] width 10 height 10
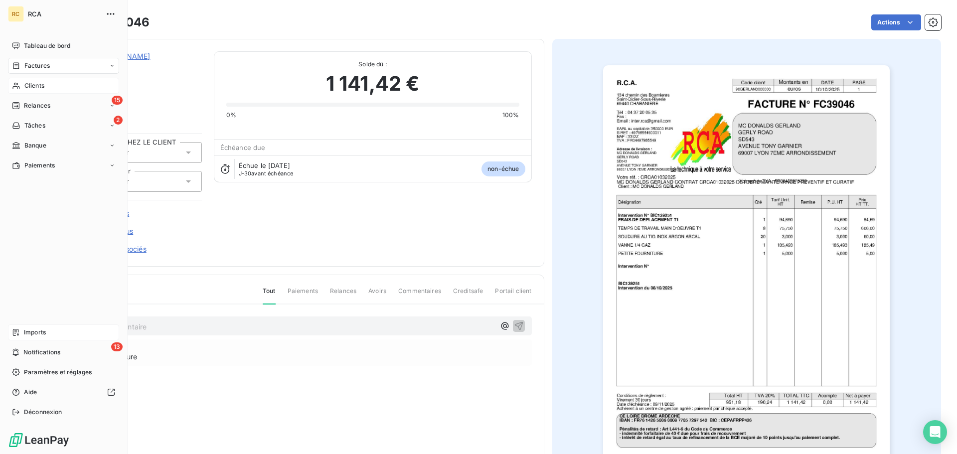
click at [23, 331] on div "Imports" at bounding box center [63, 333] width 111 height 16
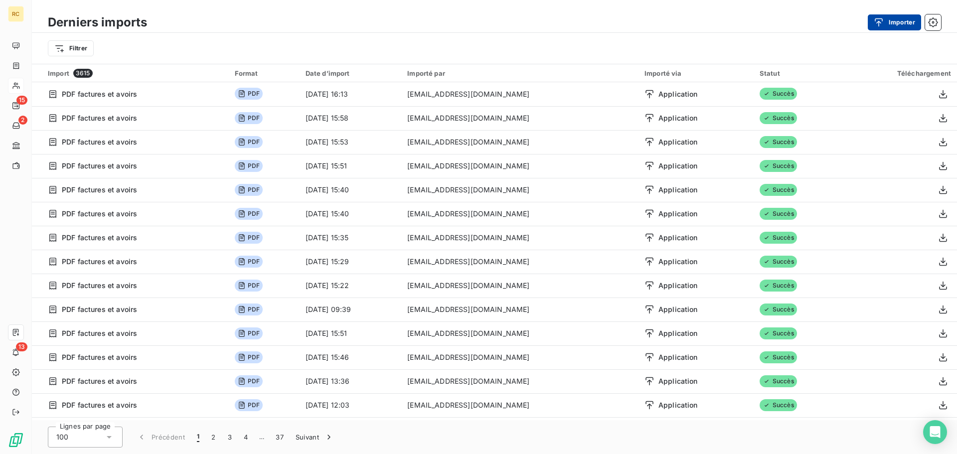
click at [899, 20] on button "Importer" at bounding box center [894, 22] width 53 height 16
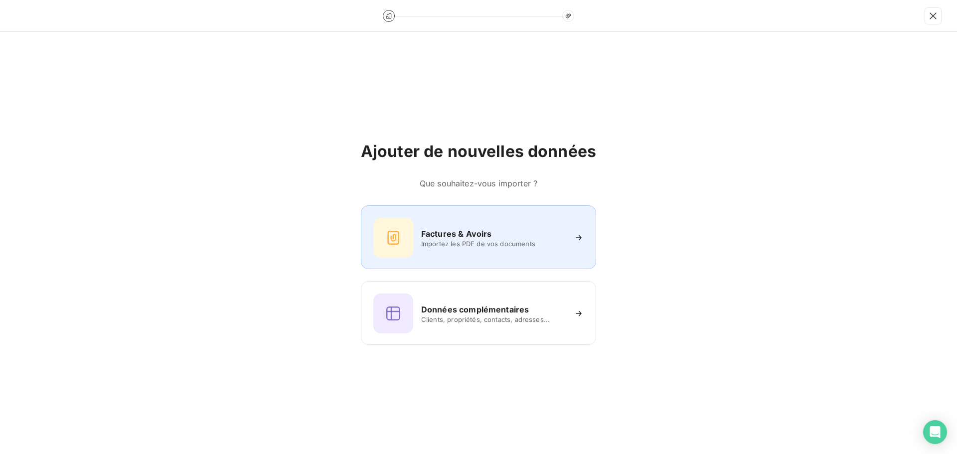
click at [409, 242] on div at bounding box center [393, 238] width 40 height 40
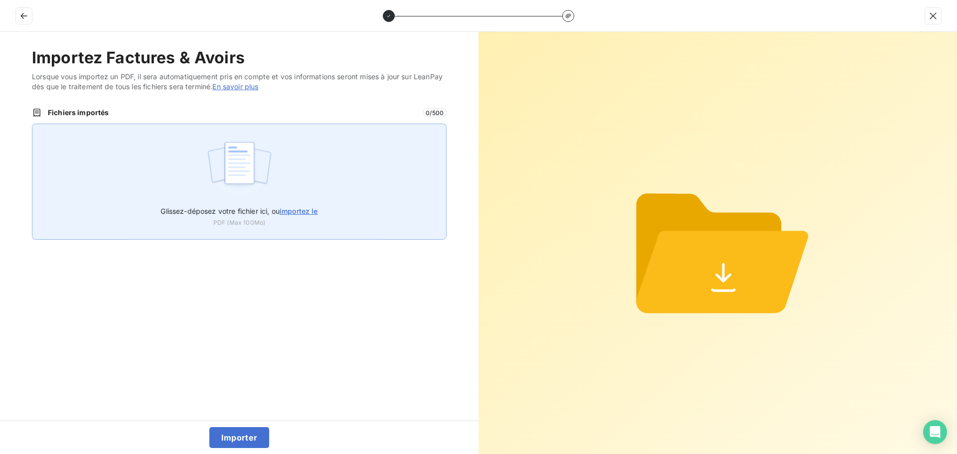
click at [226, 190] on img at bounding box center [239, 168] width 66 height 64
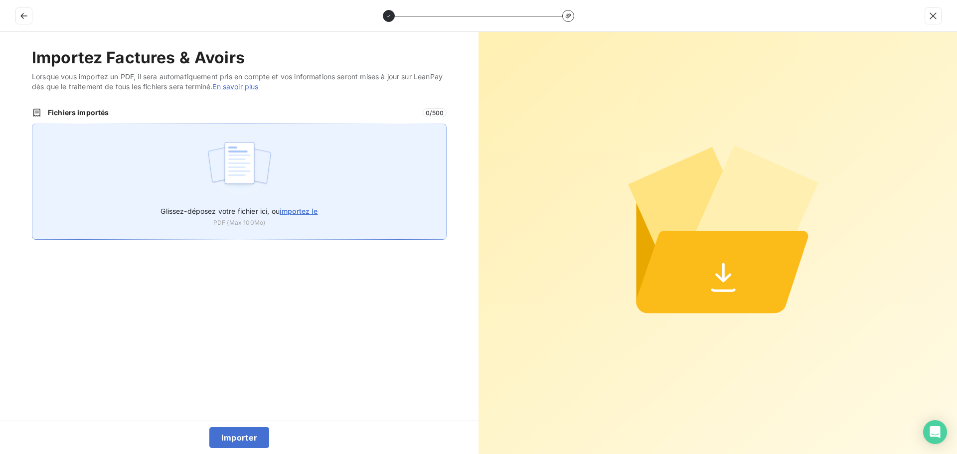
type input "C:\fakepath\FC39053.pdf"
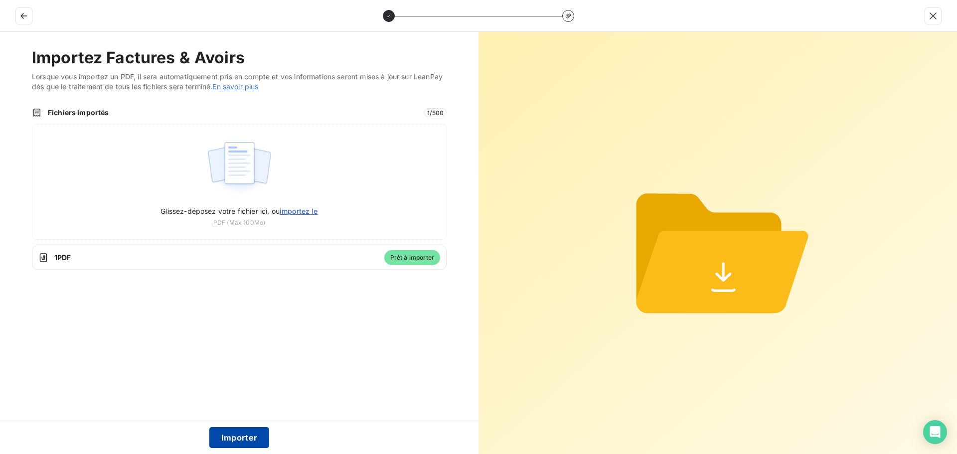
click at [240, 434] on button "Importer" at bounding box center [239, 437] width 60 height 21
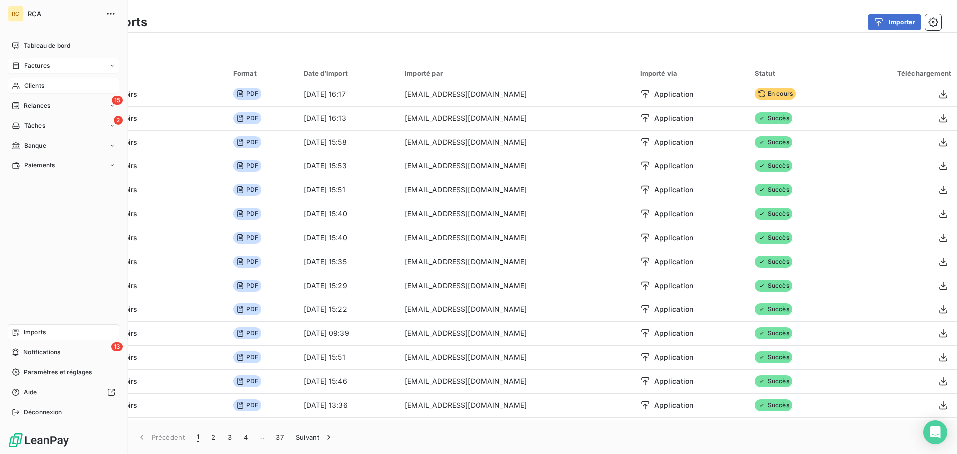
click at [21, 67] on div "Factures" at bounding box center [31, 65] width 38 height 9
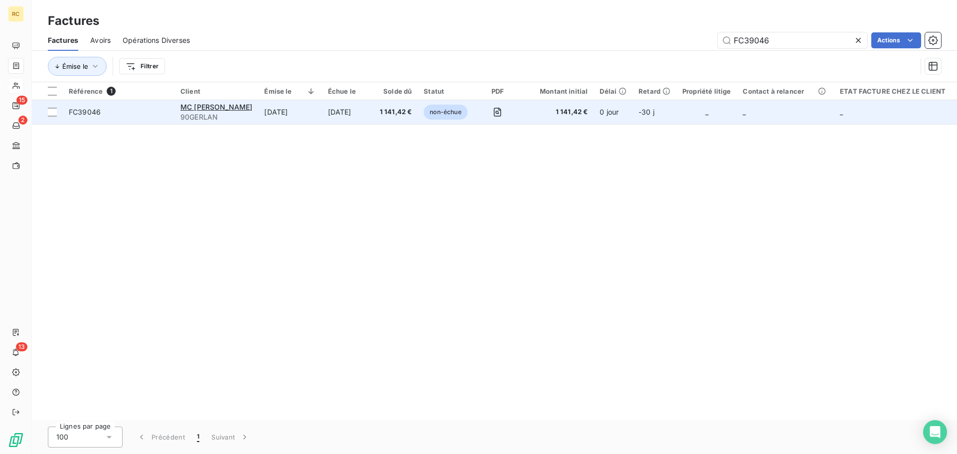
click at [93, 109] on span "FC39046" at bounding box center [85, 112] width 32 height 8
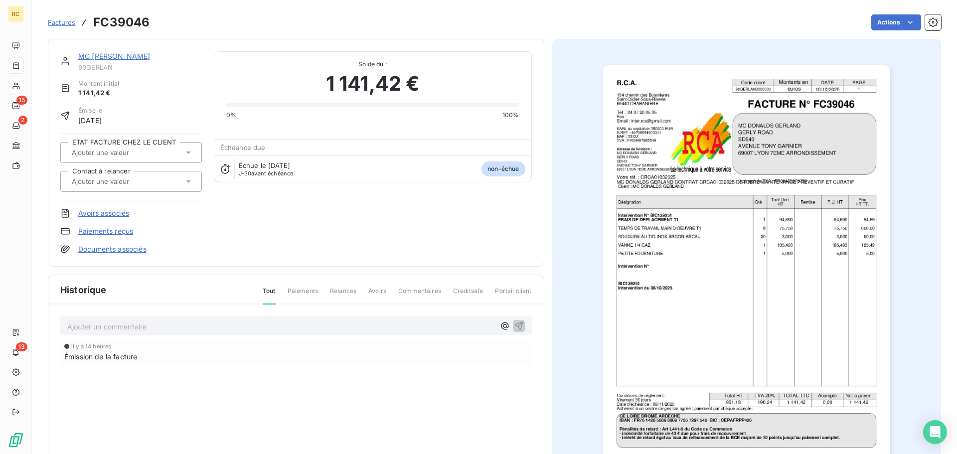
click at [128, 251] on link "Documents associés" at bounding box center [112, 249] width 68 height 10
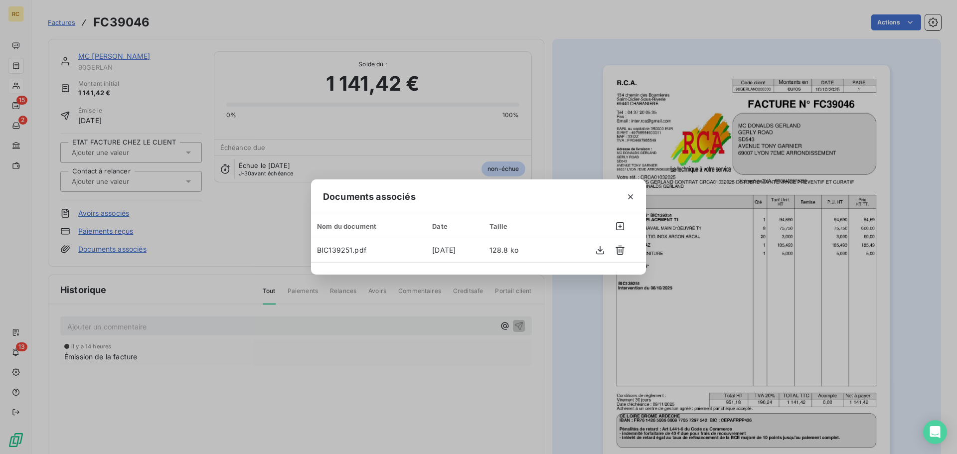
click at [214, 247] on div "Documents associés Nom du document Date Taille BIC139251.pdf [DATE] 128.8 ko" at bounding box center [478, 227] width 957 height 454
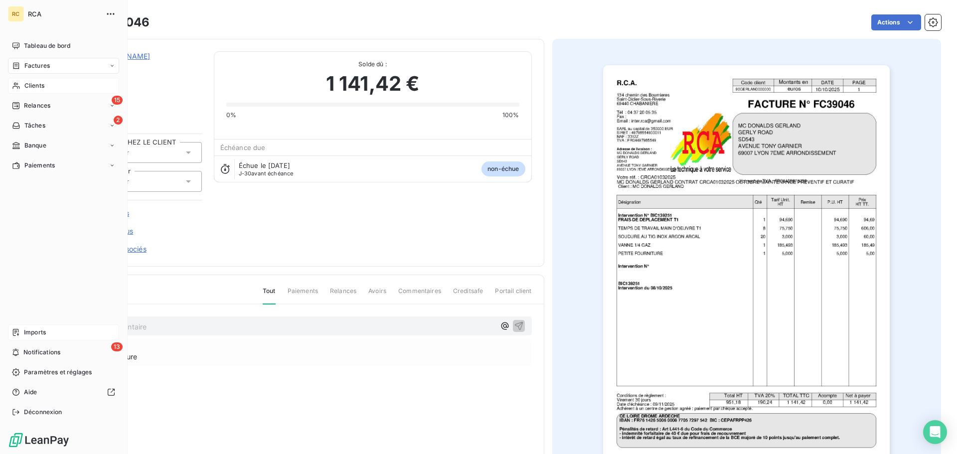
click at [20, 333] on div "Imports" at bounding box center [63, 333] width 111 height 16
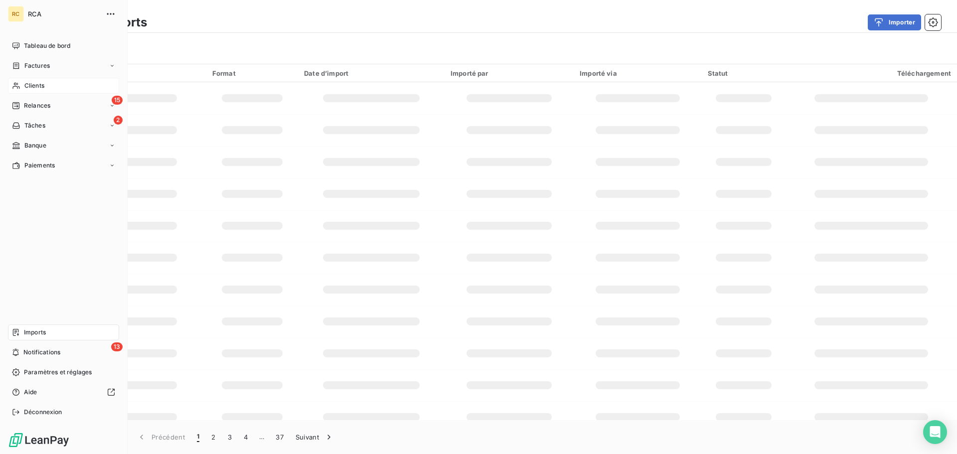
click at [32, 66] on span "Factures" at bounding box center [36, 65] width 25 height 9
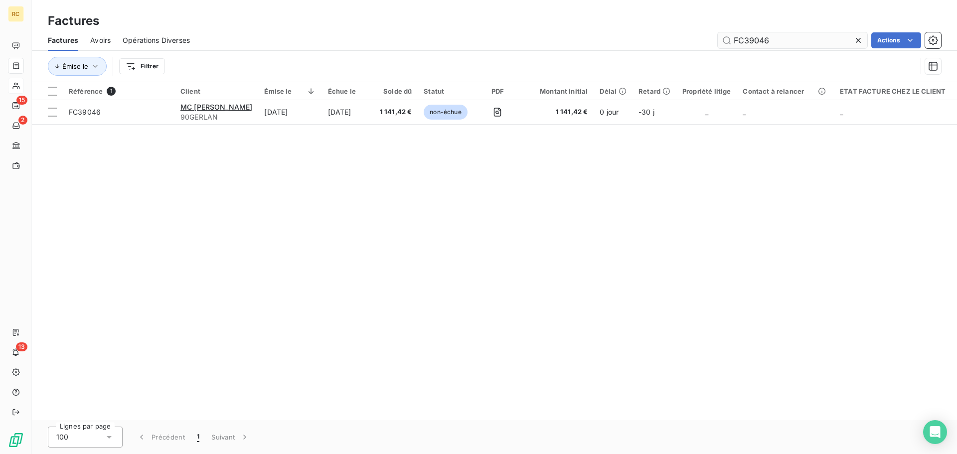
click at [820, 41] on input "FC39046" at bounding box center [793, 40] width 150 height 16
type input "FC39053"
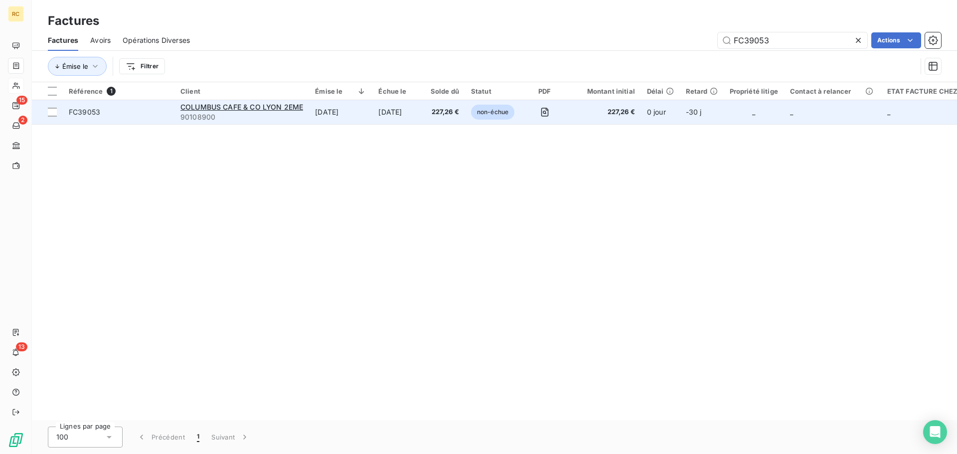
click at [86, 117] on div "FC39053" at bounding box center [84, 112] width 31 height 10
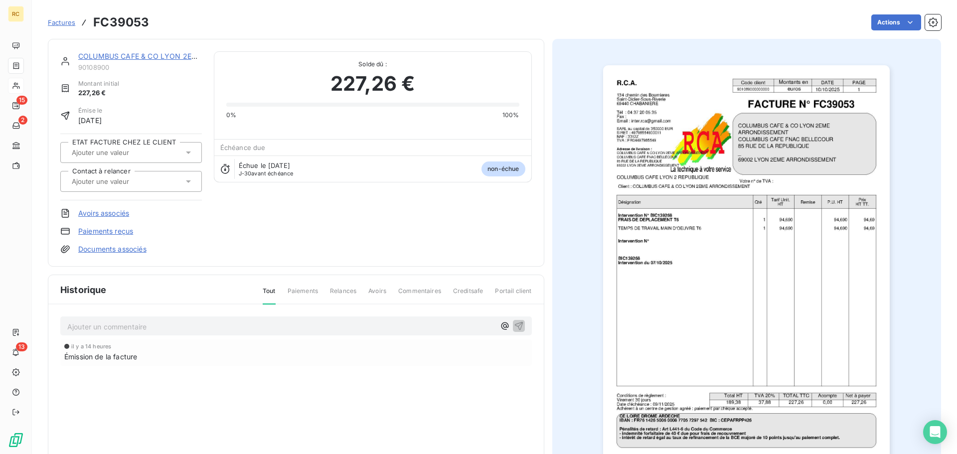
click at [98, 252] on link "Documents associés" at bounding box center [112, 249] width 68 height 10
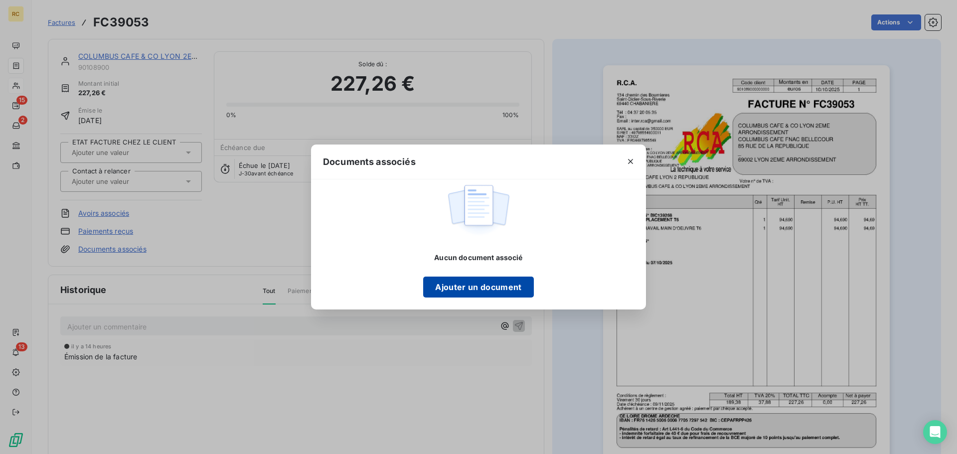
click at [472, 285] on button "Ajouter un document" at bounding box center [478, 287] width 110 height 21
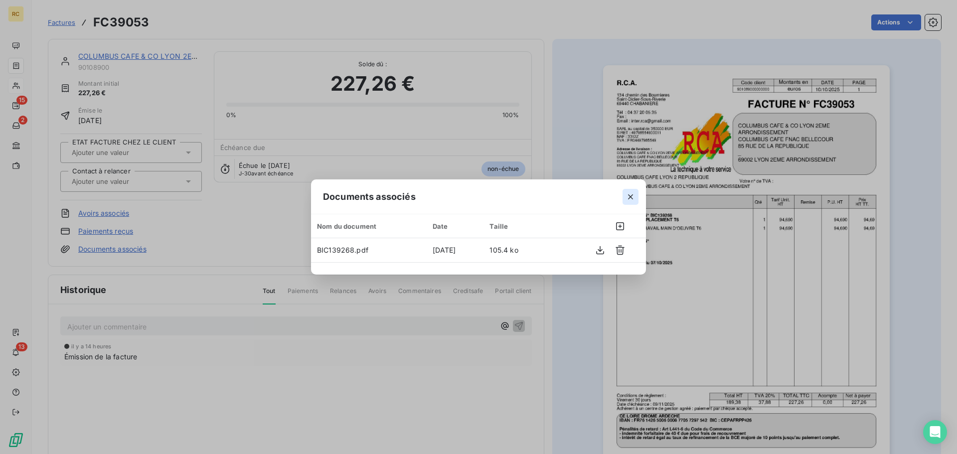
click at [629, 195] on icon "button" at bounding box center [630, 196] width 5 height 5
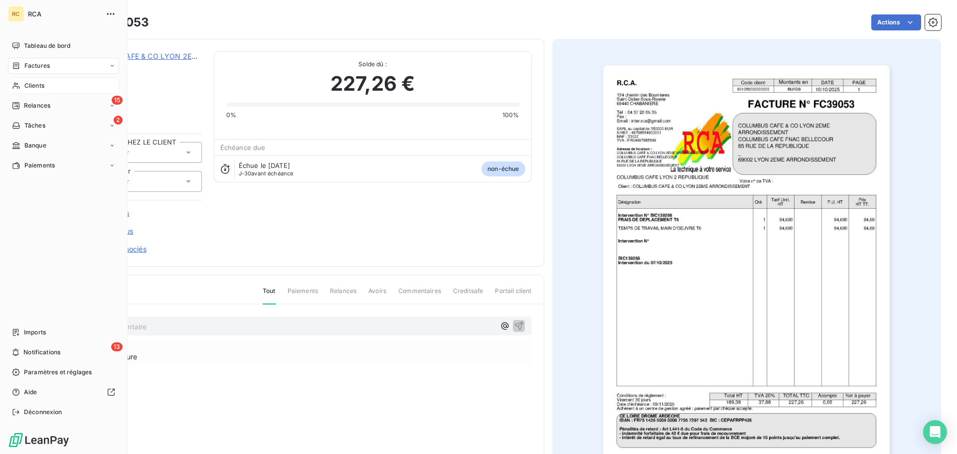
click at [18, 66] on icon at bounding box center [16, 65] width 6 height 6
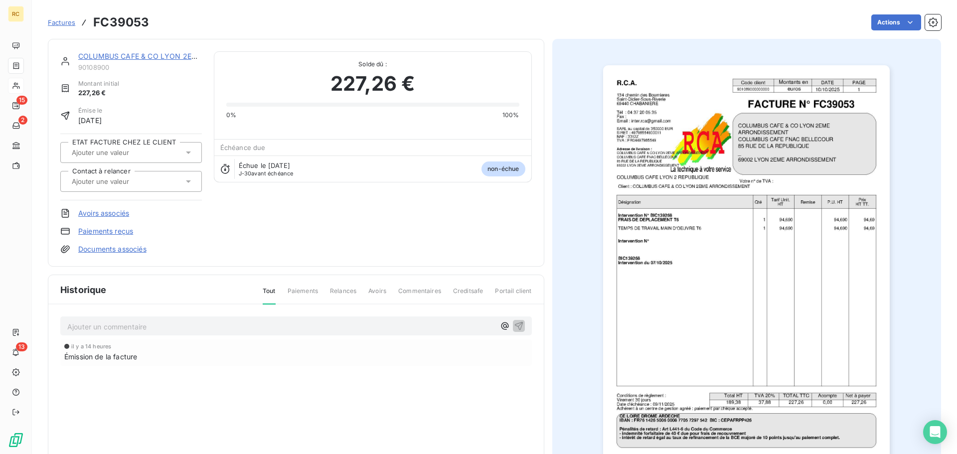
click at [54, 19] on span "Factures" at bounding box center [61, 22] width 27 height 8
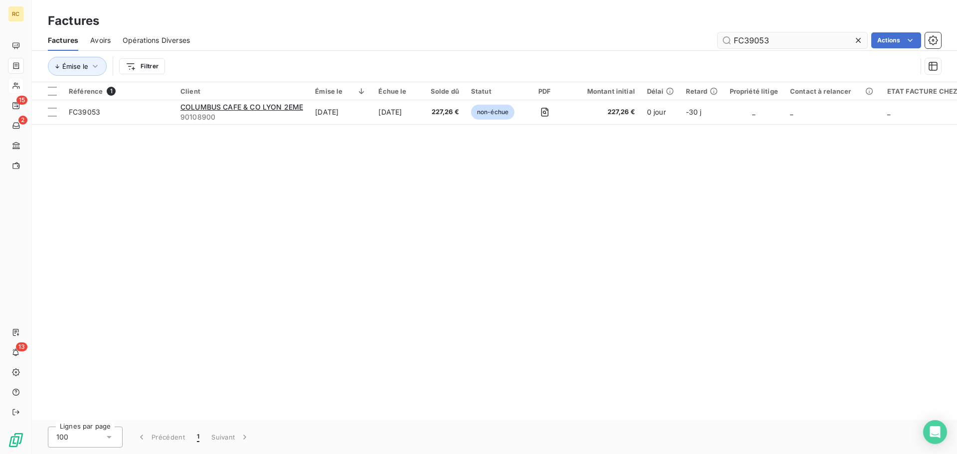
click at [794, 38] on input "FC39053" at bounding box center [793, 40] width 150 height 16
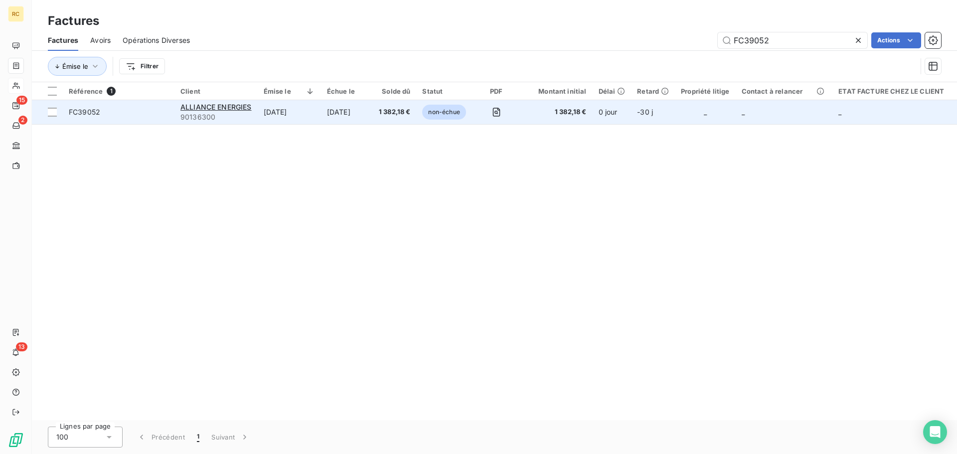
type input "FC39052"
click at [105, 112] on span "FC39052" at bounding box center [119, 112] width 100 height 10
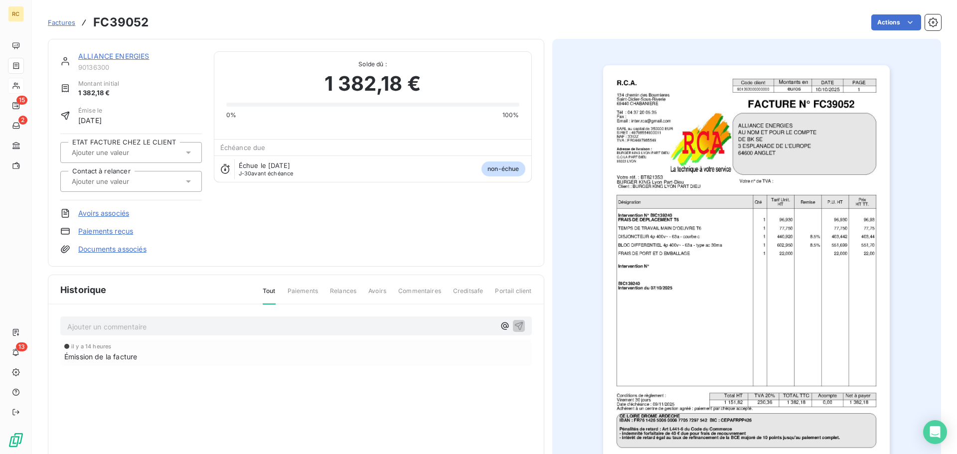
click at [118, 248] on link "Documents associés" at bounding box center [112, 249] width 68 height 10
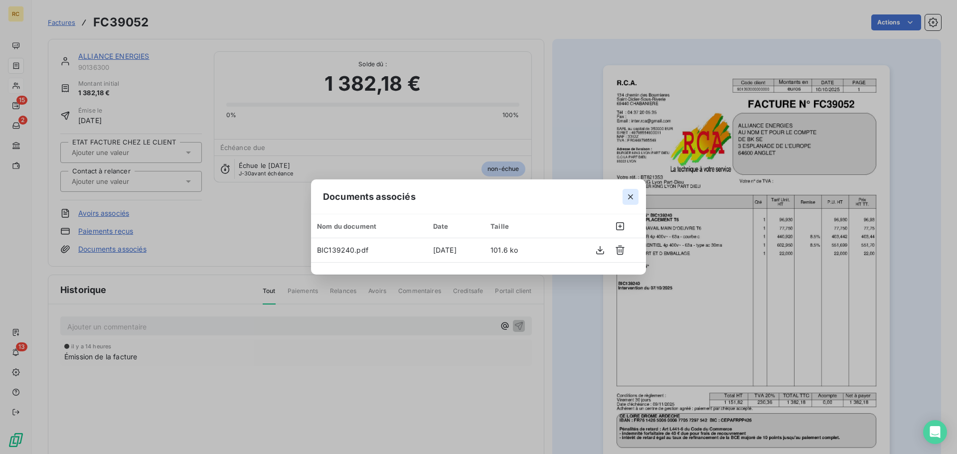
click at [633, 197] on icon "button" at bounding box center [631, 197] width 10 height 10
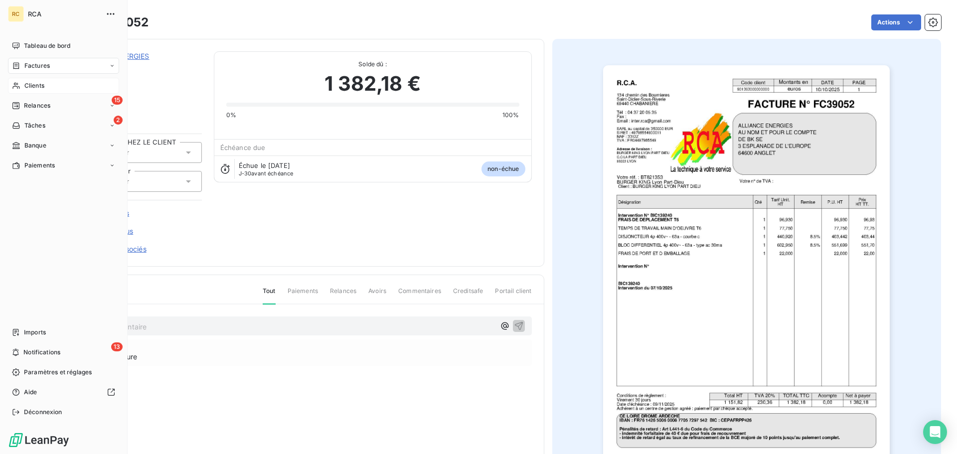
click at [43, 69] on span "Factures" at bounding box center [36, 65] width 25 height 9
click at [22, 66] on div "Factures" at bounding box center [31, 65] width 38 height 9
click at [39, 85] on span "Factures" at bounding box center [36, 85] width 25 height 9
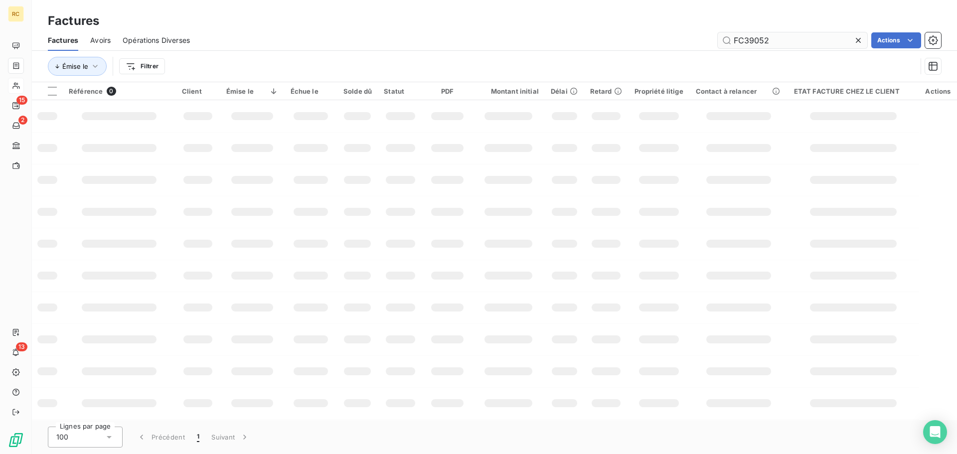
click at [811, 43] on input "FC39052" at bounding box center [793, 40] width 150 height 16
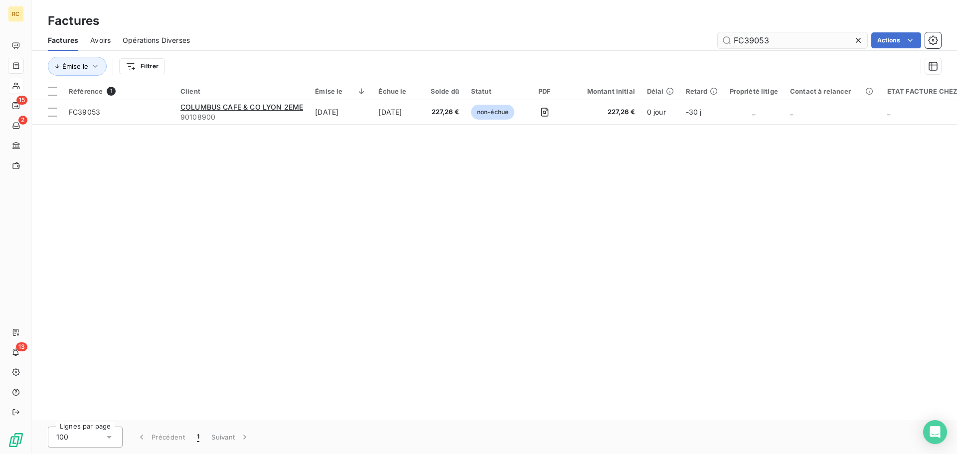
type input "FC39053"
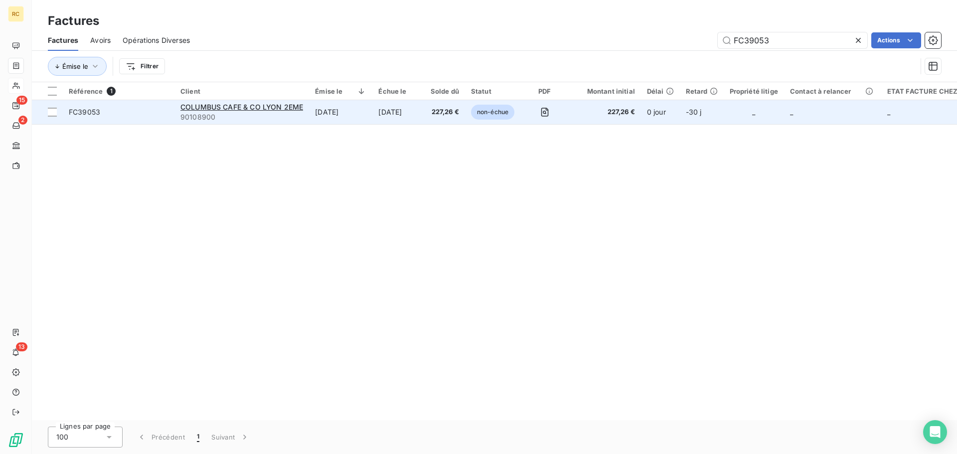
click at [81, 109] on span "FC39053" at bounding box center [84, 112] width 31 height 8
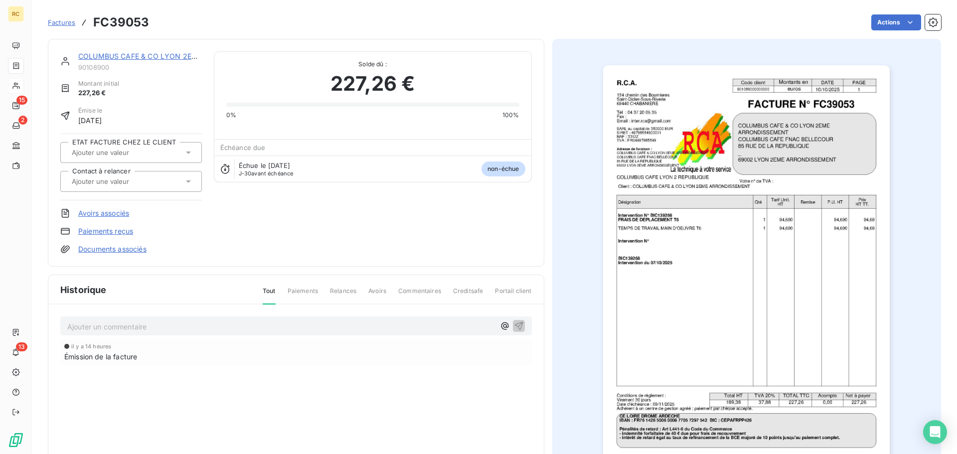
click at [128, 252] on link "Documents associés" at bounding box center [112, 249] width 68 height 10
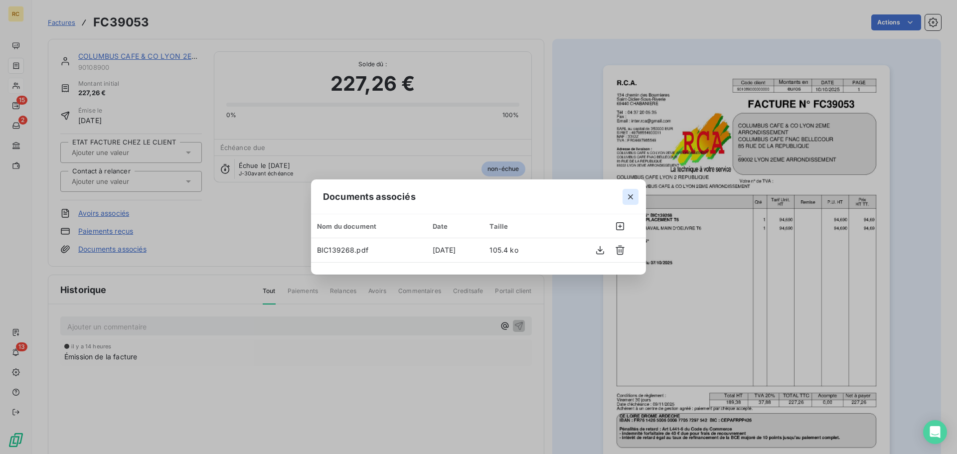
click at [631, 197] on icon "button" at bounding box center [630, 196] width 5 height 5
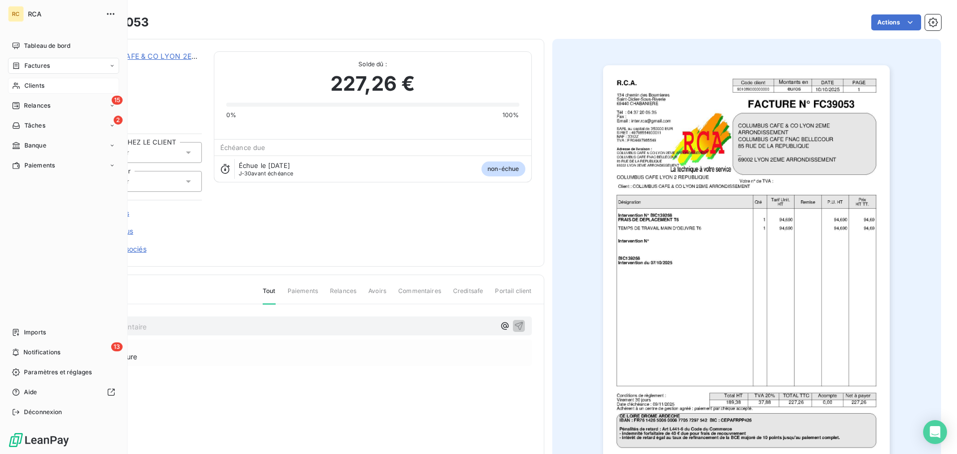
click at [21, 67] on div "Factures" at bounding box center [31, 65] width 38 height 9
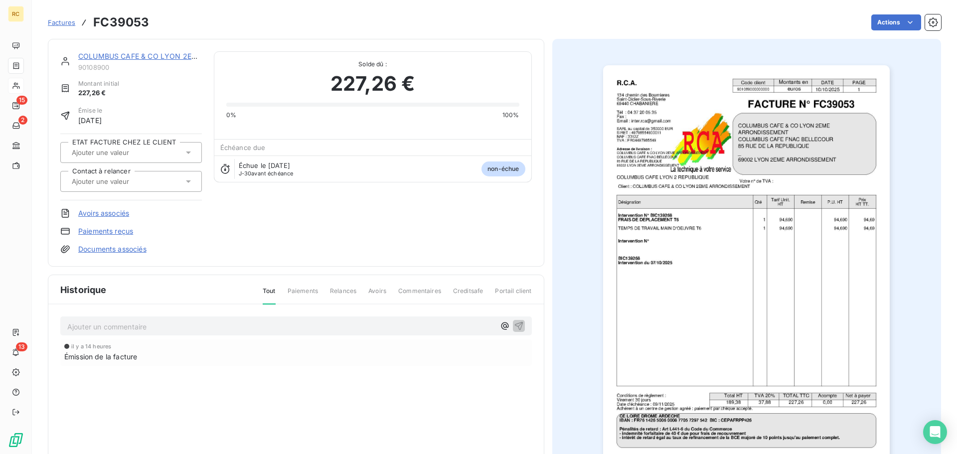
click at [60, 22] on span "Factures" at bounding box center [61, 22] width 27 height 8
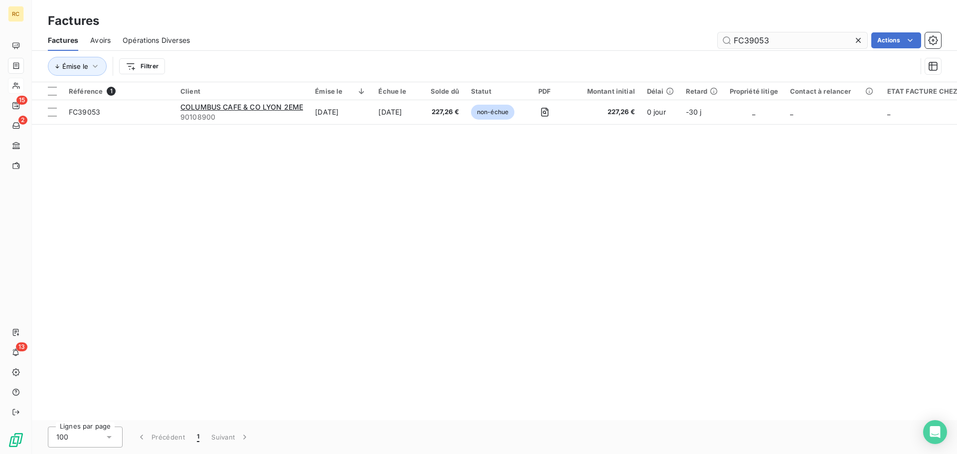
click at [790, 46] on input "FC39053" at bounding box center [793, 40] width 150 height 16
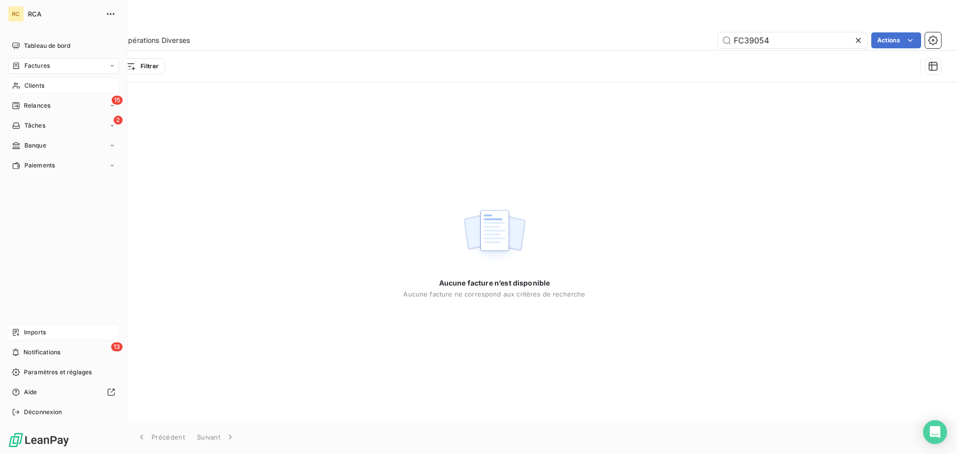
type input "FC39054"
click at [64, 330] on div "Imports" at bounding box center [63, 333] width 111 height 16
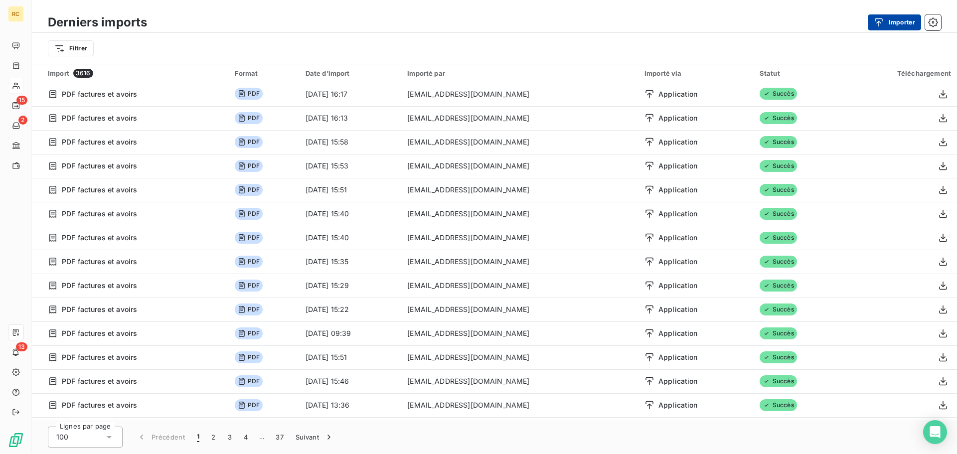
click at [891, 21] on button "Importer" at bounding box center [894, 22] width 53 height 16
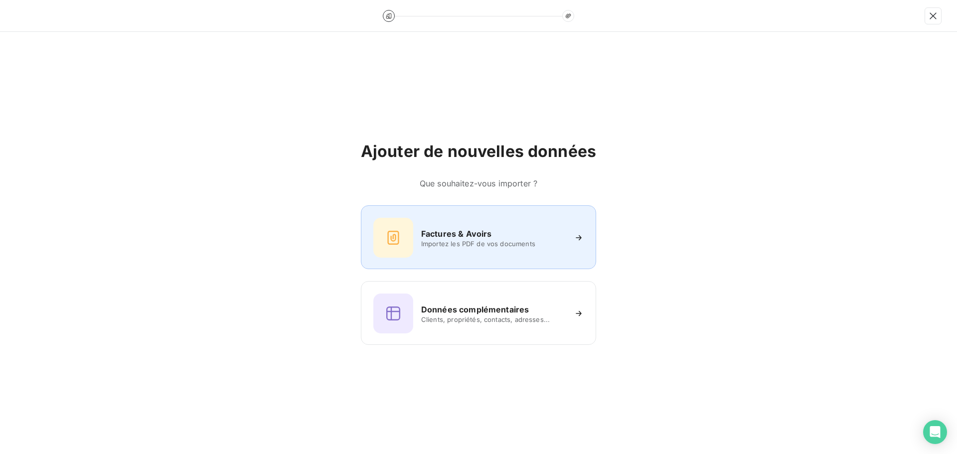
click at [437, 221] on div "Factures & Avoirs Importez les PDF de vos documents" at bounding box center [478, 238] width 210 height 40
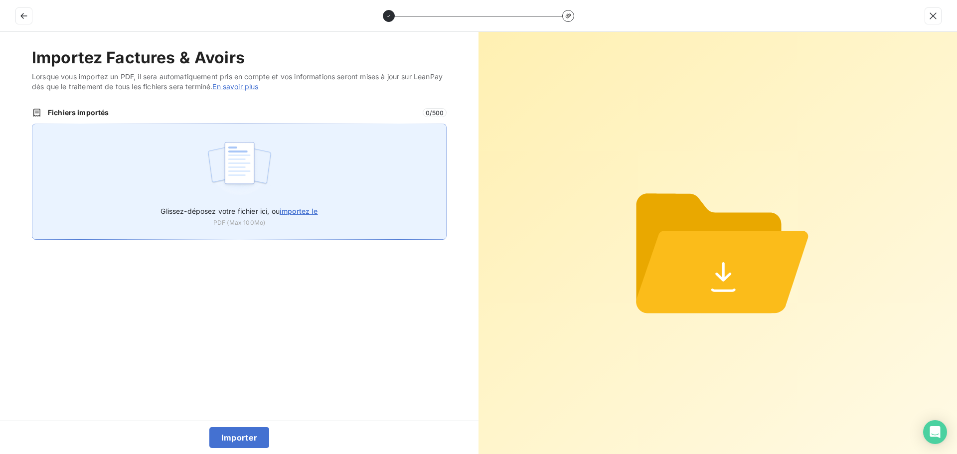
click at [285, 142] on div "Glissez-déposez votre fichier ici, ou importez le PDF (Max 100Mo)" at bounding box center [239, 182] width 415 height 116
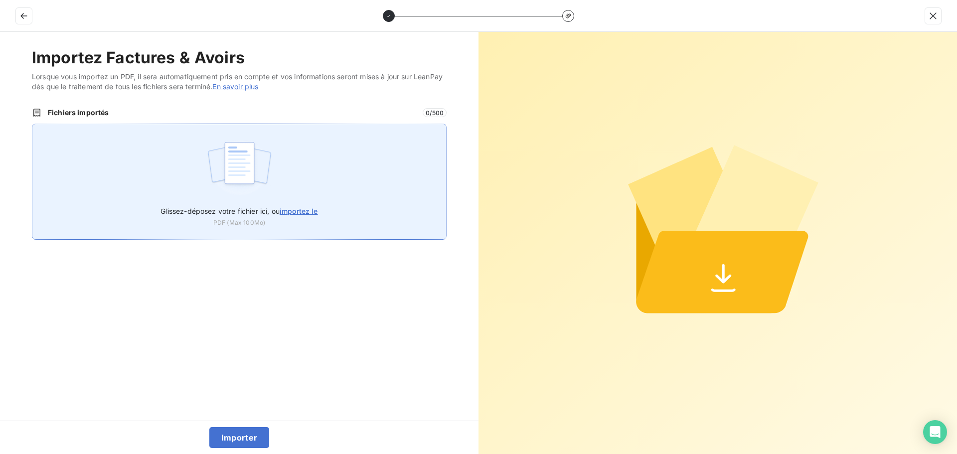
type input "C:\fakepath\FC39054.pdf"
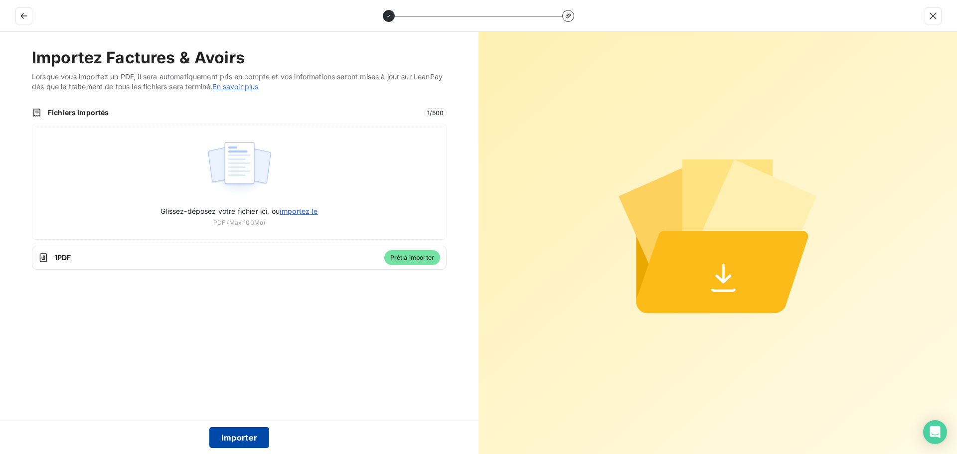
click at [232, 438] on button "Importer" at bounding box center [239, 437] width 60 height 21
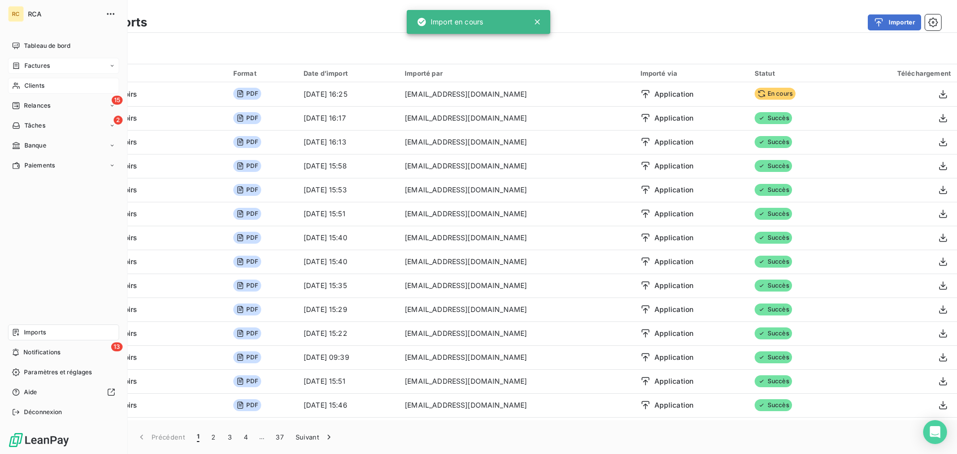
click at [17, 67] on icon at bounding box center [16, 66] width 8 height 8
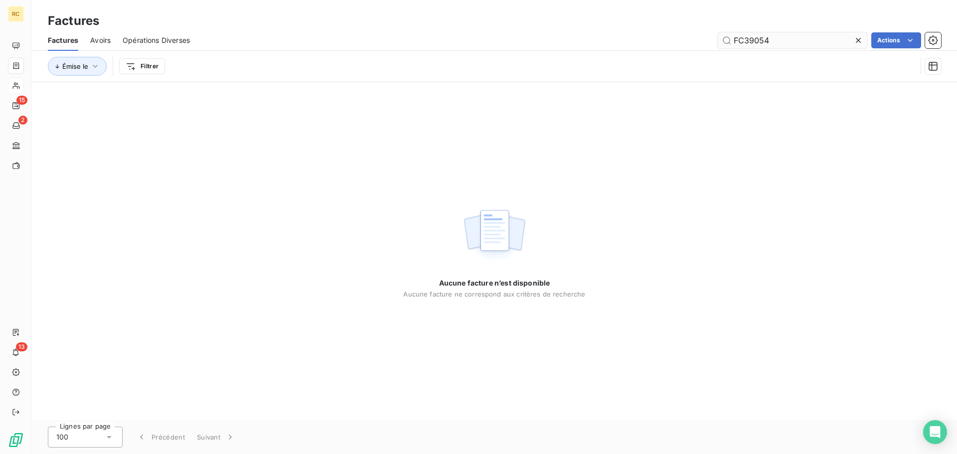
click at [814, 35] on input "FC39054" at bounding box center [793, 40] width 150 height 16
click at [99, 39] on span "Avoirs" at bounding box center [100, 40] width 20 height 10
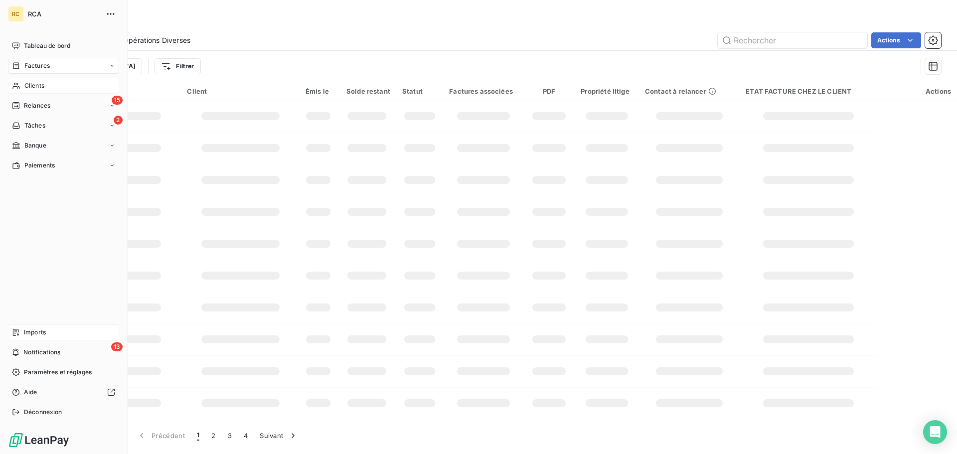
click at [13, 332] on icon at bounding box center [16, 332] width 6 height 7
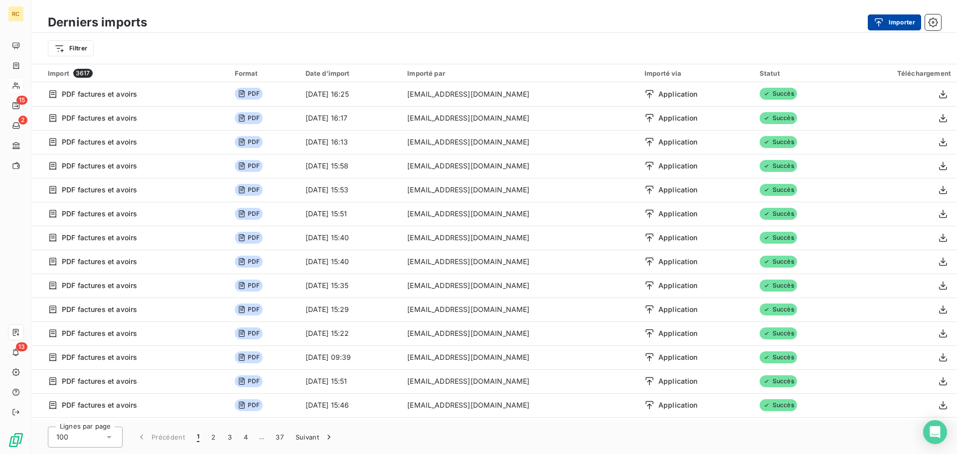
click at [891, 27] on button "Importer" at bounding box center [894, 22] width 53 height 16
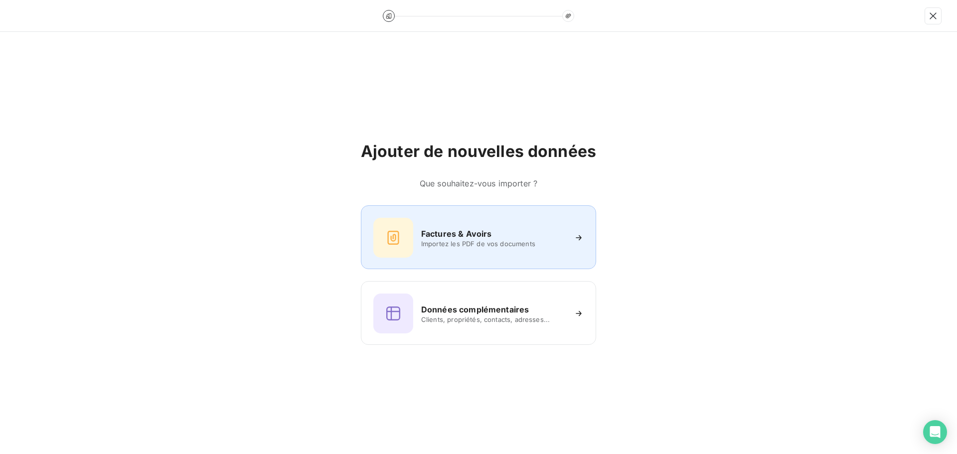
click at [417, 254] on div "Factures & Avoirs Importez les PDF de vos documents" at bounding box center [478, 238] width 210 height 40
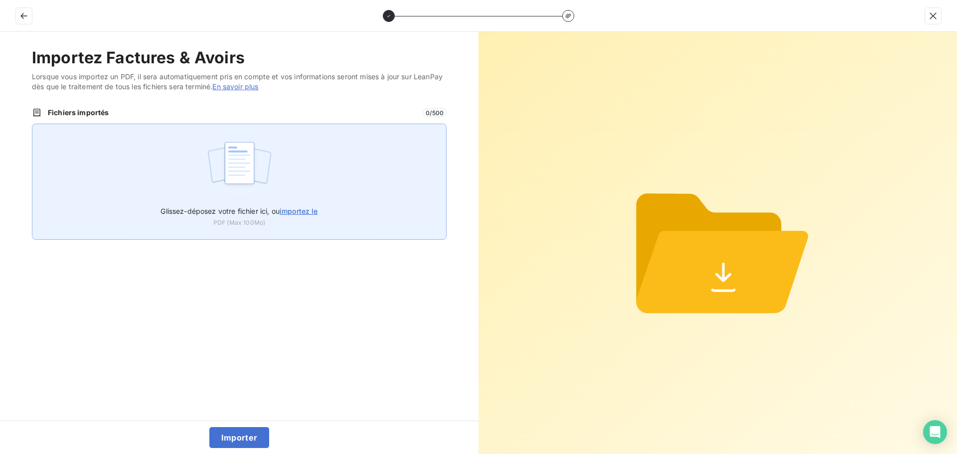
click at [226, 160] on img at bounding box center [239, 168] width 66 height 64
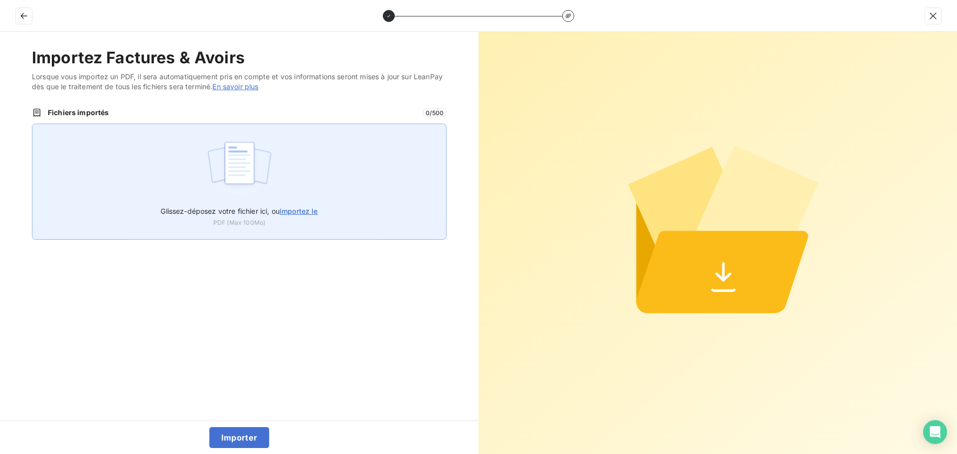
type input "C:\fakepath\FC39054.pdf"
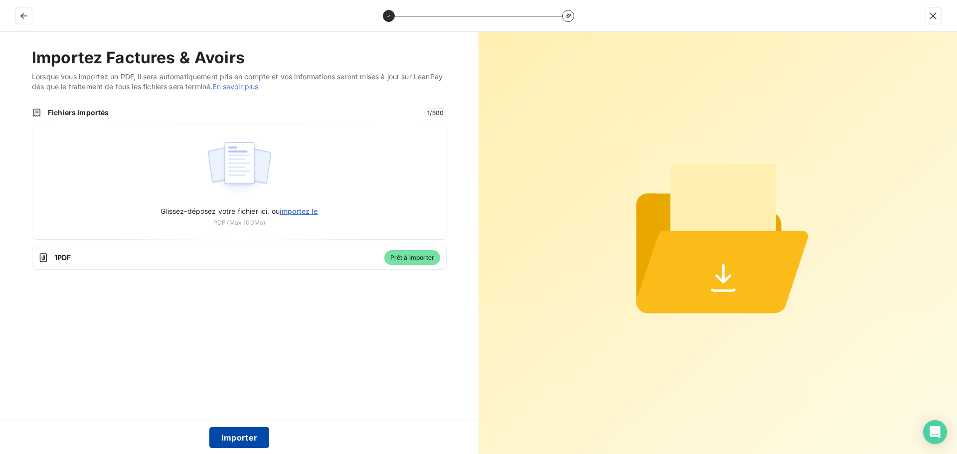
click at [235, 437] on button "Importer" at bounding box center [239, 437] width 60 height 21
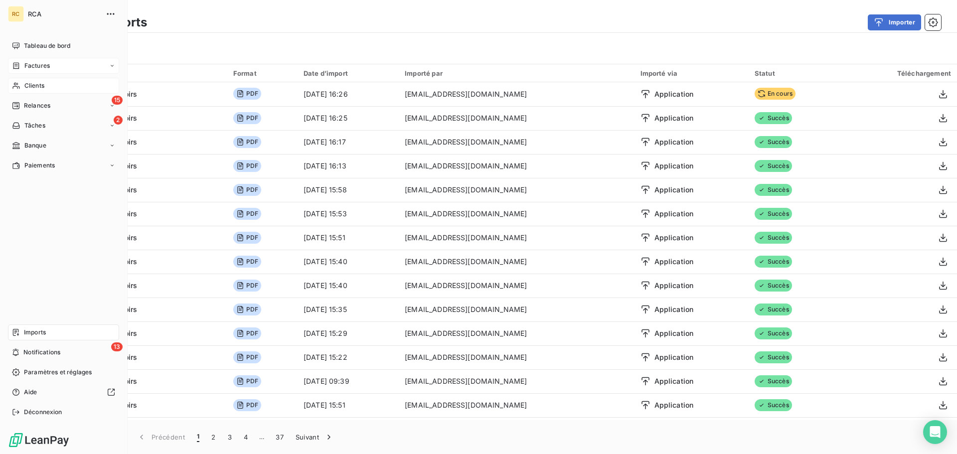
click at [47, 69] on span "Factures" at bounding box center [36, 65] width 25 height 9
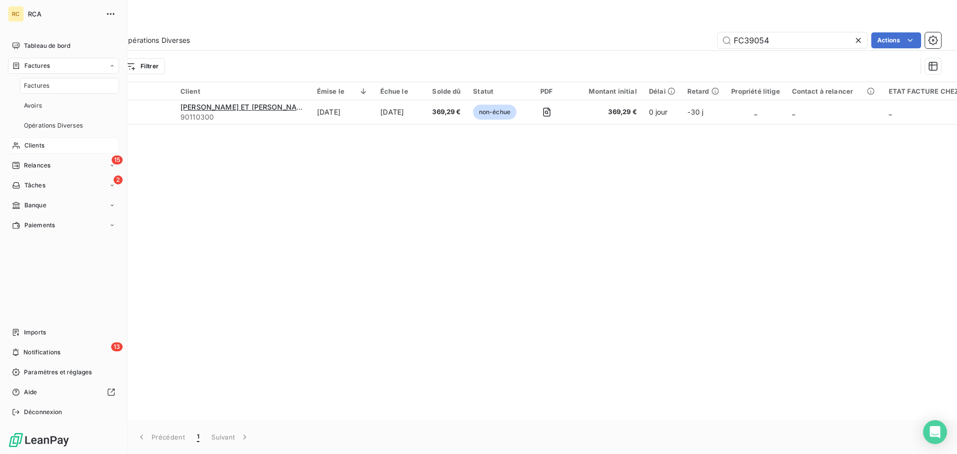
click at [58, 82] on div "Factures" at bounding box center [69, 86] width 99 height 16
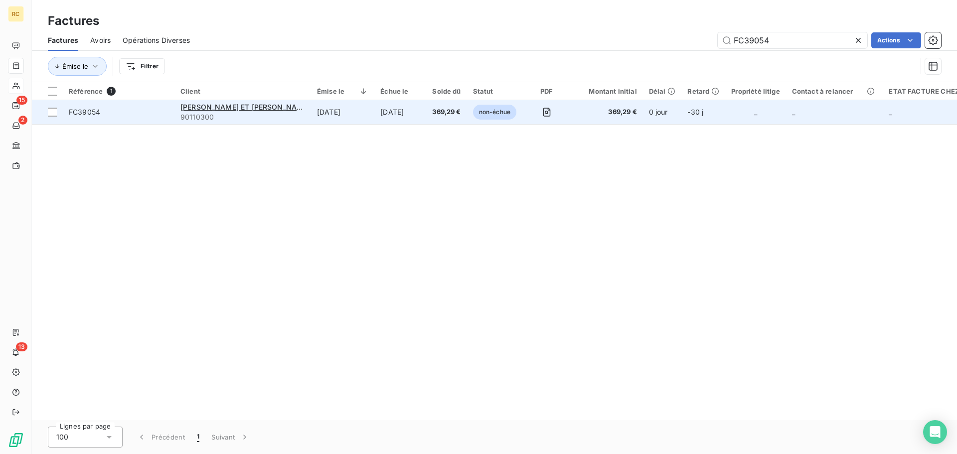
click at [80, 111] on span "FC39054" at bounding box center [84, 112] width 31 height 8
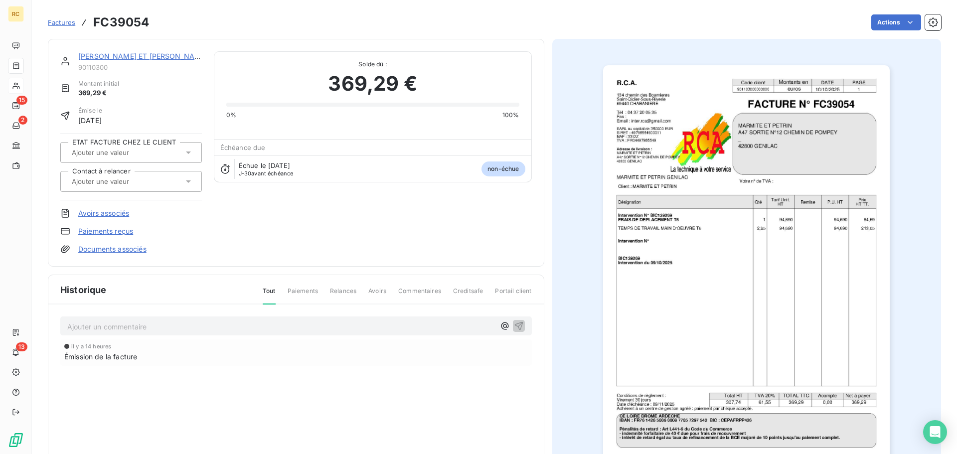
click at [102, 252] on link "Documents associés" at bounding box center [112, 249] width 68 height 10
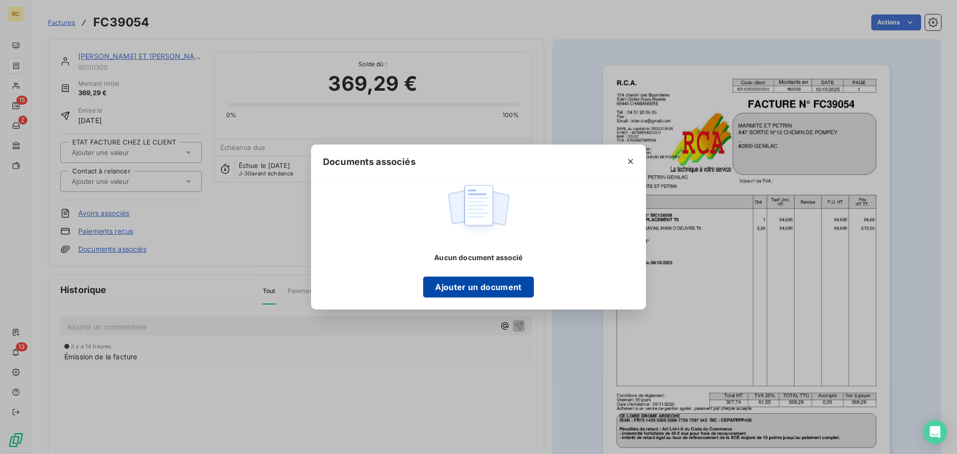
click at [472, 283] on button "Ajouter un document" at bounding box center [478, 287] width 110 height 21
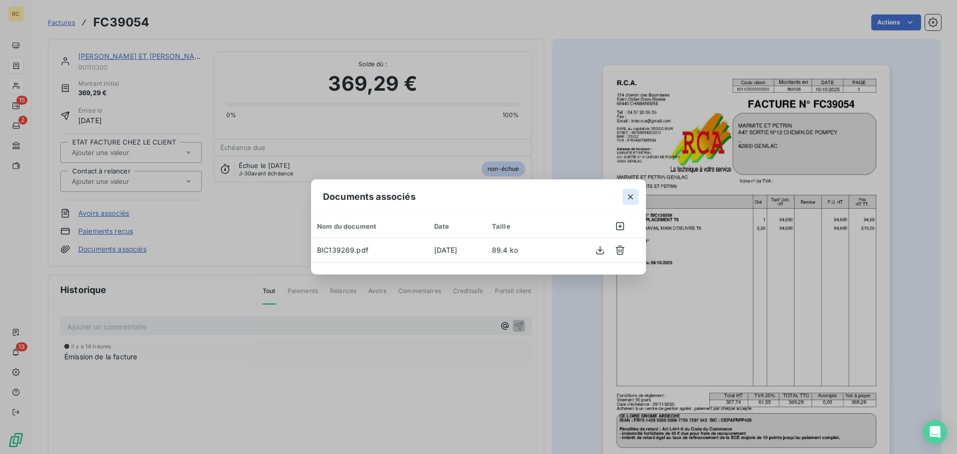
click at [634, 199] on icon "button" at bounding box center [631, 197] width 10 height 10
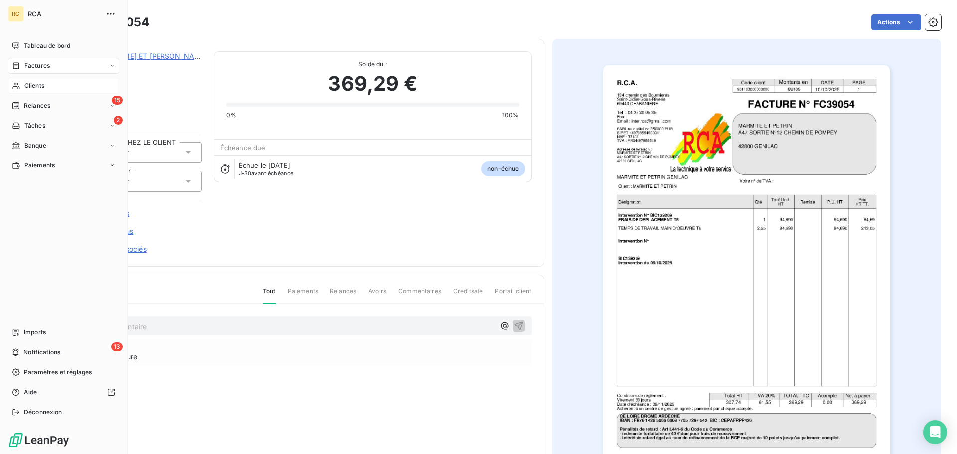
click at [36, 13] on span "RCA" at bounding box center [64, 14] width 72 height 8
click at [55, 44] on span "Tableau de bord" at bounding box center [47, 45] width 46 height 9
